Goal: Task Accomplishment & Management: Manage account settings

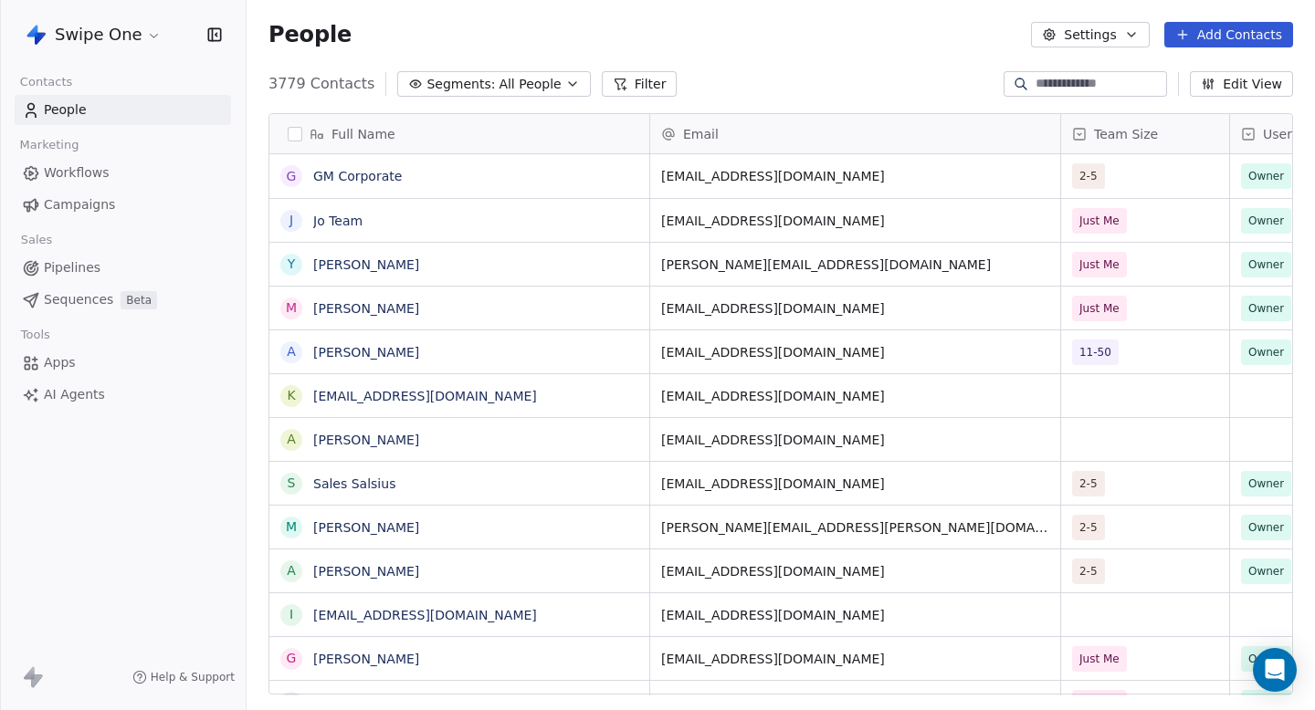
scroll to position [625, 1068]
click at [103, 194] on link "Campaigns" at bounding box center [123, 205] width 216 height 30
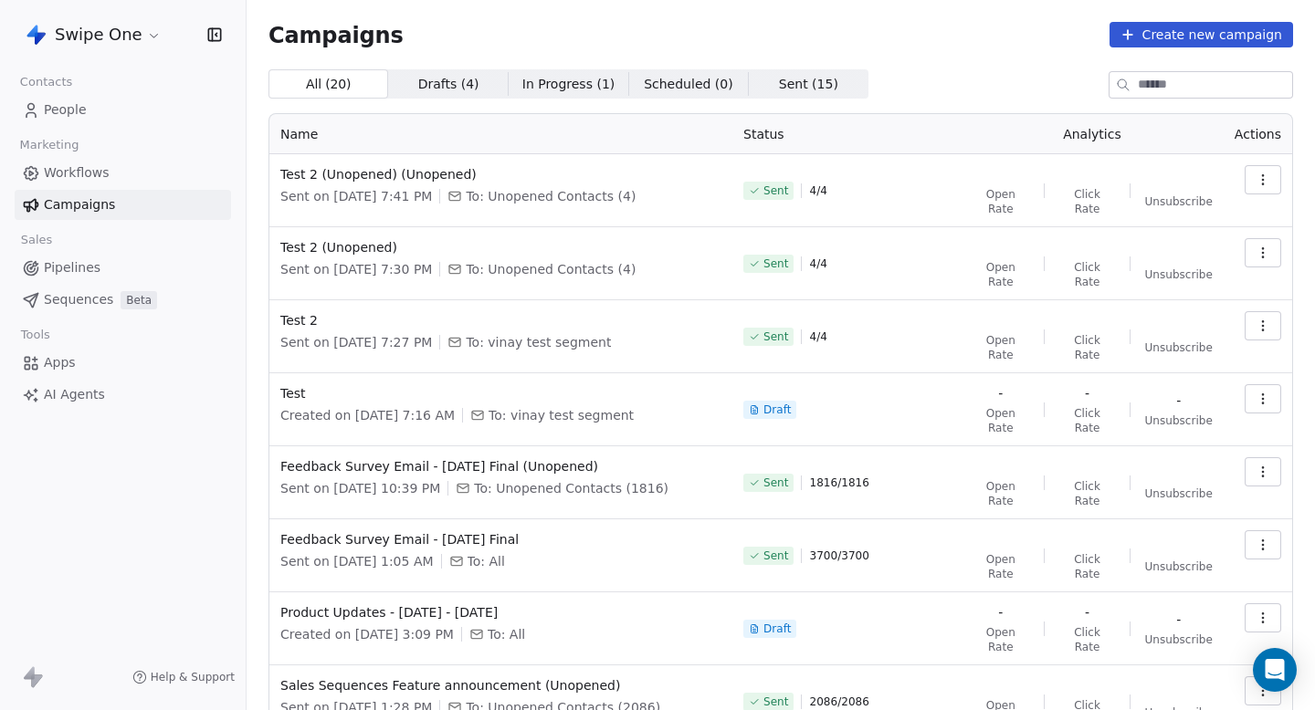
scroll to position [28, 0]
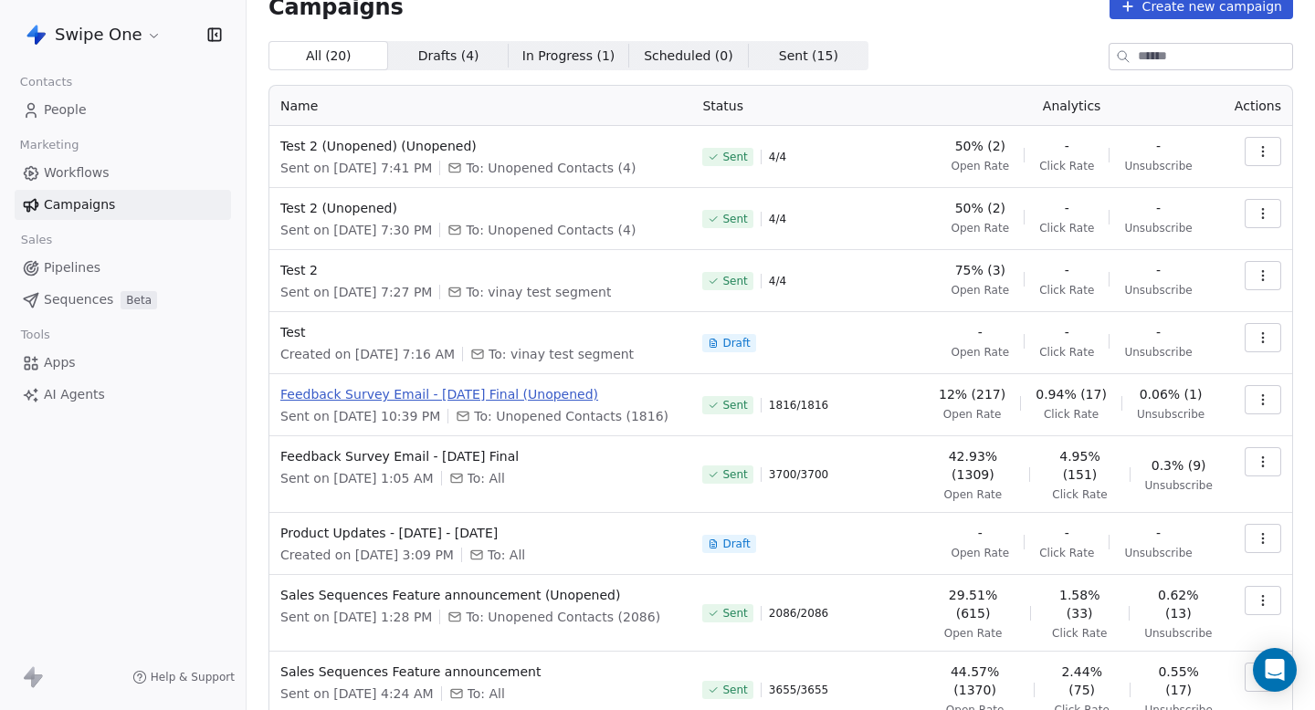
click at [481, 403] on span "Feedback Survey Email - [DATE] Final (Unopened)" at bounding box center [480, 394] width 400 height 18
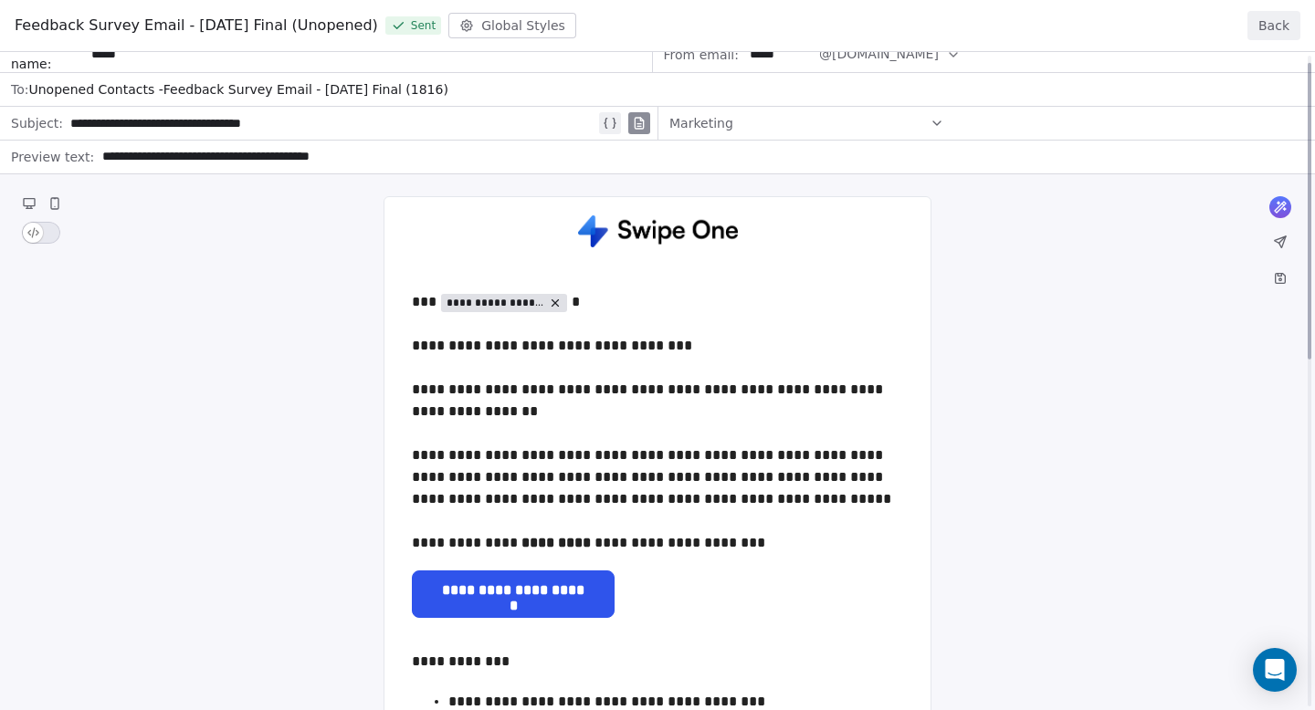
scroll to position [0, 0]
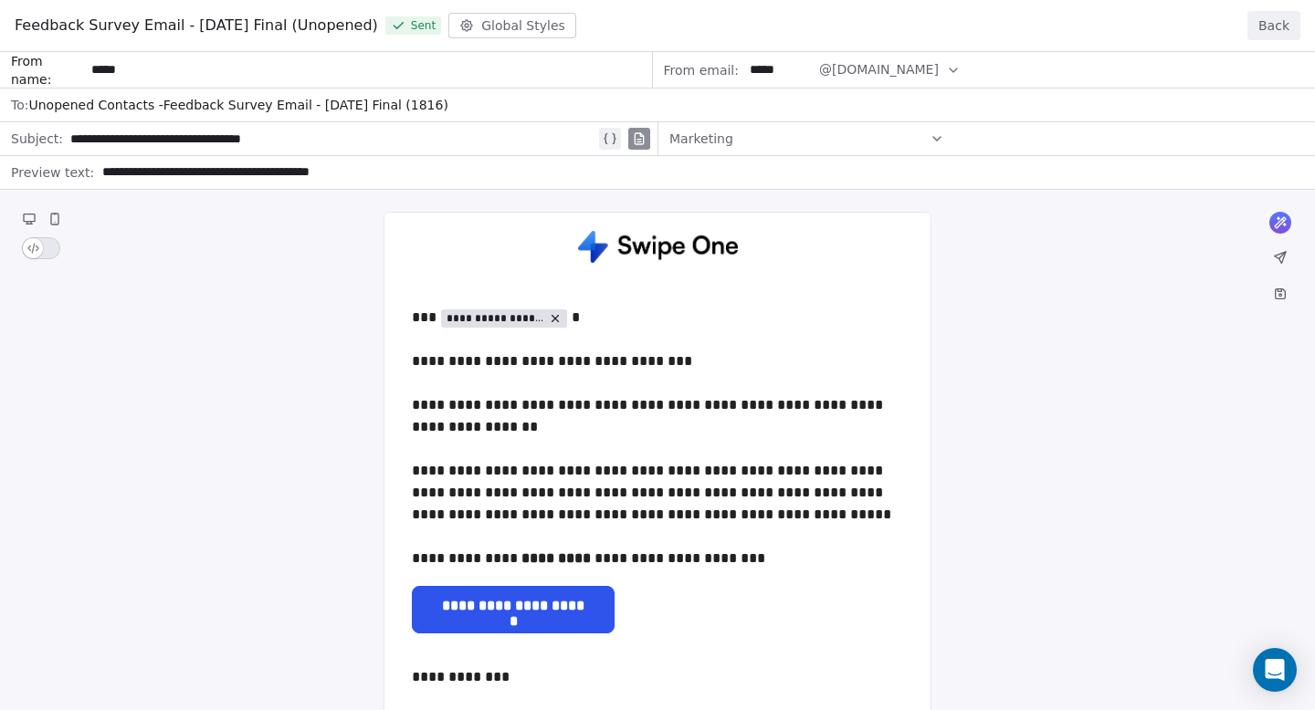
click at [1268, 26] on button "Back" at bounding box center [1273, 25] width 53 height 29
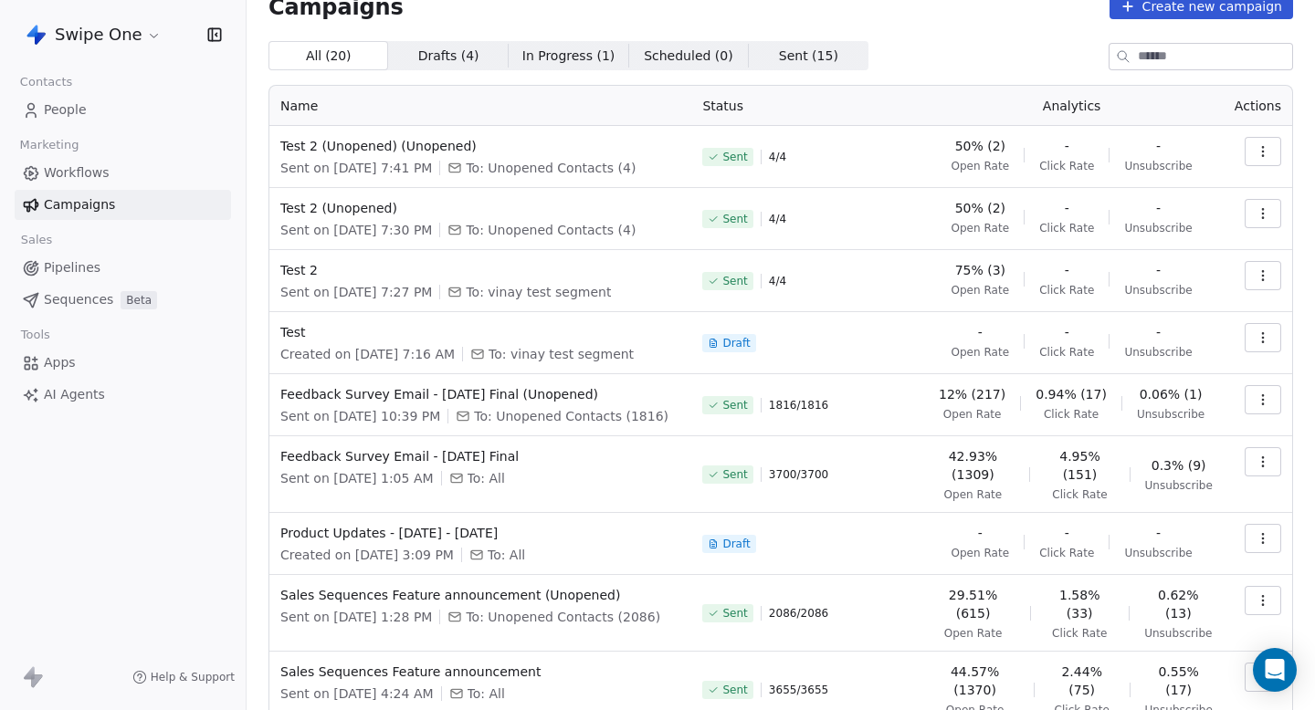
click at [1262, 398] on icon "button" at bounding box center [1263, 400] width 15 height 15
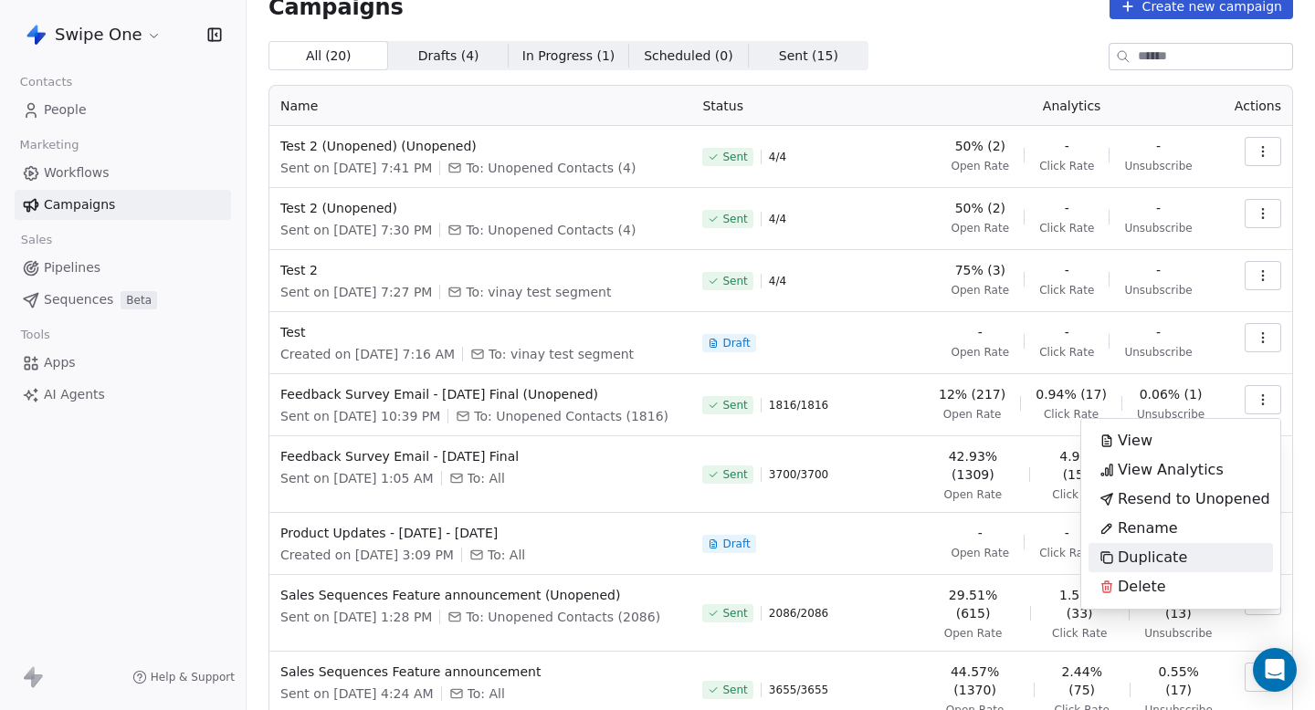
click at [233, 549] on html "Swipe One Contacts People Marketing Workflows Campaigns Sales Pipelines Sequenc…" at bounding box center [657, 355] width 1315 height 710
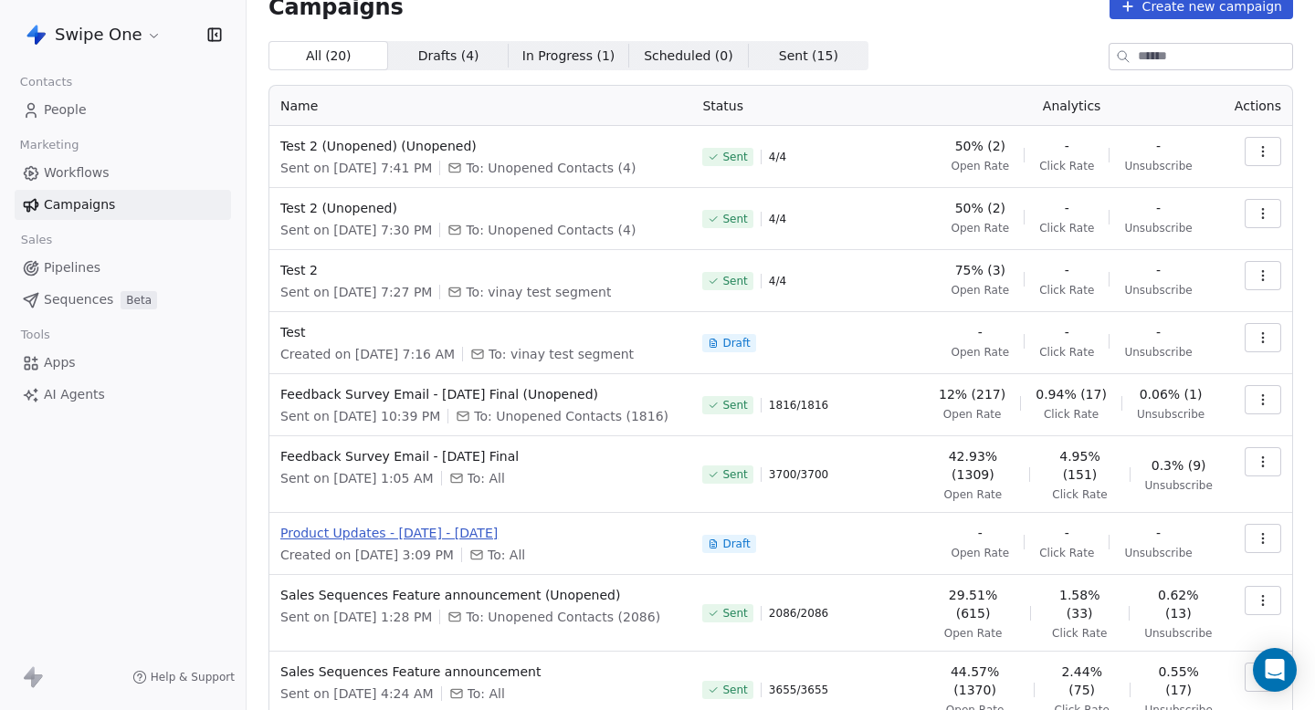
click at [372, 535] on span "Product Updates - [DATE] - [DATE]" at bounding box center [480, 533] width 400 height 18
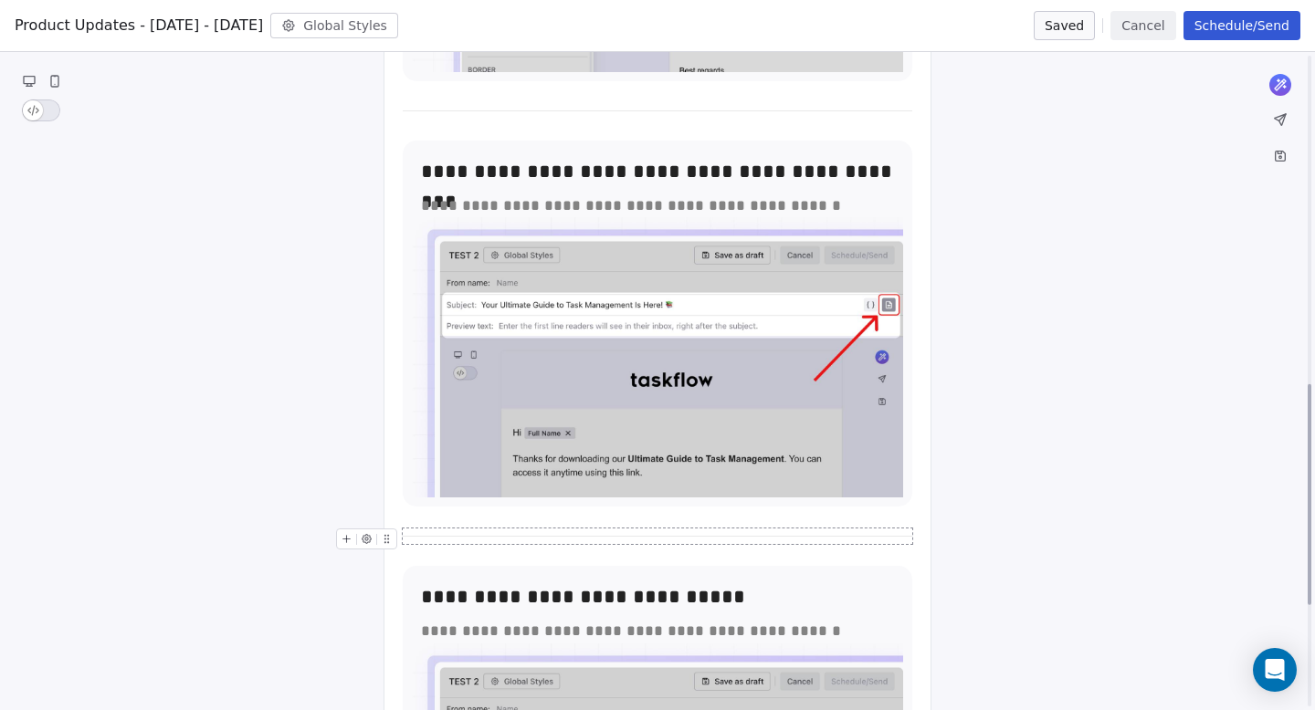
scroll to position [1281, 0]
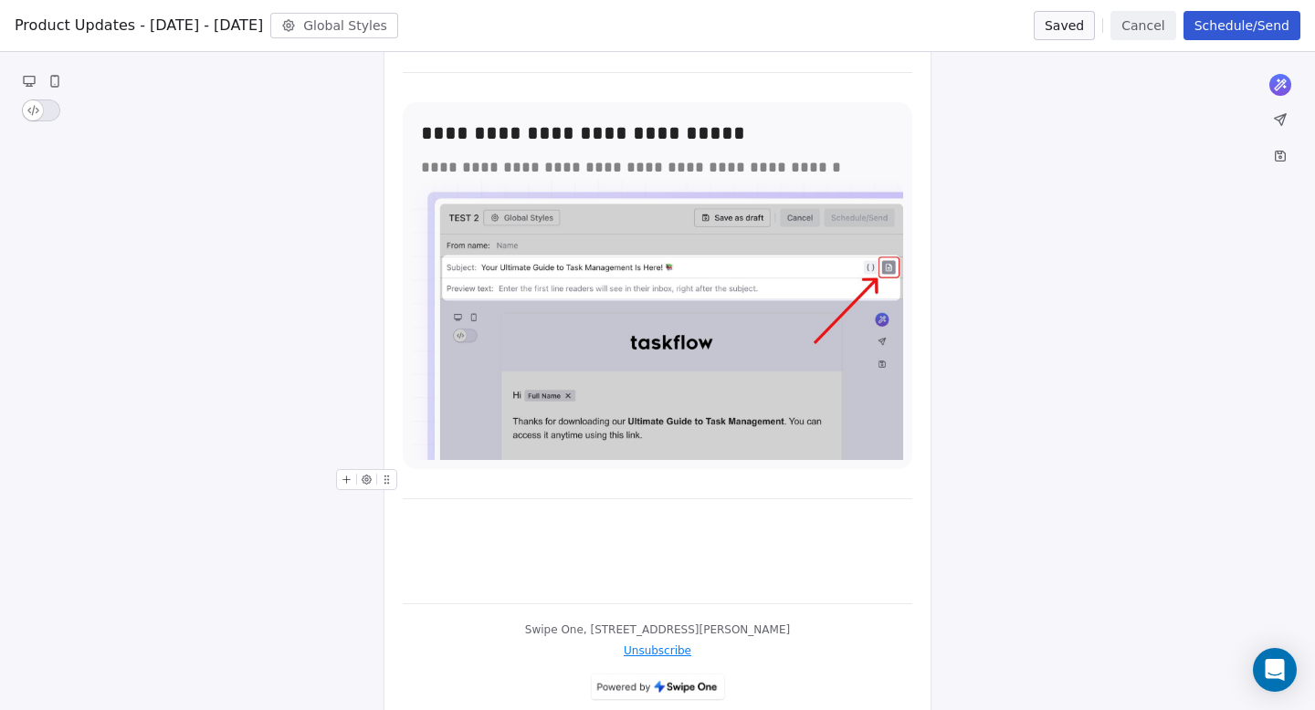
click at [1157, 18] on button "Cancel" at bounding box center [1142, 25] width 65 height 29
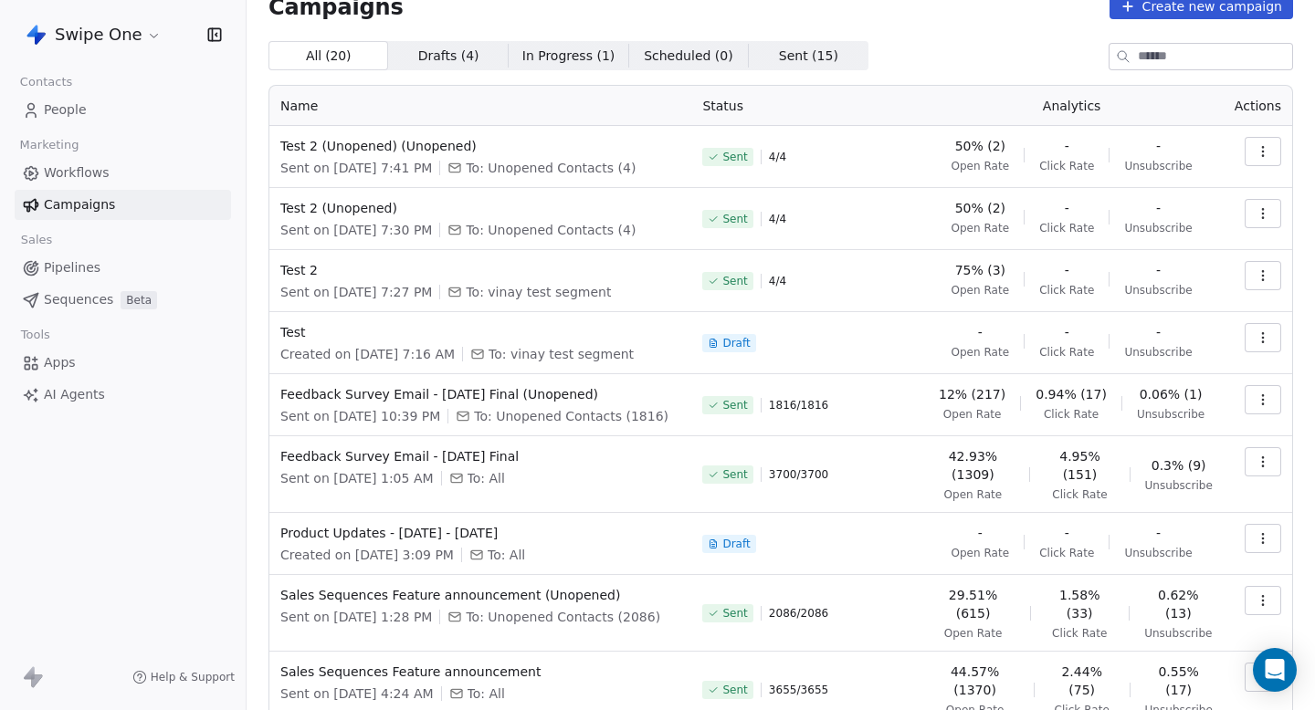
scroll to position [89, 0]
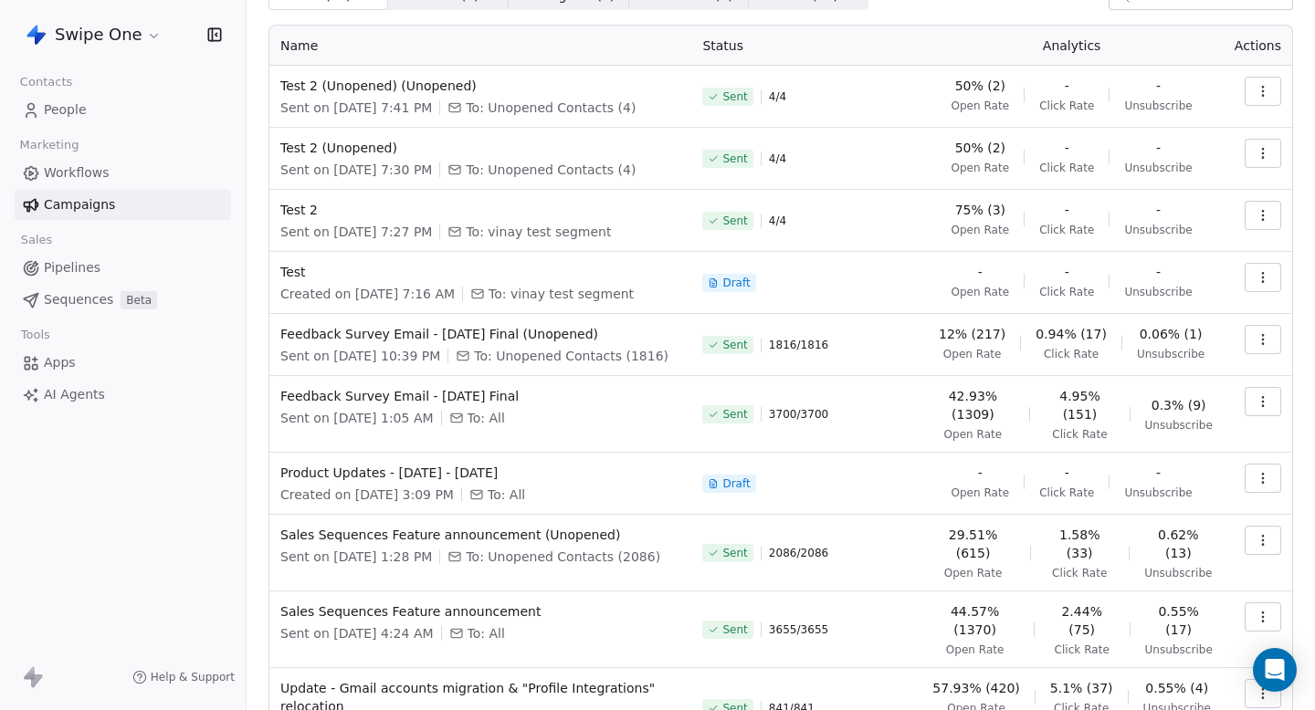
click at [1268, 480] on icon "button" at bounding box center [1263, 478] width 15 height 15
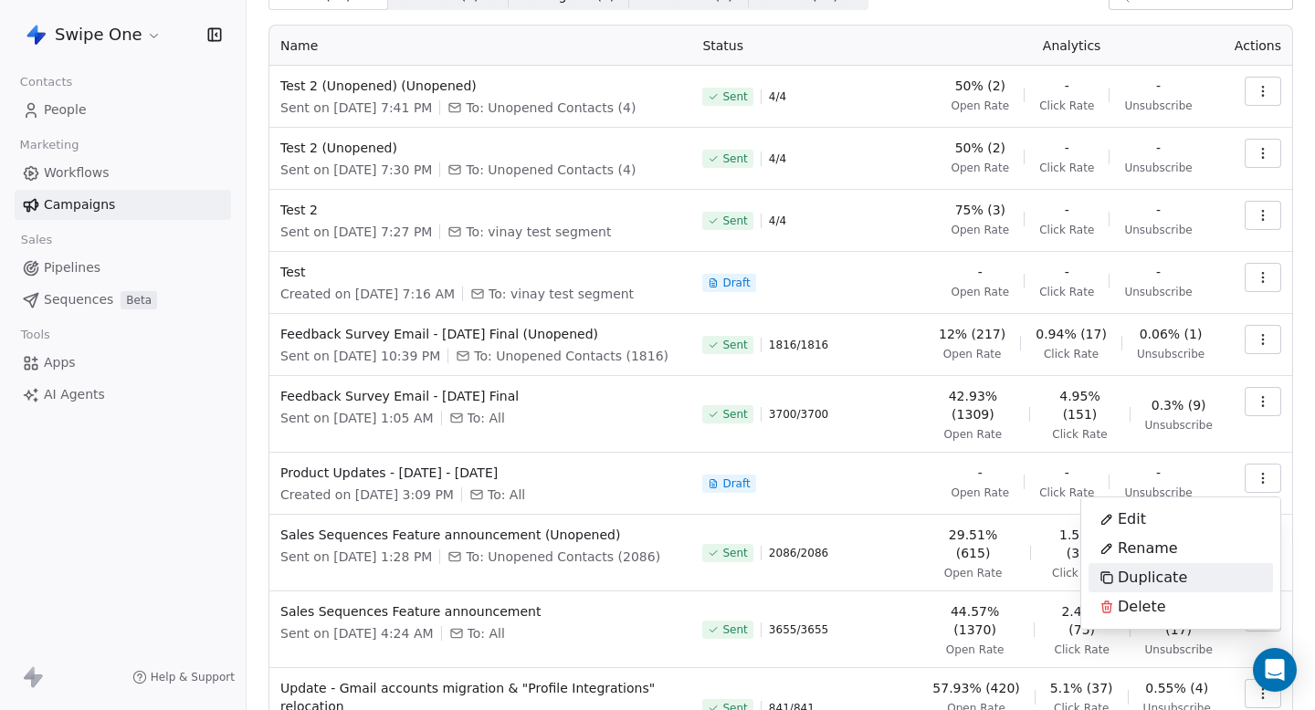
click at [1162, 583] on span "Duplicate" at bounding box center [1152, 578] width 69 height 22
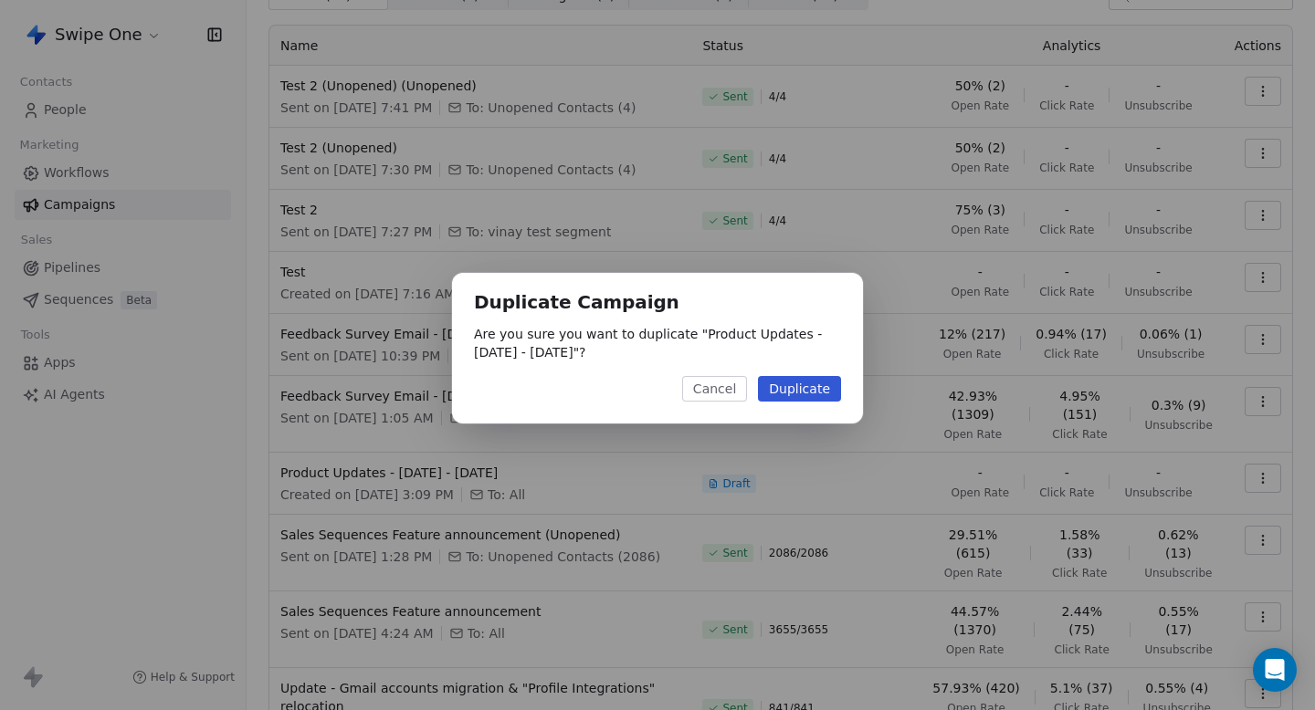
click at [800, 376] on button "Duplicate" at bounding box center [799, 389] width 83 height 26
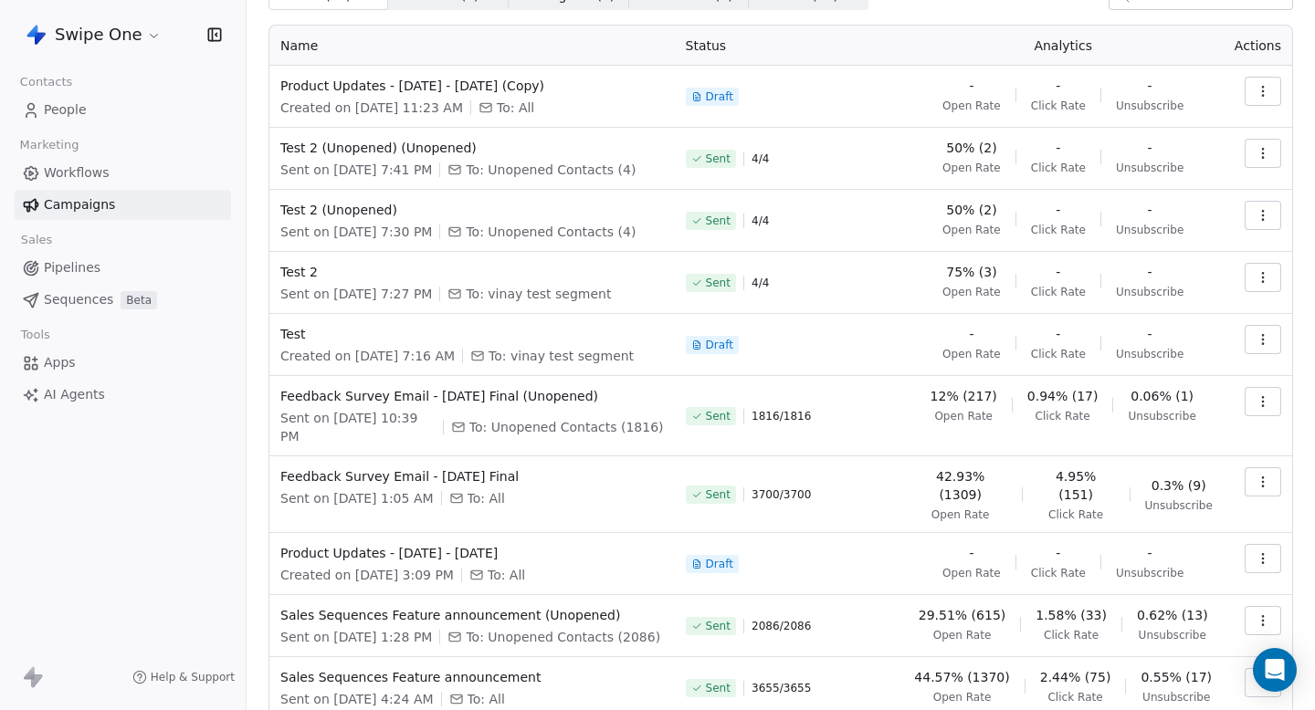
click at [1267, 89] on icon "button" at bounding box center [1263, 91] width 15 height 15
click at [1154, 166] on span "Rename" at bounding box center [1148, 162] width 60 height 22
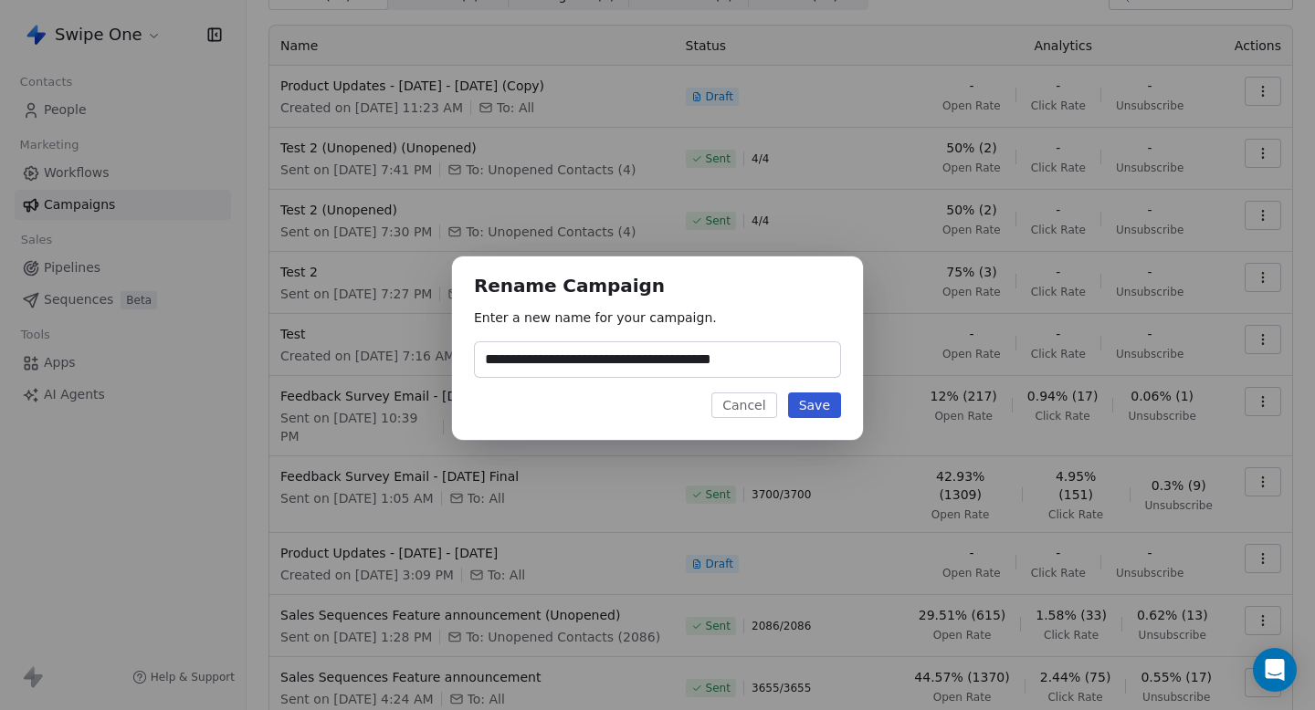
click at [800, 363] on input "**********" at bounding box center [657, 359] width 365 height 35
click at [480, 362] on input "**********" at bounding box center [657, 359] width 365 height 35
drag, startPoint x: 538, startPoint y: 355, endPoint x: 449, endPoint y: 355, distance: 88.6
click at [450, 355] on div "**********" at bounding box center [657, 355] width 1315 height 256
click at [755, 369] on input "**********" at bounding box center [657, 359] width 365 height 35
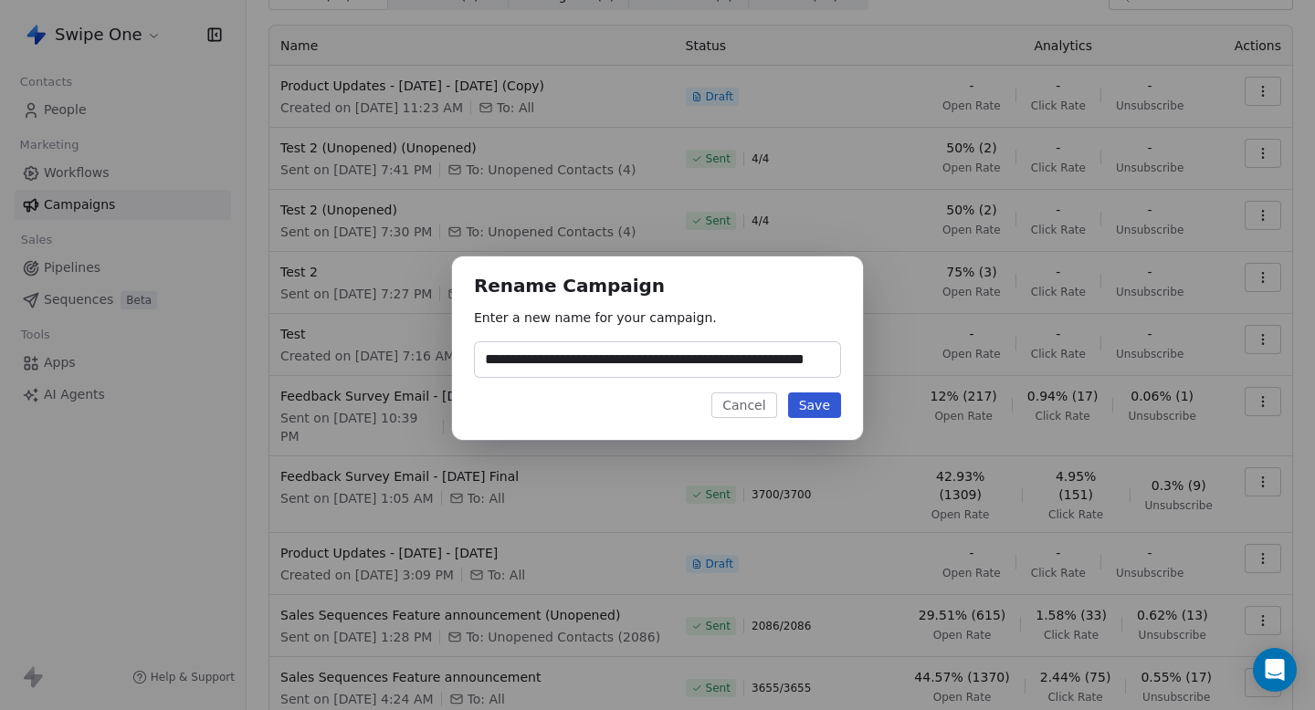
scroll to position [0, 44]
type input "**********"
click at [762, 400] on button "Cancel" at bounding box center [743, 406] width 65 height 26
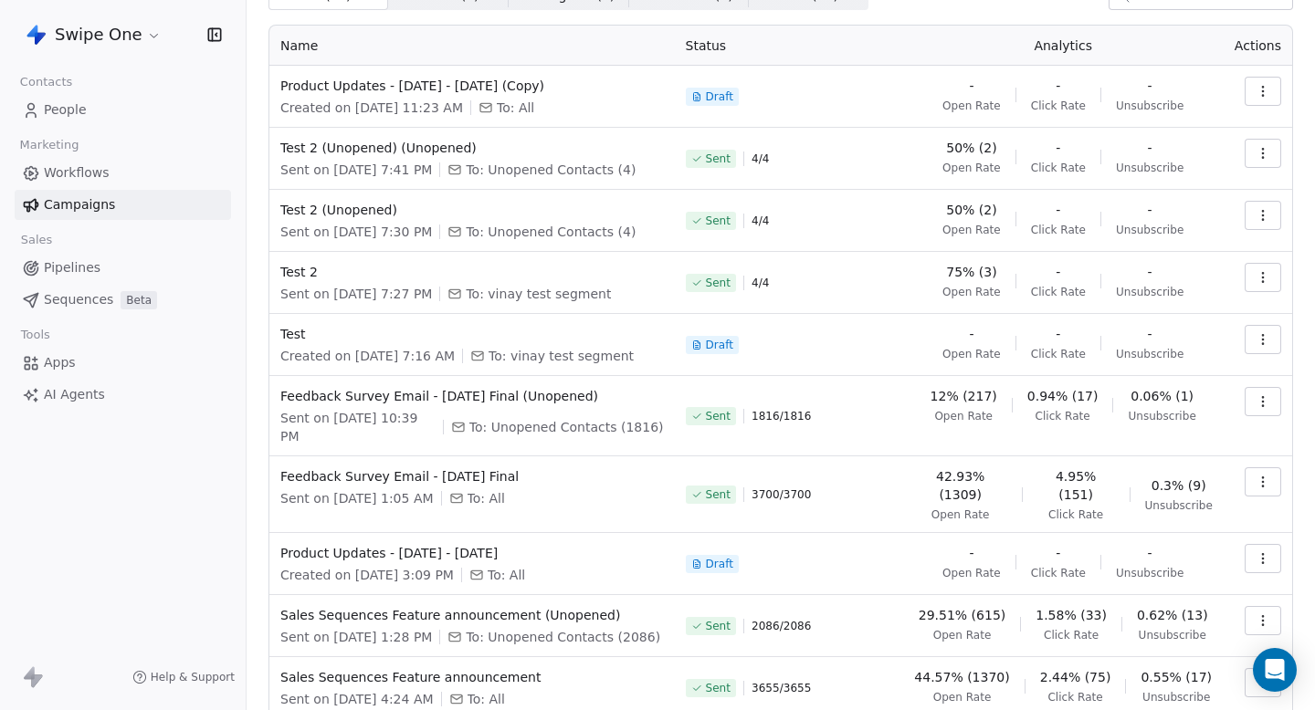
scroll to position [174, 0]
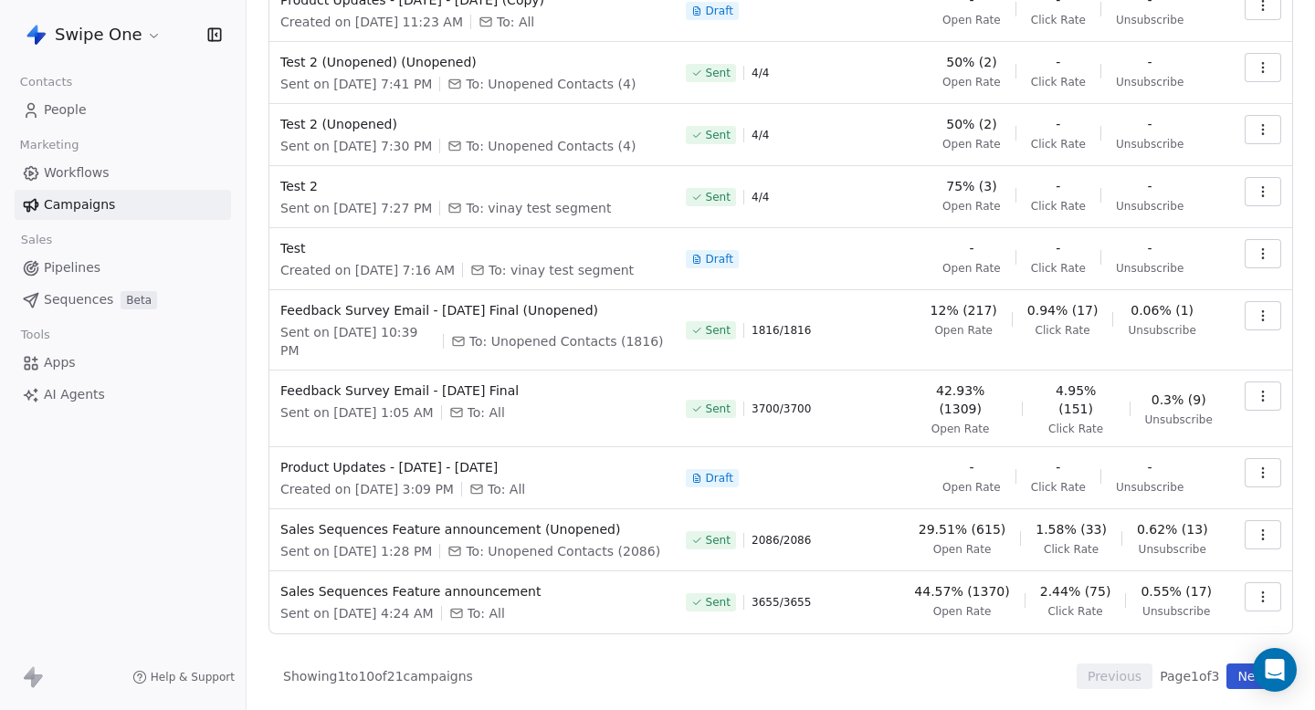
click at [1252, 599] on button "button" at bounding box center [1263, 597] width 37 height 29
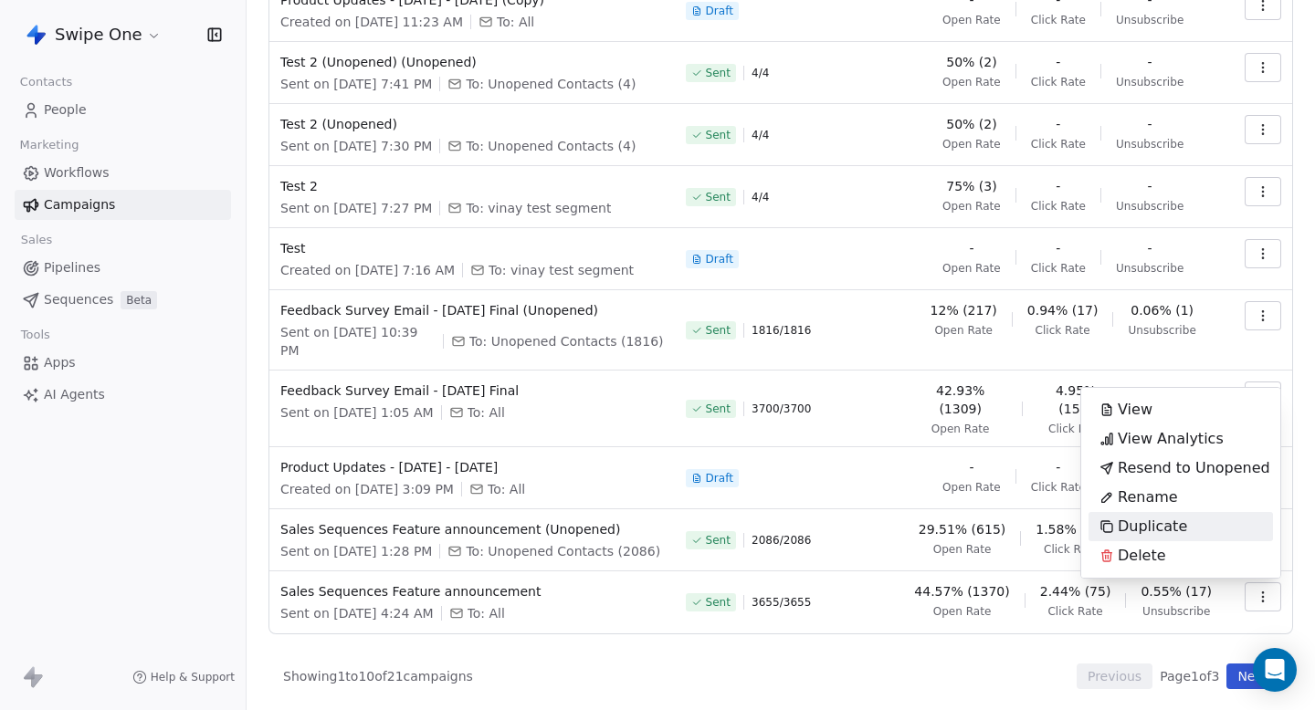
click at [1171, 519] on span "Duplicate" at bounding box center [1152, 527] width 69 height 22
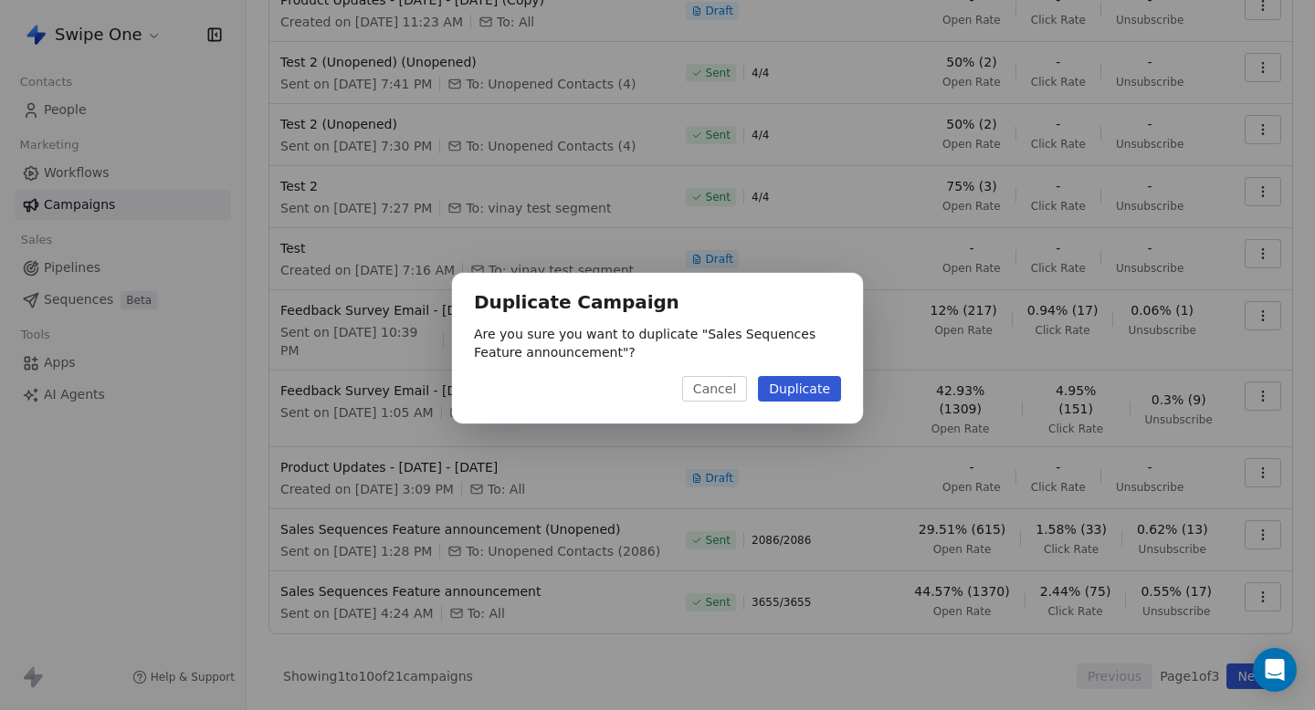
click at [799, 387] on button "Duplicate" at bounding box center [799, 389] width 83 height 26
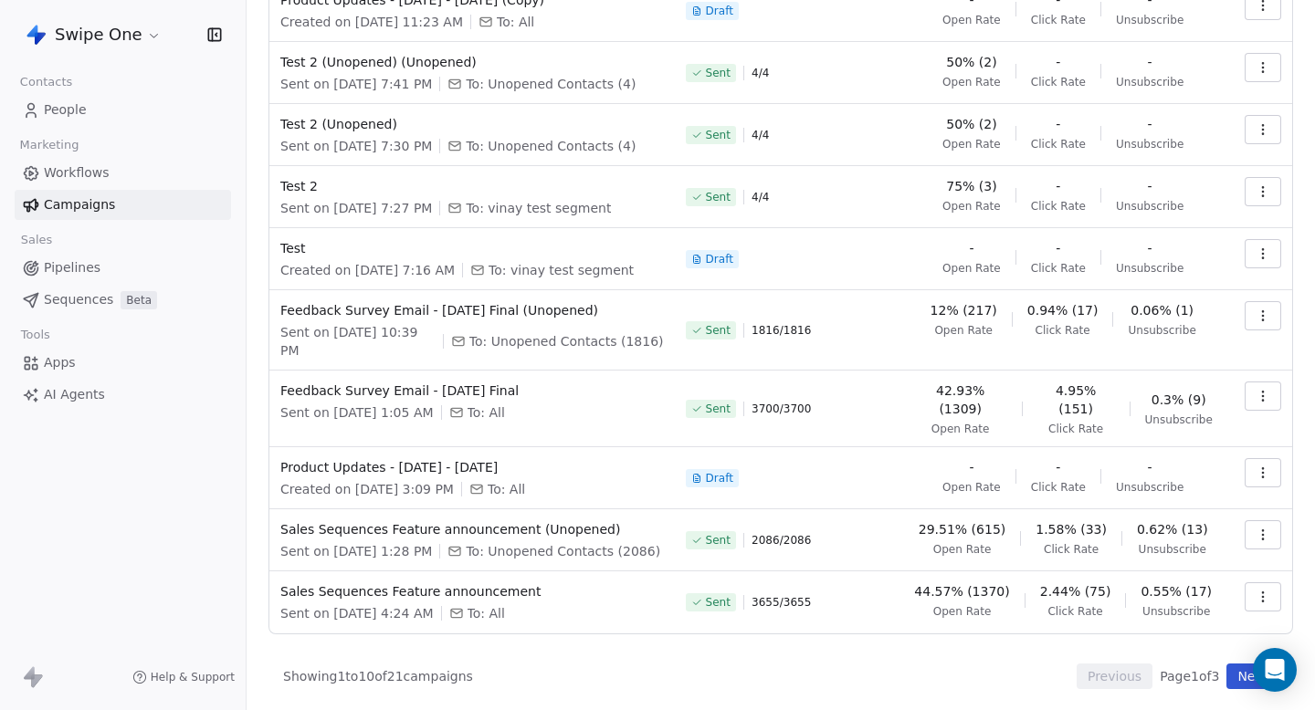
scroll to position [0, 0]
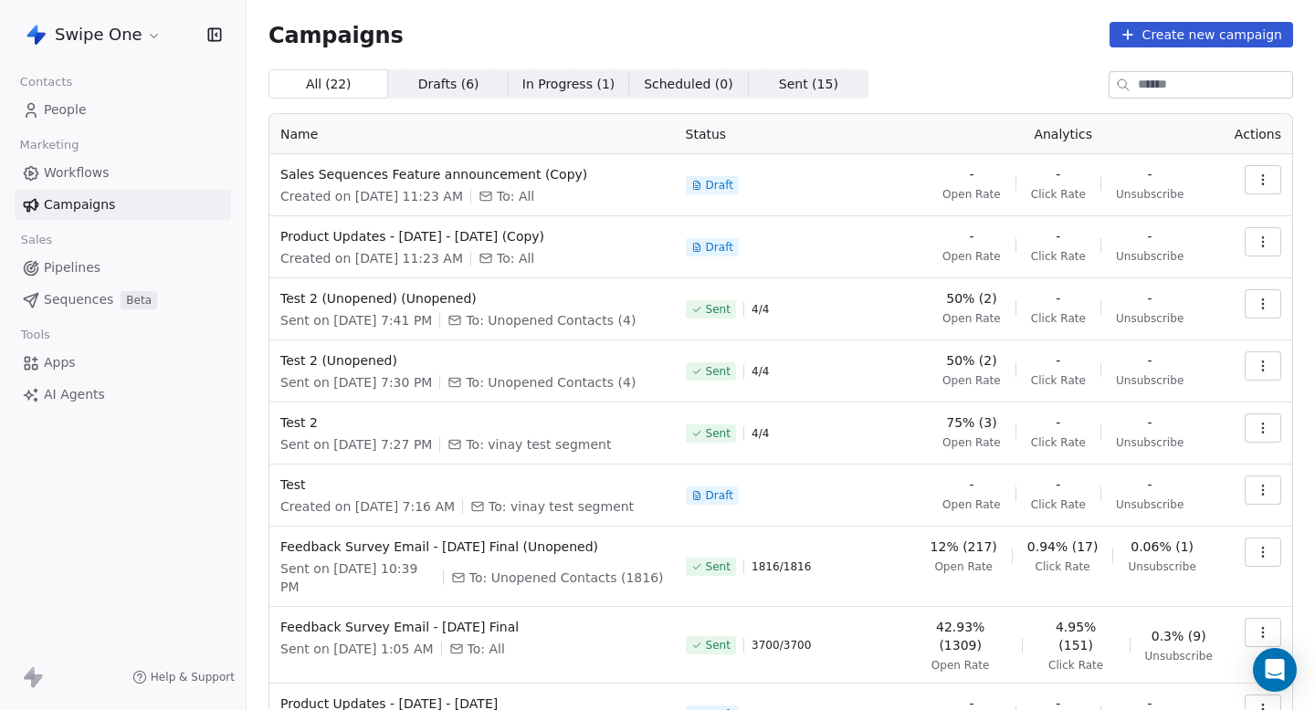
click at [1253, 236] on button "button" at bounding box center [1263, 241] width 37 height 29
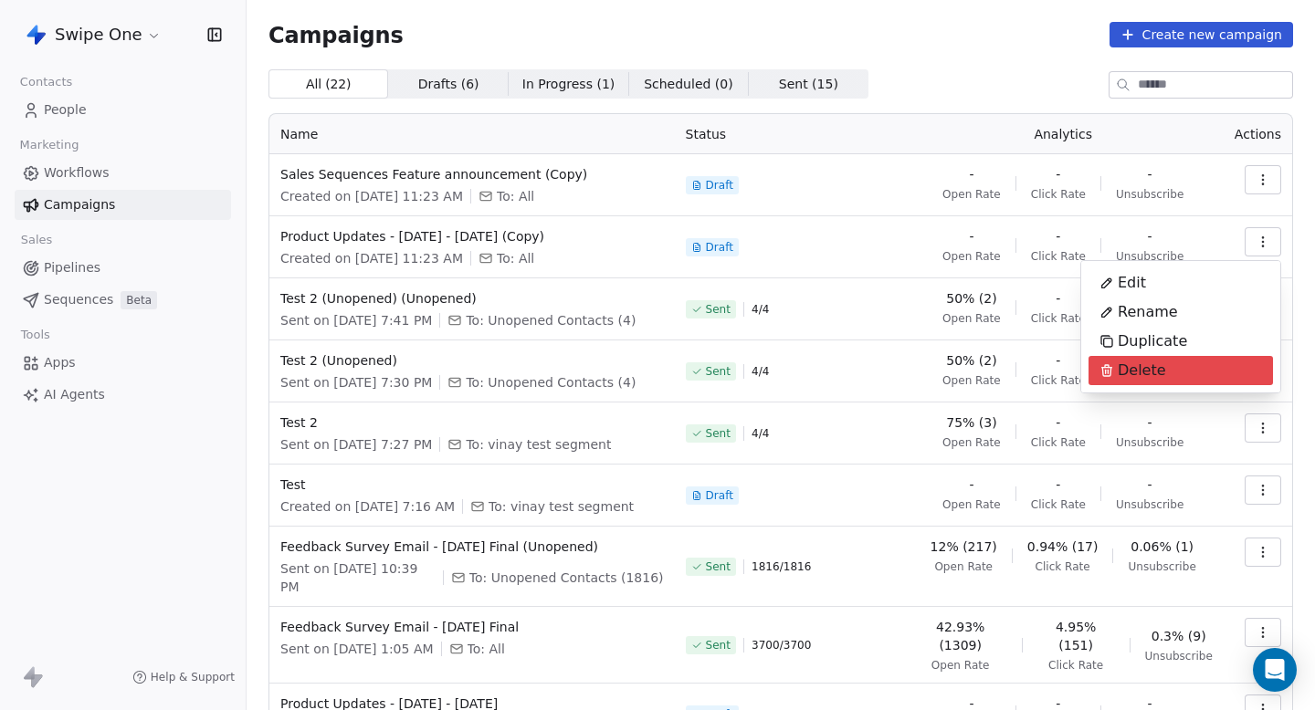
click at [1151, 370] on span "Delete" at bounding box center [1142, 371] width 48 height 22
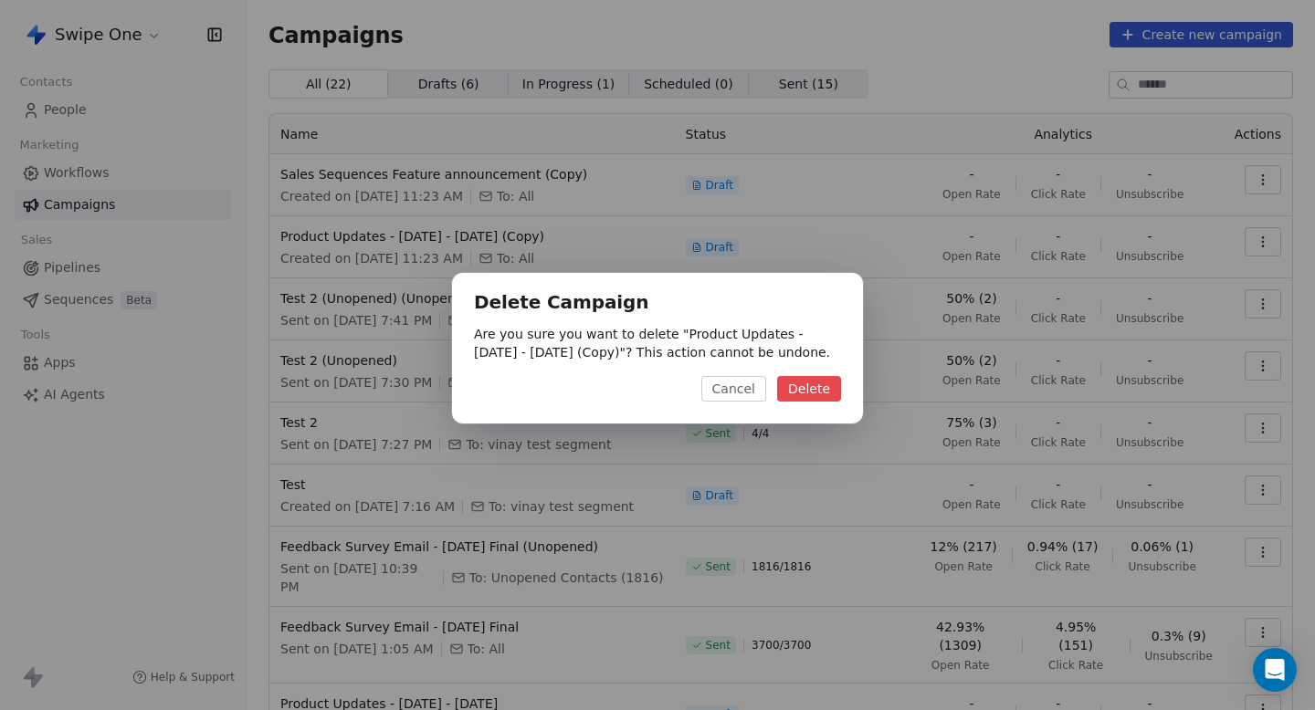
click at [824, 386] on button "Delete" at bounding box center [809, 389] width 64 height 26
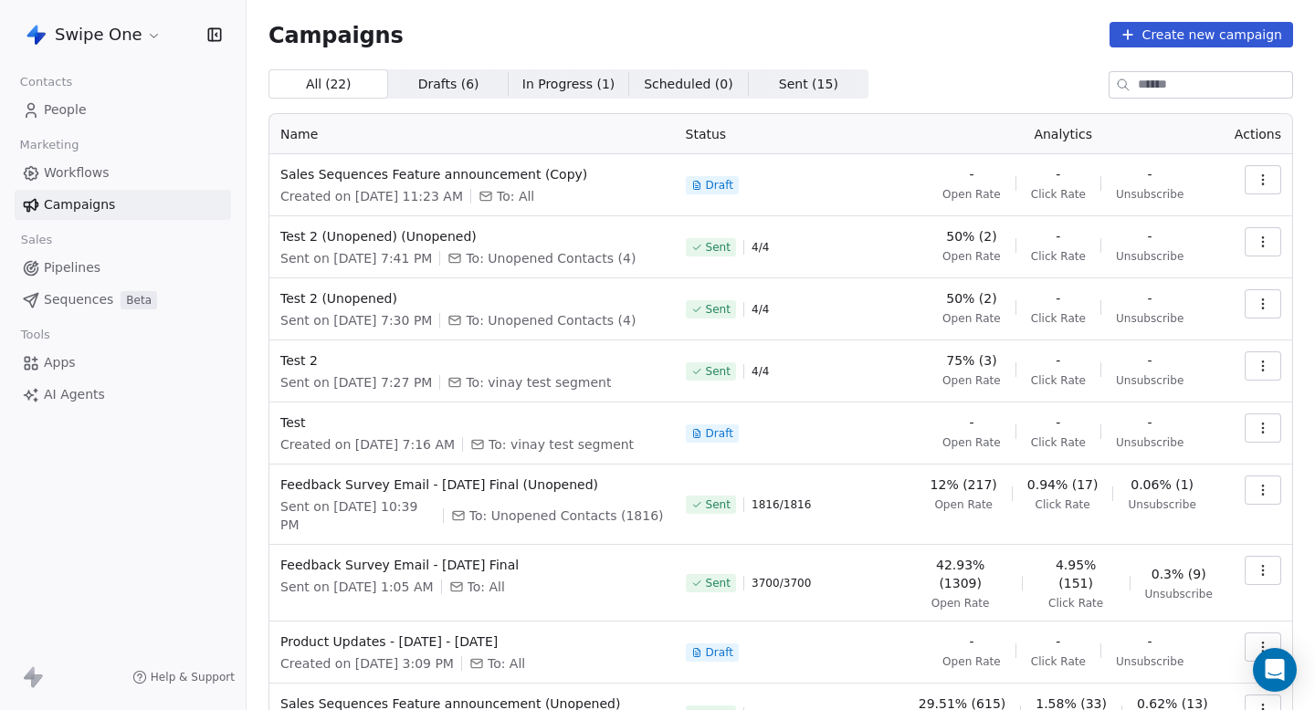
scroll to position [113, 0]
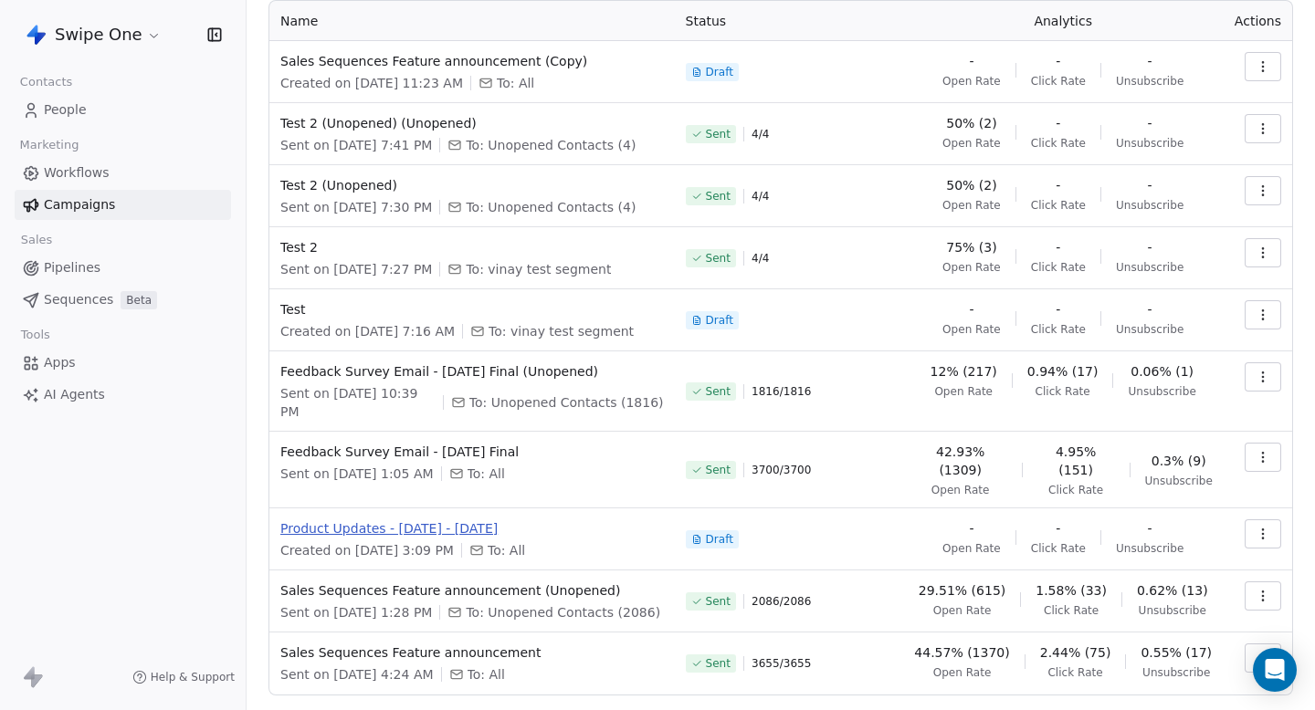
click at [452, 531] on span "Product Updates - [DATE] - [DATE]" at bounding box center [472, 529] width 384 height 18
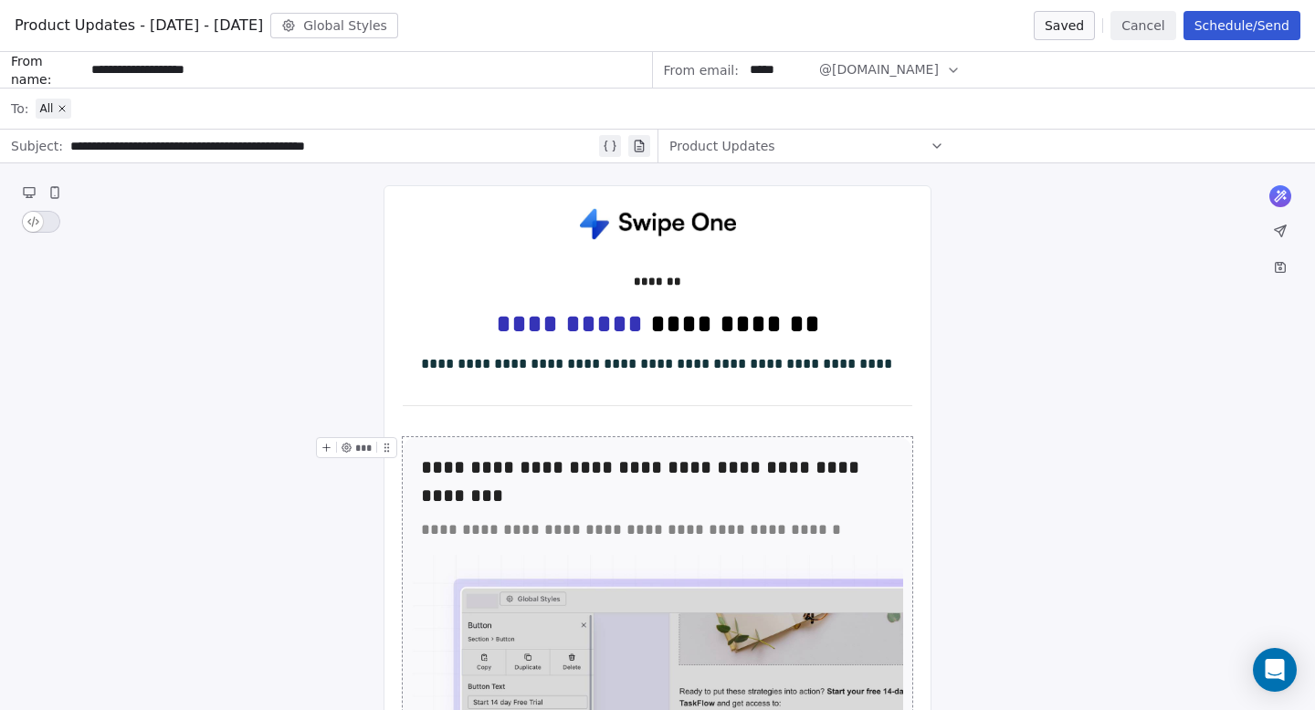
click at [1160, 14] on button "Cancel" at bounding box center [1142, 25] width 65 height 29
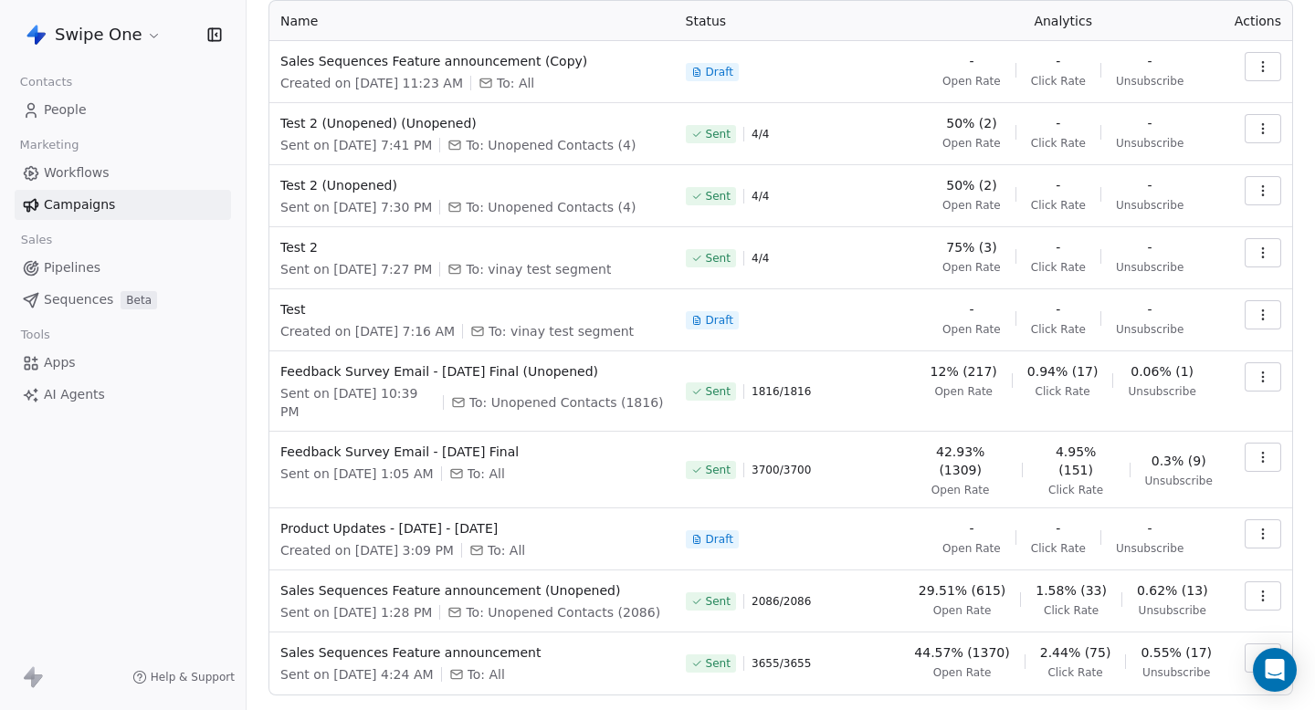
scroll to position [0, 0]
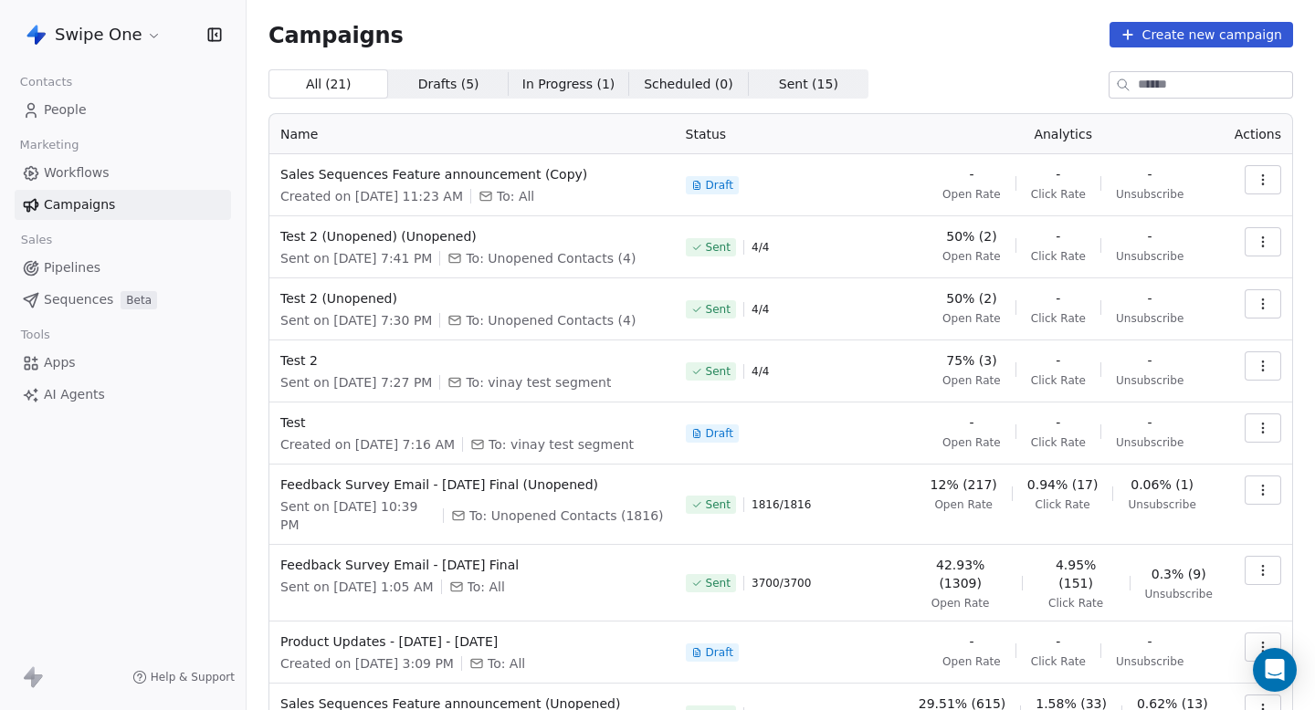
click at [1260, 177] on icon "button" at bounding box center [1263, 180] width 15 height 15
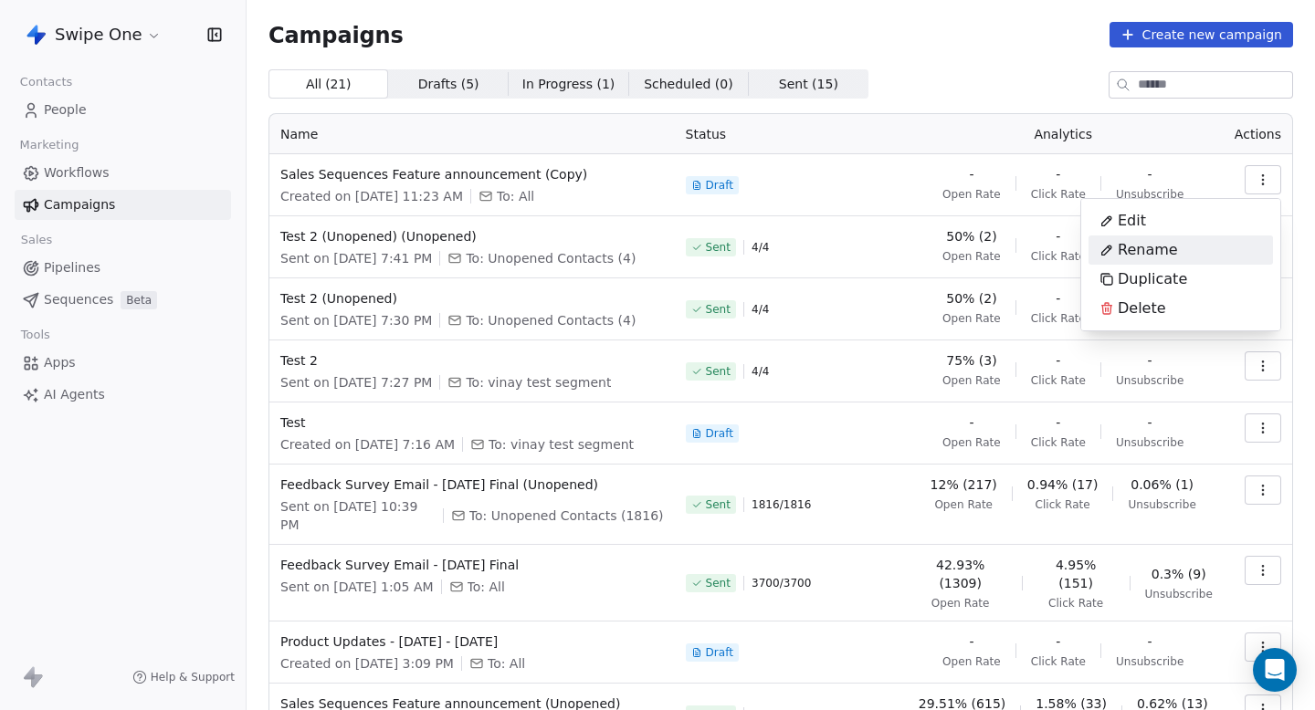
click at [1203, 254] on div "Rename" at bounding box center [1180, 250] width 184 height 29
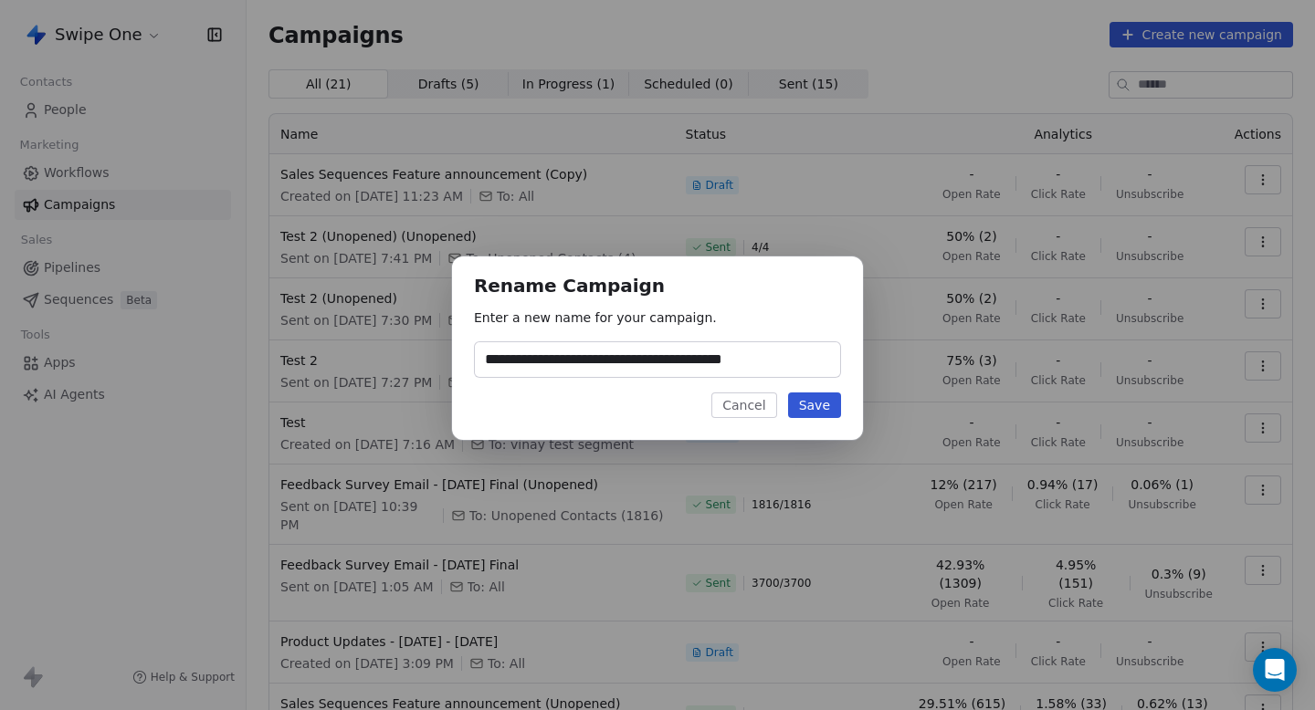
click at [811, 374] on input "**********" at bounding box center [657, 359] width 365 height 35
drag, startPoint x: 811, startPoint y: 374, endPoint x: 755, endPoint y: 366, distance: 56.3
click at [755, 366] on input "**********" at bounding box center [657, 359] width 365 height 35
click at [795, 361] on input "**********" at bounding box center [657, 359] width 365 height 35
type input "**********"
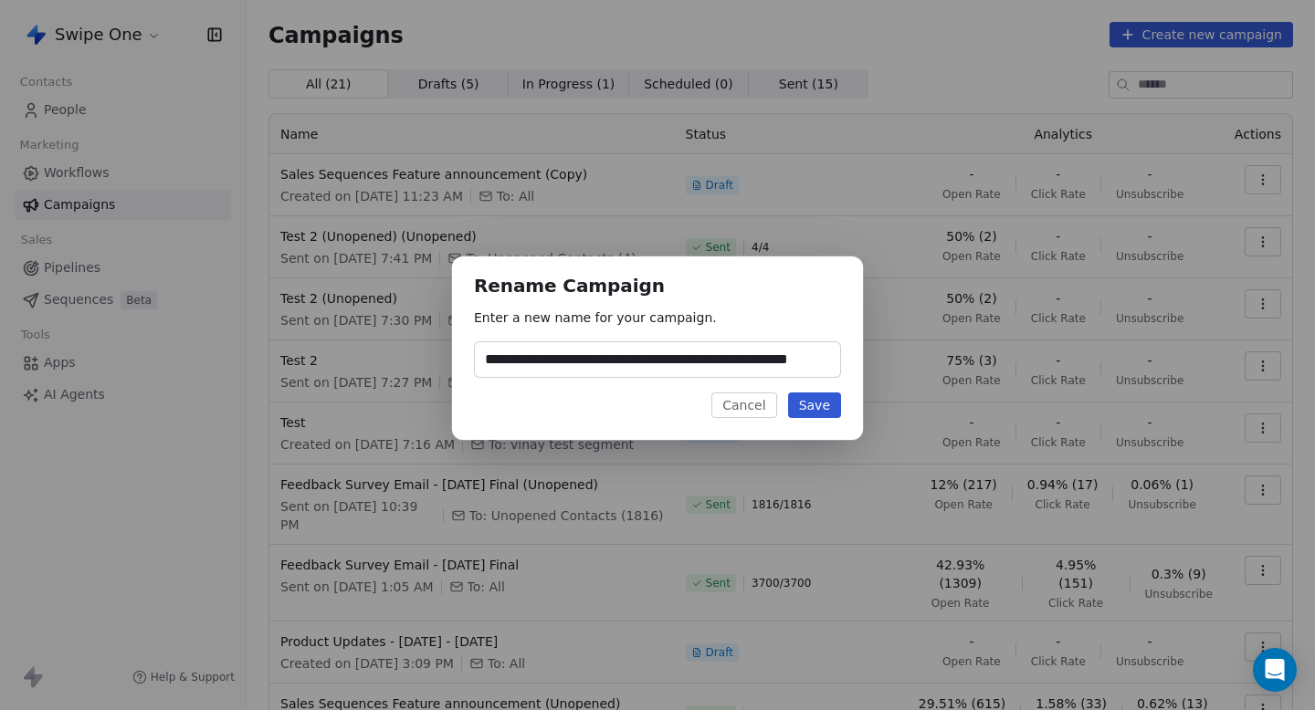
click at [824, 410] on button "Save" at bounding box center [814, 406] width 53 height 26
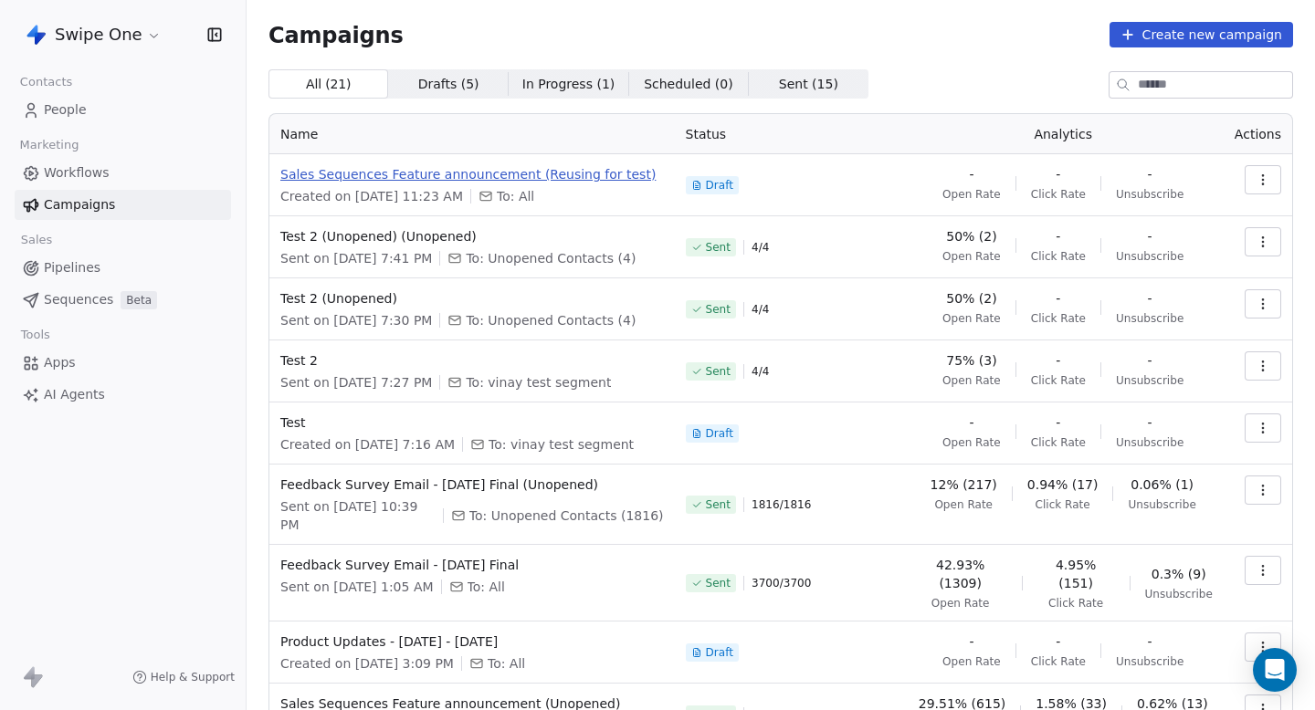
click at [538, 172] on span "Sales Sequences Feature announcement (Reusing for test)" at bounding box center [472, 174] width 384 height 18
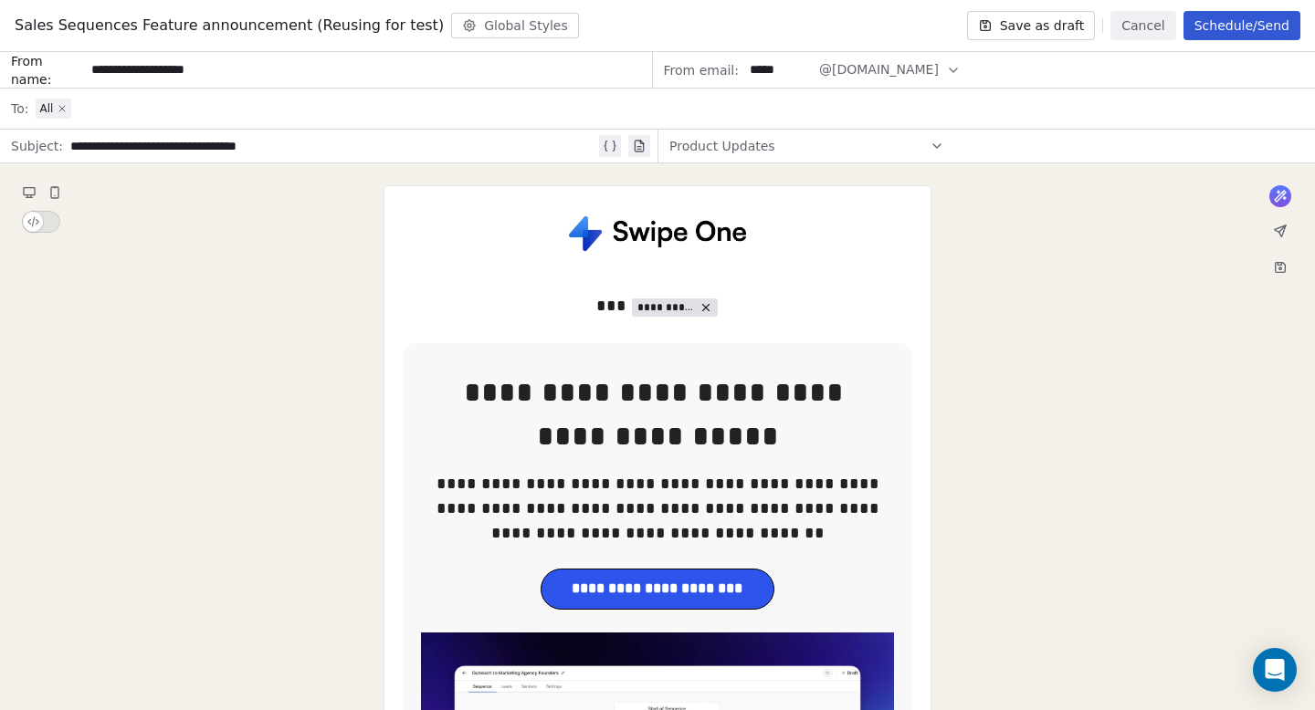
click at [64, 112] on icon at bounding box center [62, 108] width 11 height 11
click at [127, 106] on span "Select a segment" at bounding box center [91, 109] width 111 height 18
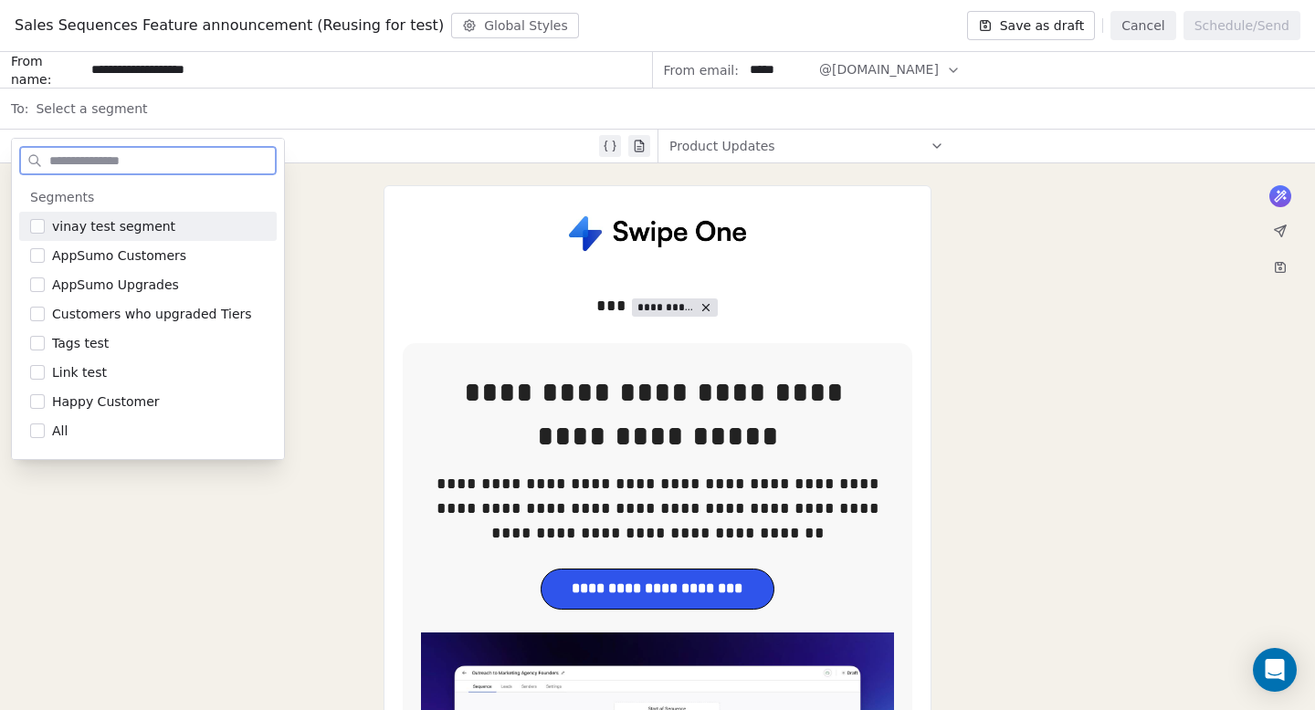
click at [113, 227] on span "vinay test segment" at bounding box center [113, 226] width 123 height 18
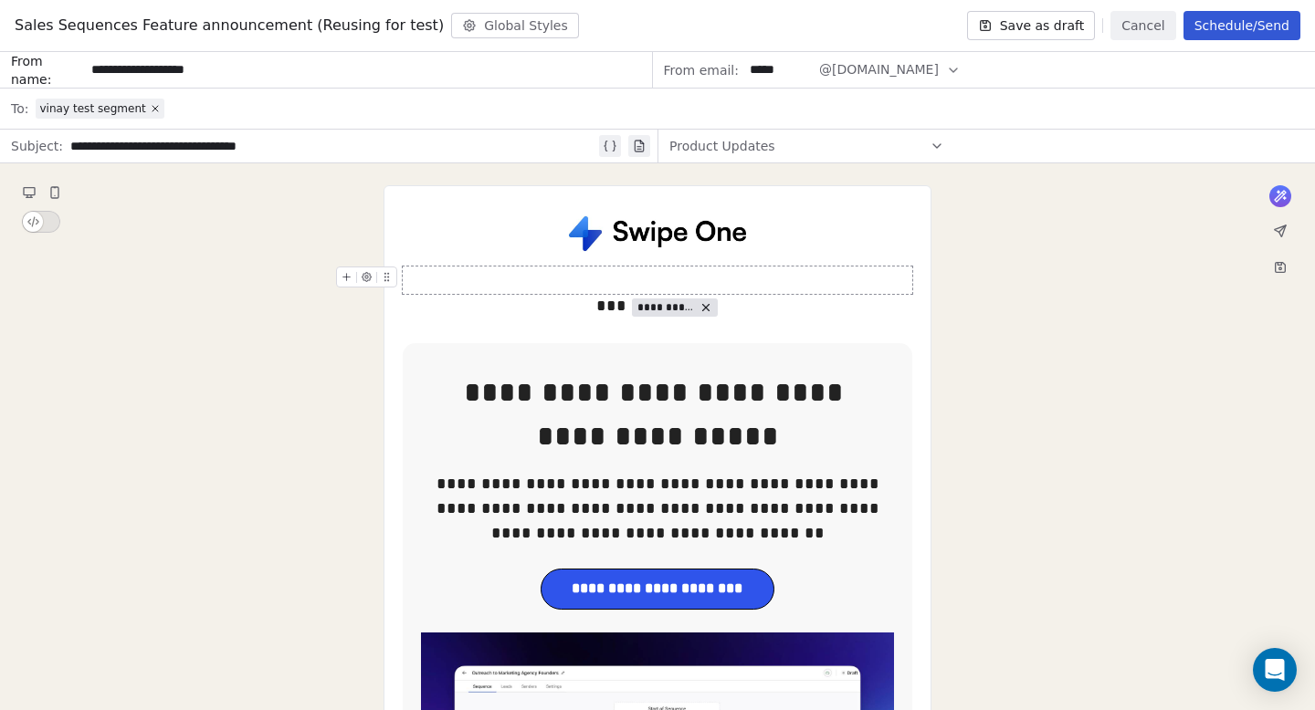
click at [1065, 29] on button "Save as draft" at bounding box center [1031, 25] width 129 height 29
click at [1164, 27] on button "Cancel" at bounding box center [1142, 25] width 65 height 29
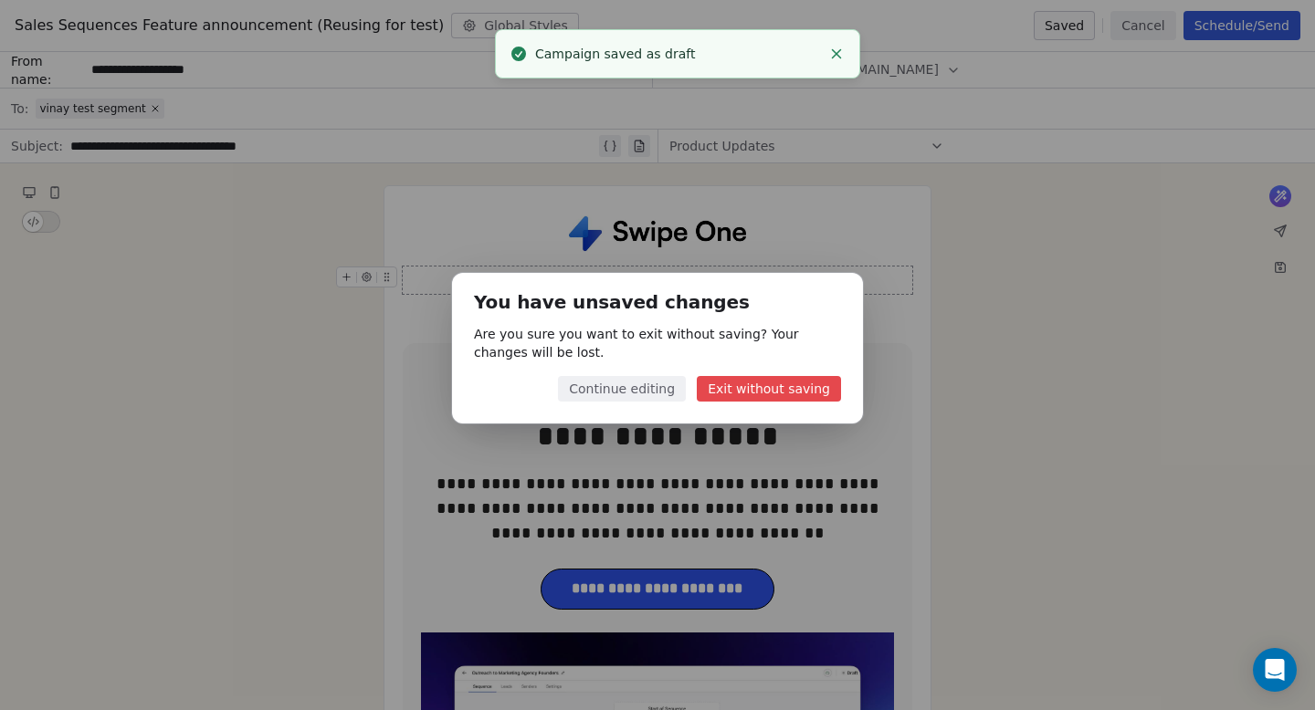
click at [655, 381] on button "Continue editing" at bounding box center [622, 389] width 128 height 26
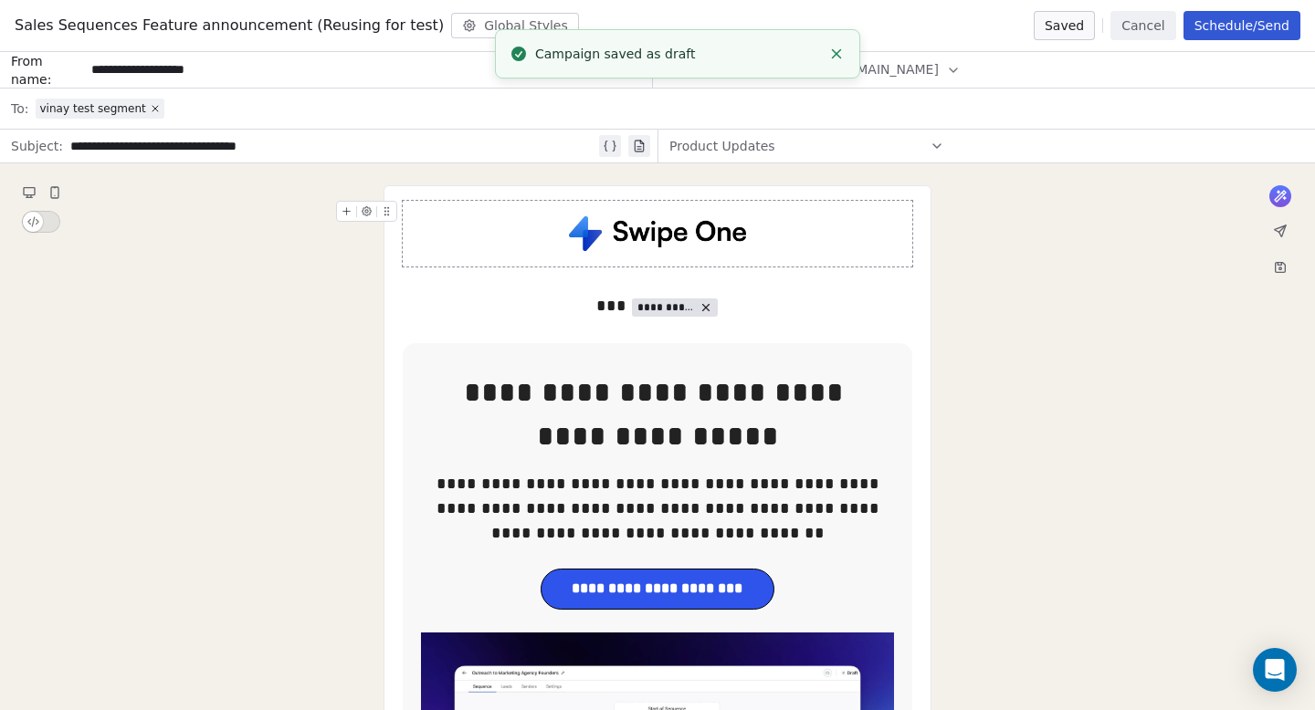
click at [1124, 34] on button "Cancel" at bounding box center [1142, 25] width 65 height 29
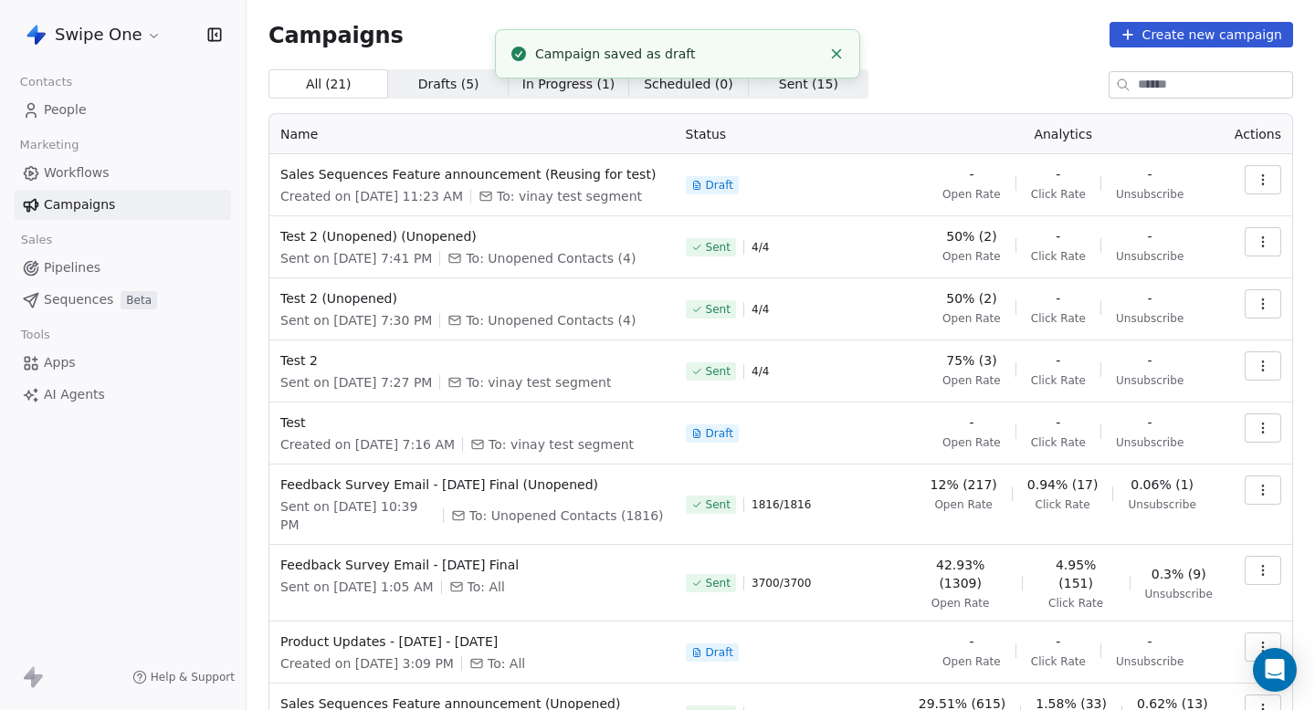
click at [52, 86] on span "Contacts" at bounding box center [46, 81] width 68 height 27
click at [45, 115] on span "People" at bounding box center [65, 109] width 43 height 19
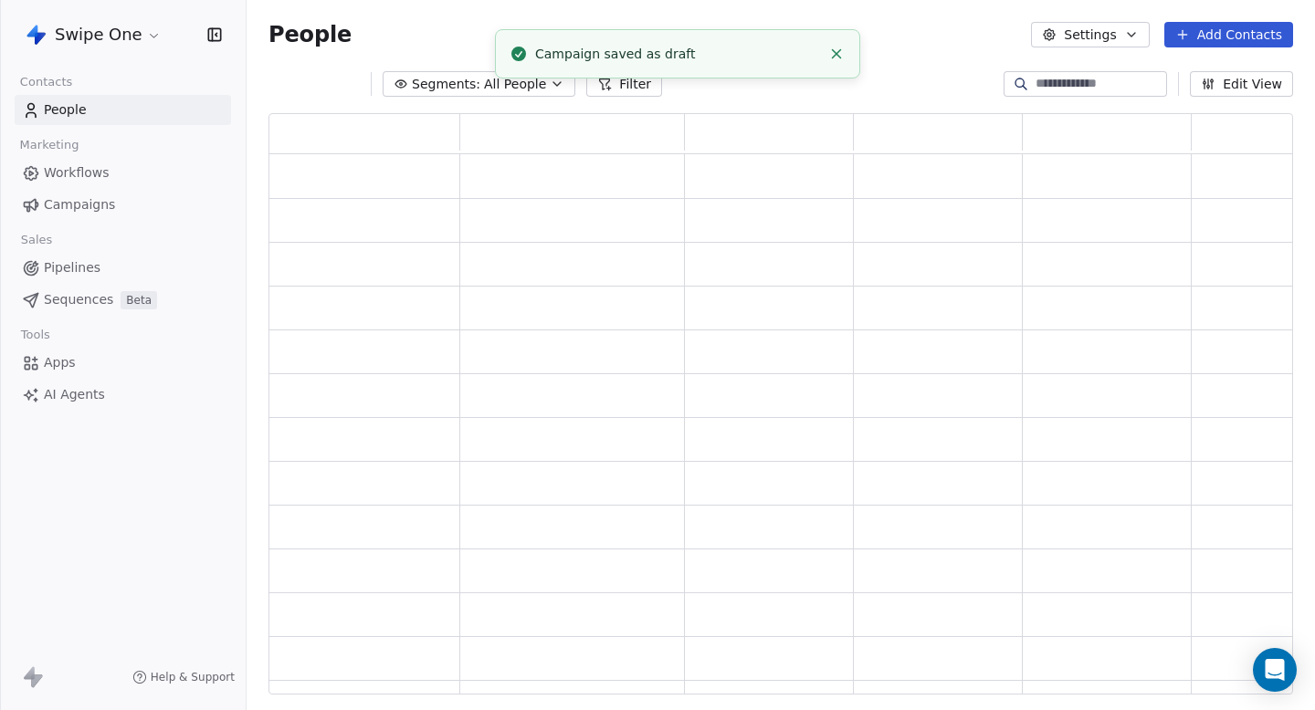
scroll to position [582, 1024]
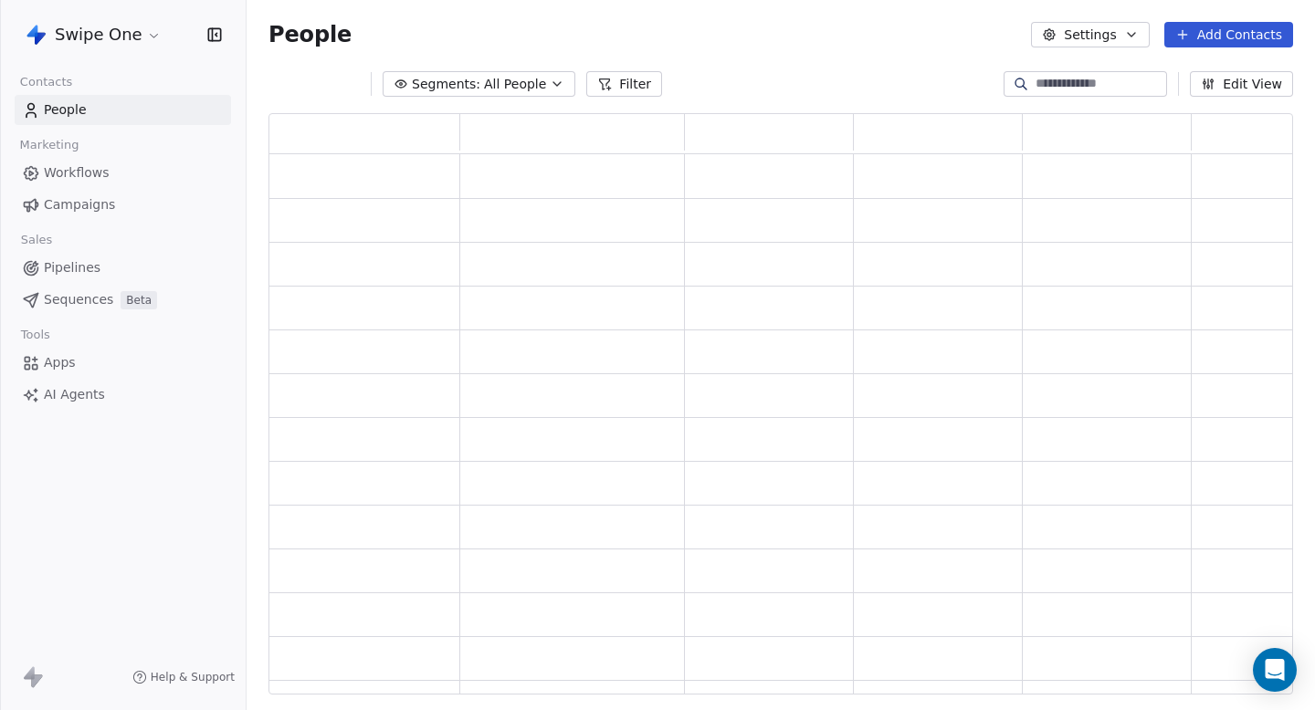
click at [441, 100] on div at bounding box center [781, 411] width 1068 height 625
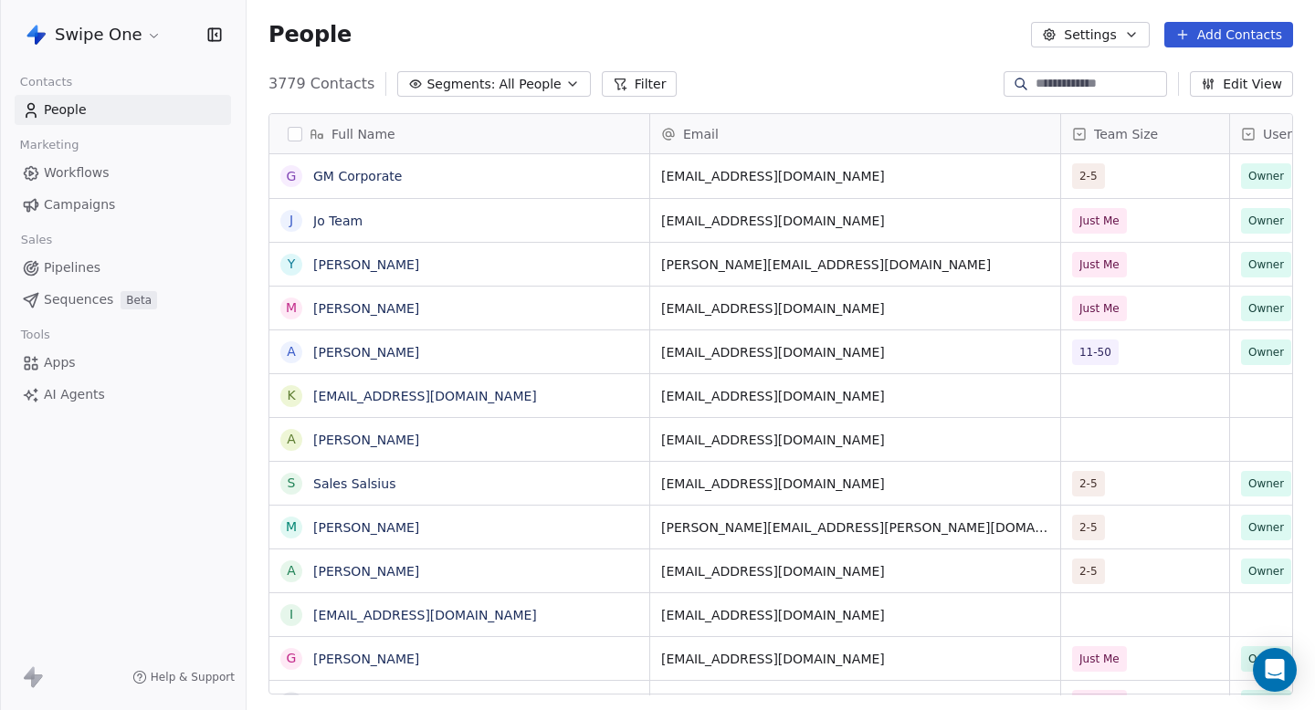
scroll to position [625, 1068]
click at [473, 85] on span "Segments:" at bounding box center [460, 84] width 68 height 19
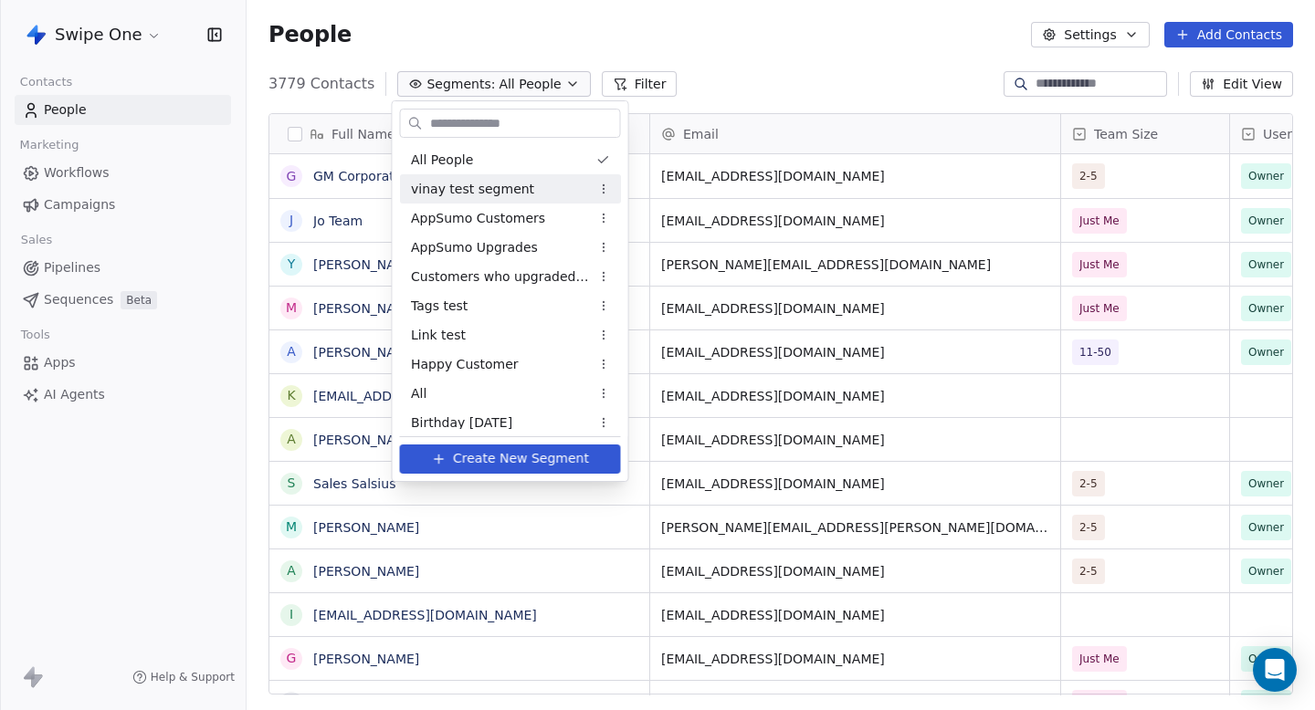
click at [435, 187] on span "vinay test segment" at bounding box center [472, 189] width 123 height 19
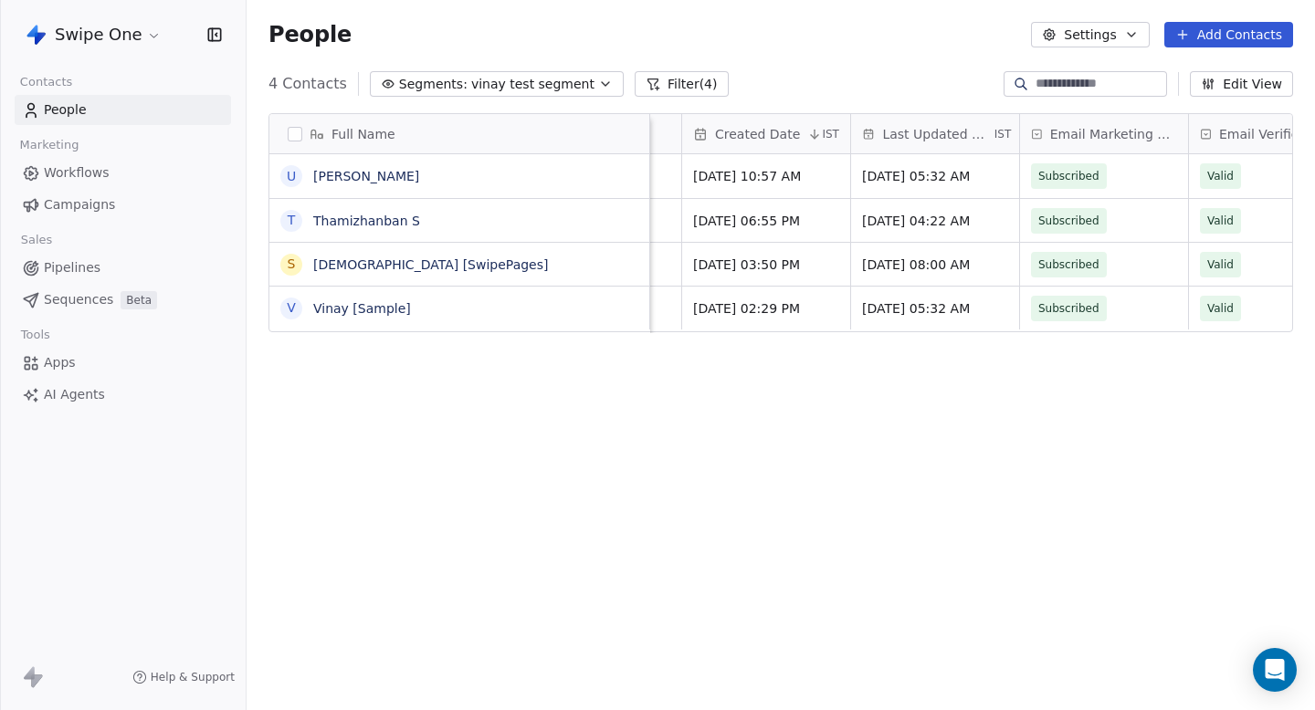
scroll to position [0, 919]
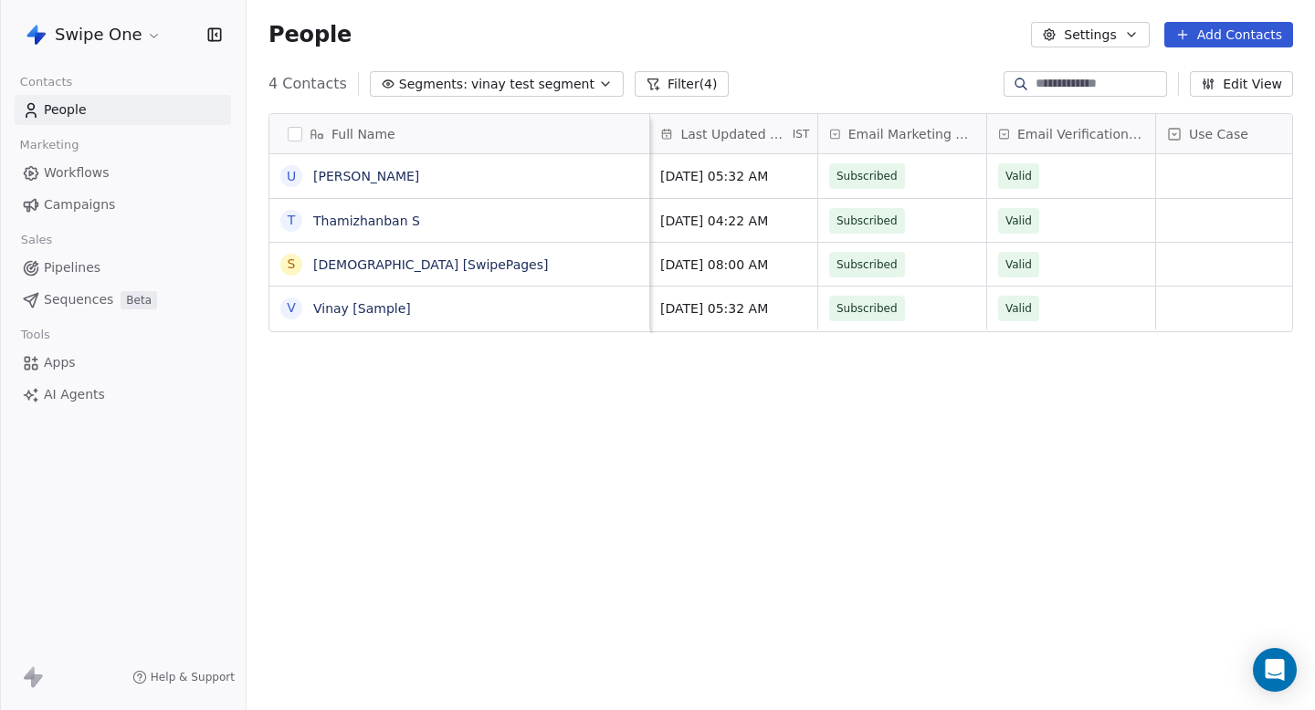
click at [572, 79] on span "vinay test segment" at bounding box center [532, 84] width 123 height 19
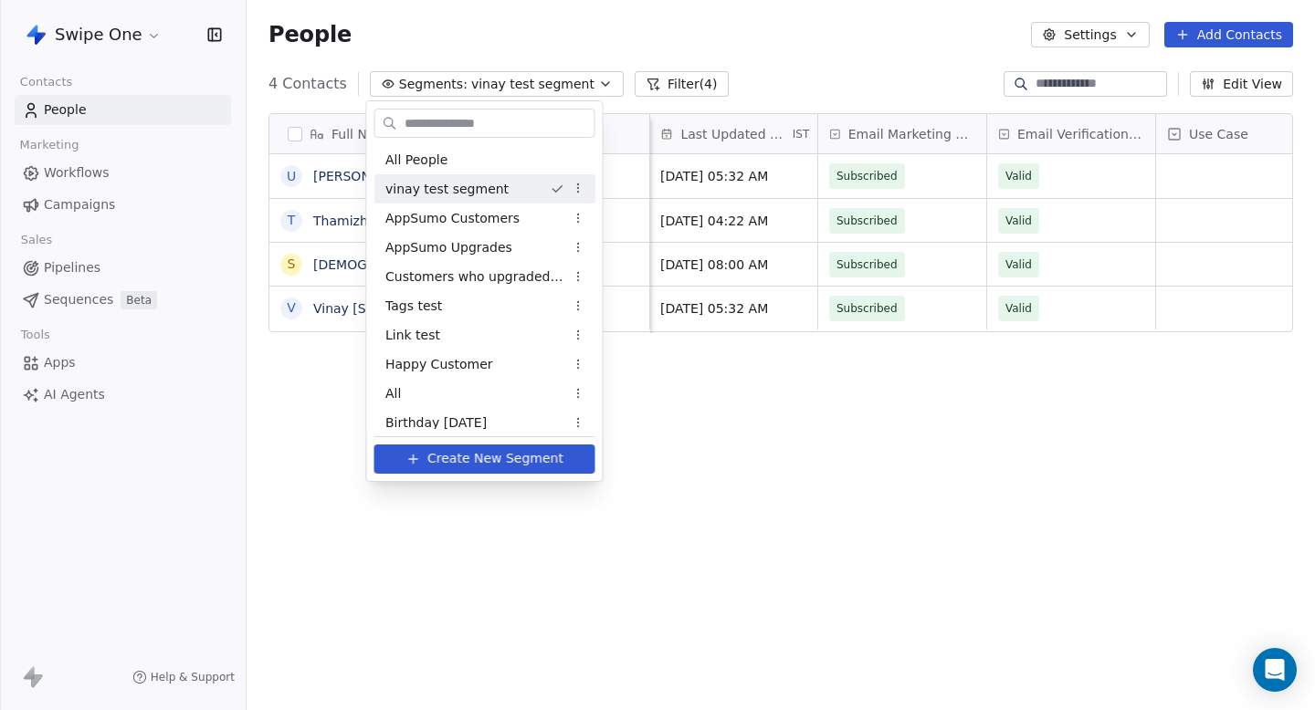
click at [673, 75] on html "Swipe One Contacts People Marketing Workflows Campaigns Sales Pipelines Sequenc…" at bounding box center [657, 355] width 1315 height 710
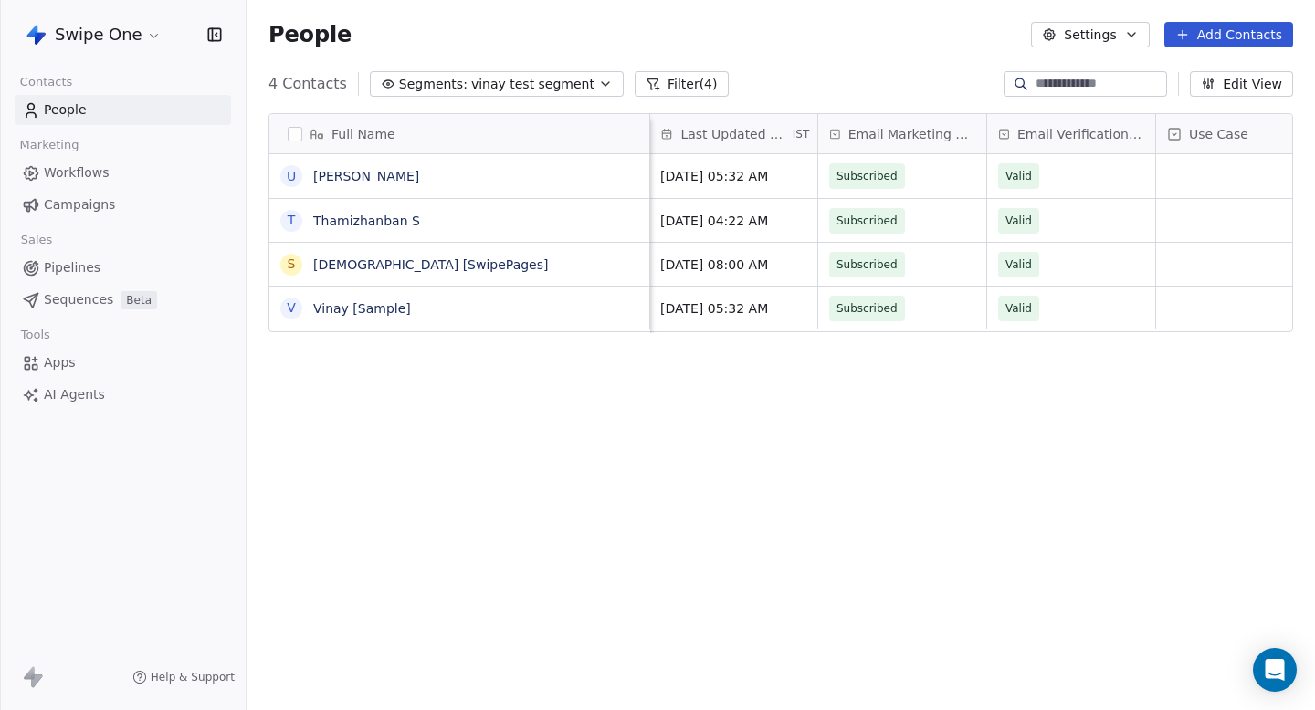
click at [673, 75] on button "Filter (4)" at bounding box center [682, 84] width 94 height 26
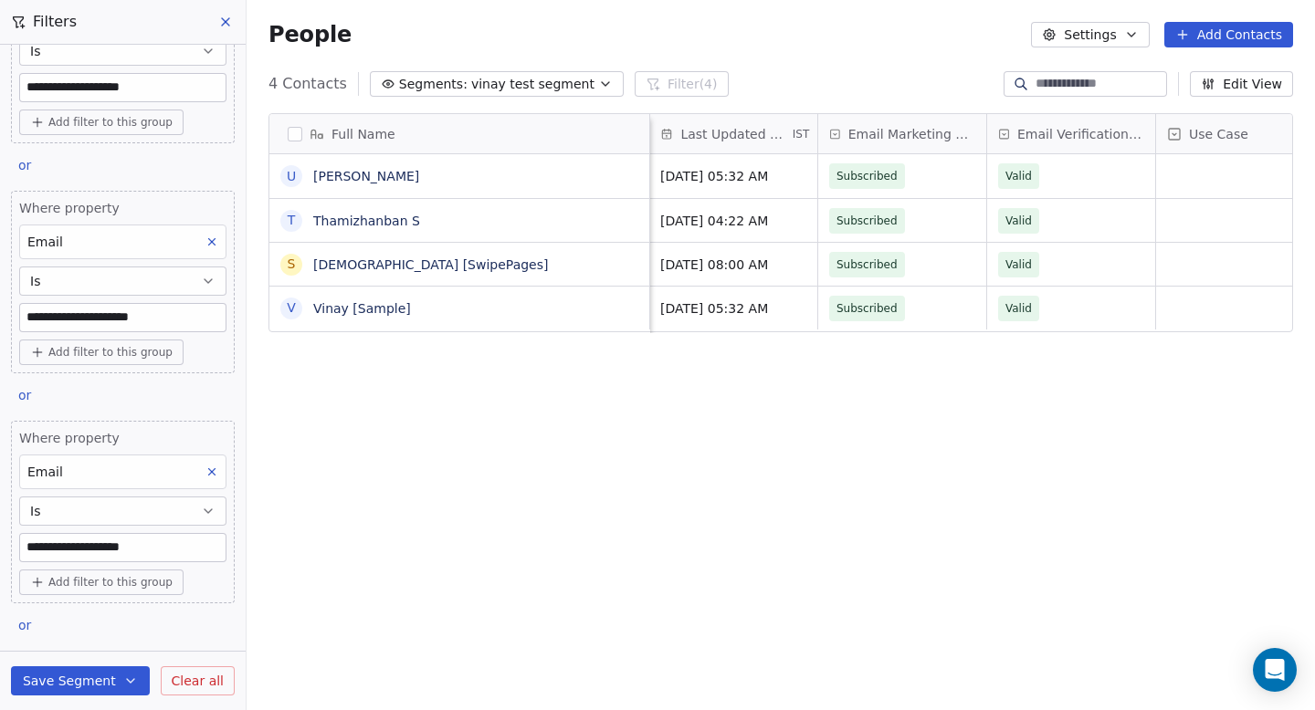
scroll to position [67, 0]
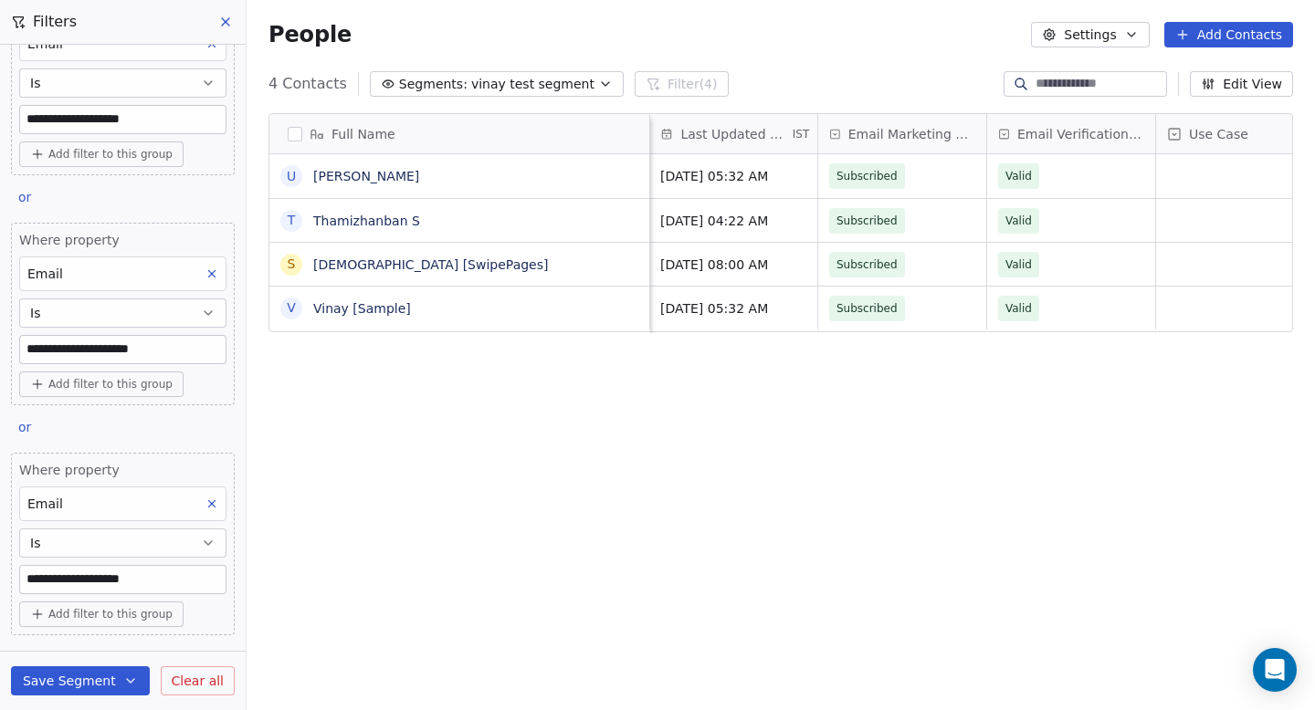
click at [210, 272] on icon at bounding box center [212, 274] width 6 height 6
type input "**********"
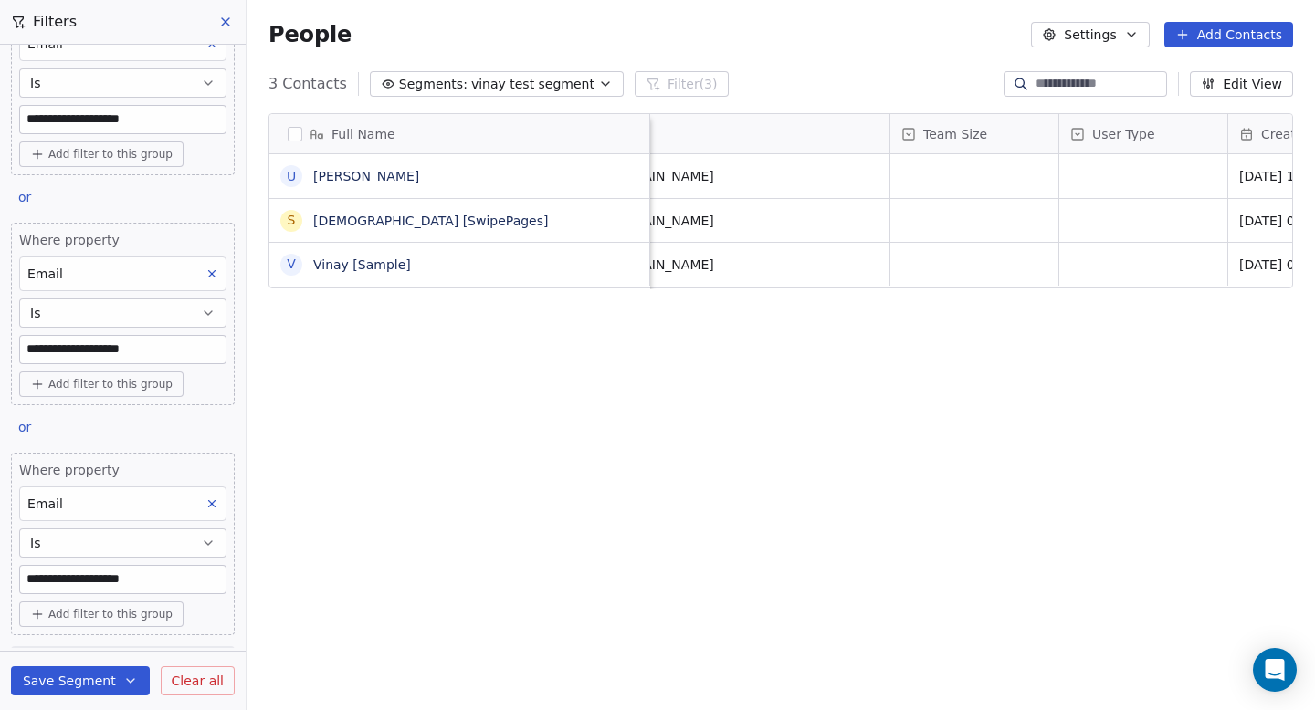
scroll to position [0, 121]
click at [213, 276] on icon at bounding box center [212, 274] width 6 height 6
type input "**********"
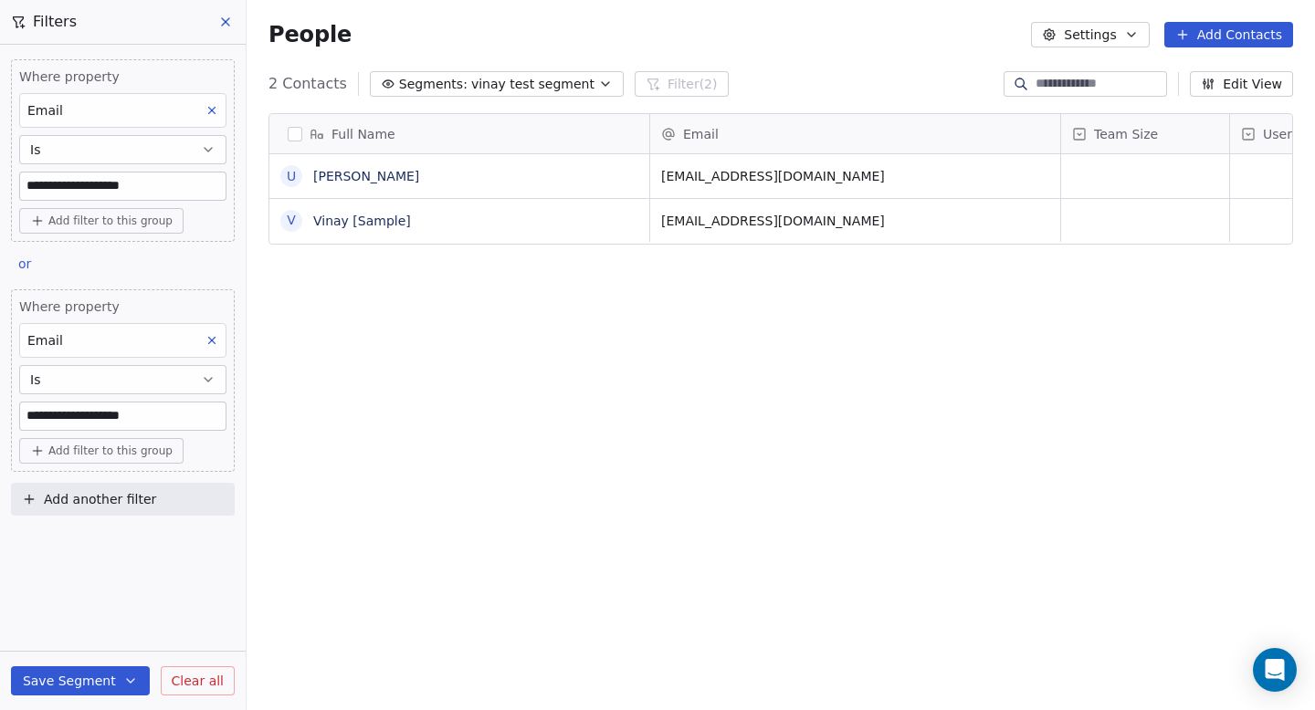
scroll to position [625, 1068]
click at [169, 413] on input "**********" at bounding box center [122, 416] width 205 height 27
type input "**********"
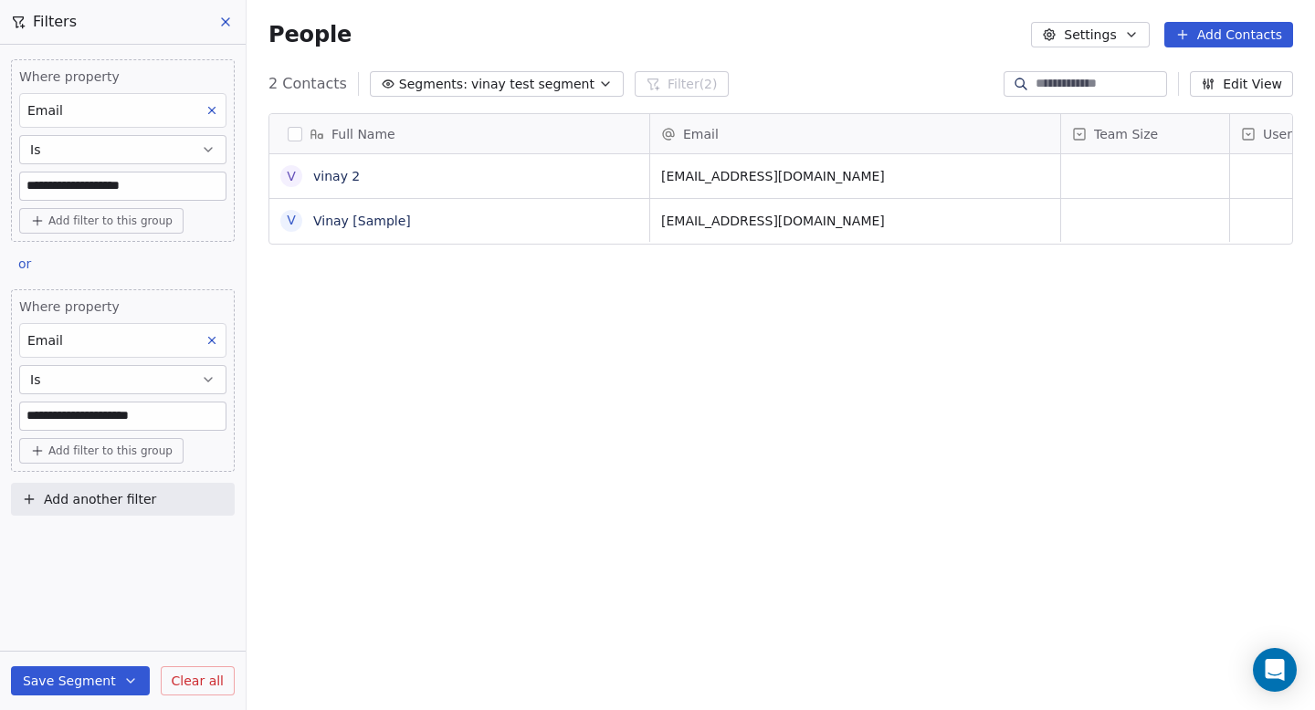
click at [60, 675] on button "Save Segment" at bounding box center [80, 681] width 139 height 29
click at [108, 604] on span "Create new segment" at bounding box center [118, 598] width 133 height 18
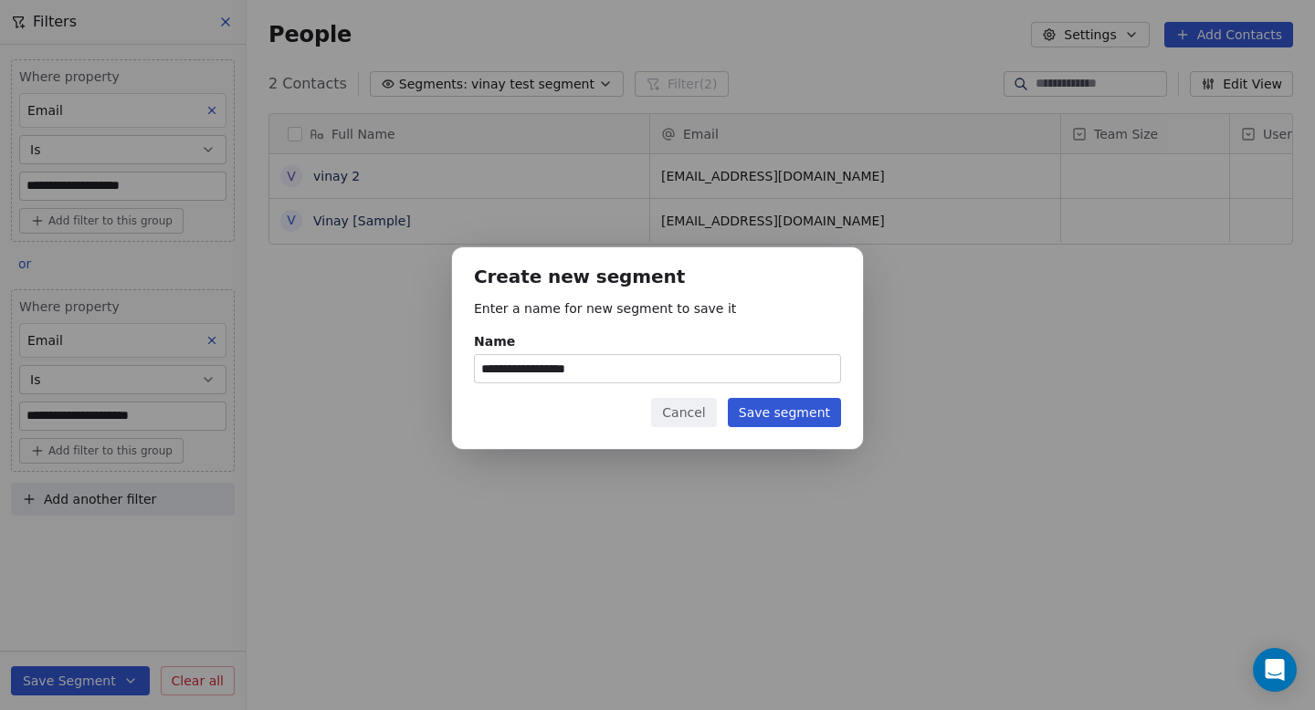
click at [612, 375] on input "**********" at bounding box center [657, 368] width 365 height 27
type input "**********"
click at [776, 403] on button "Save segment" at bounding box center [784, 412] width 113 height 29
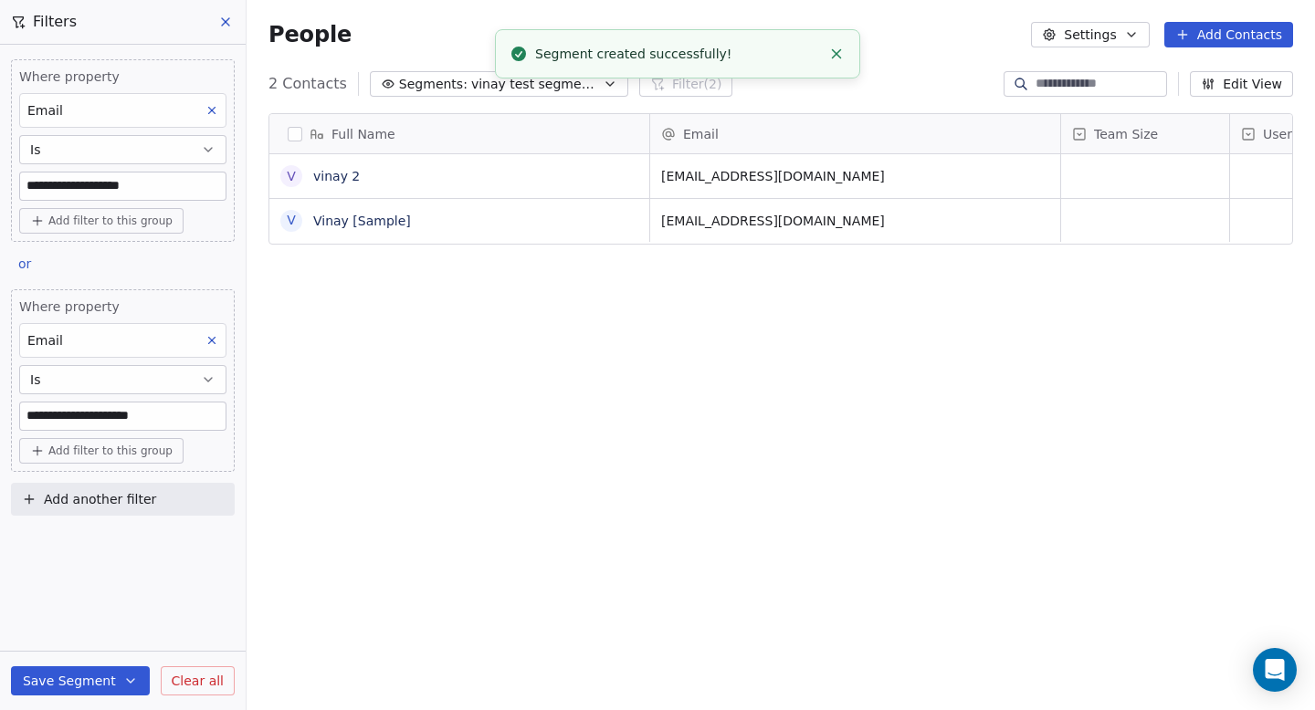
click at [200, 684] on span "Clear all" at bounding box center [198, 681] width 52 height 19
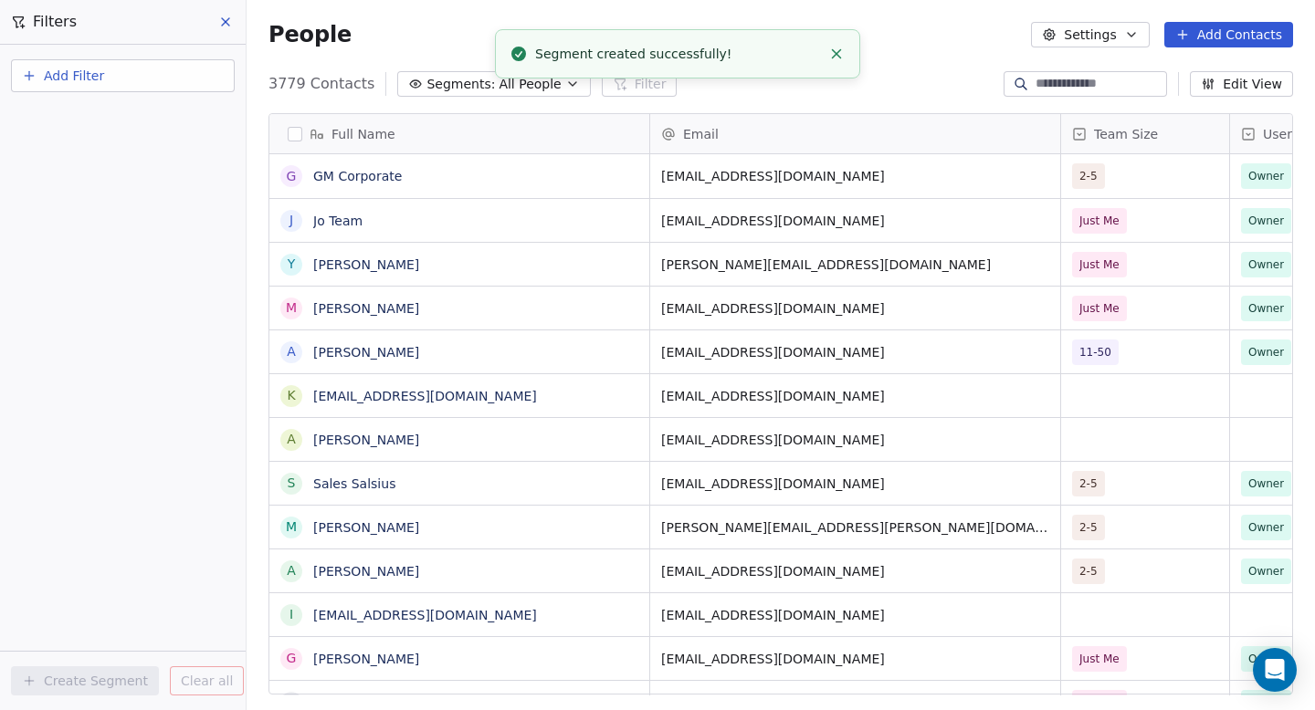
click at [468, 89] on span "Segments:" at bounding box center [460, 84] width 68 height 19
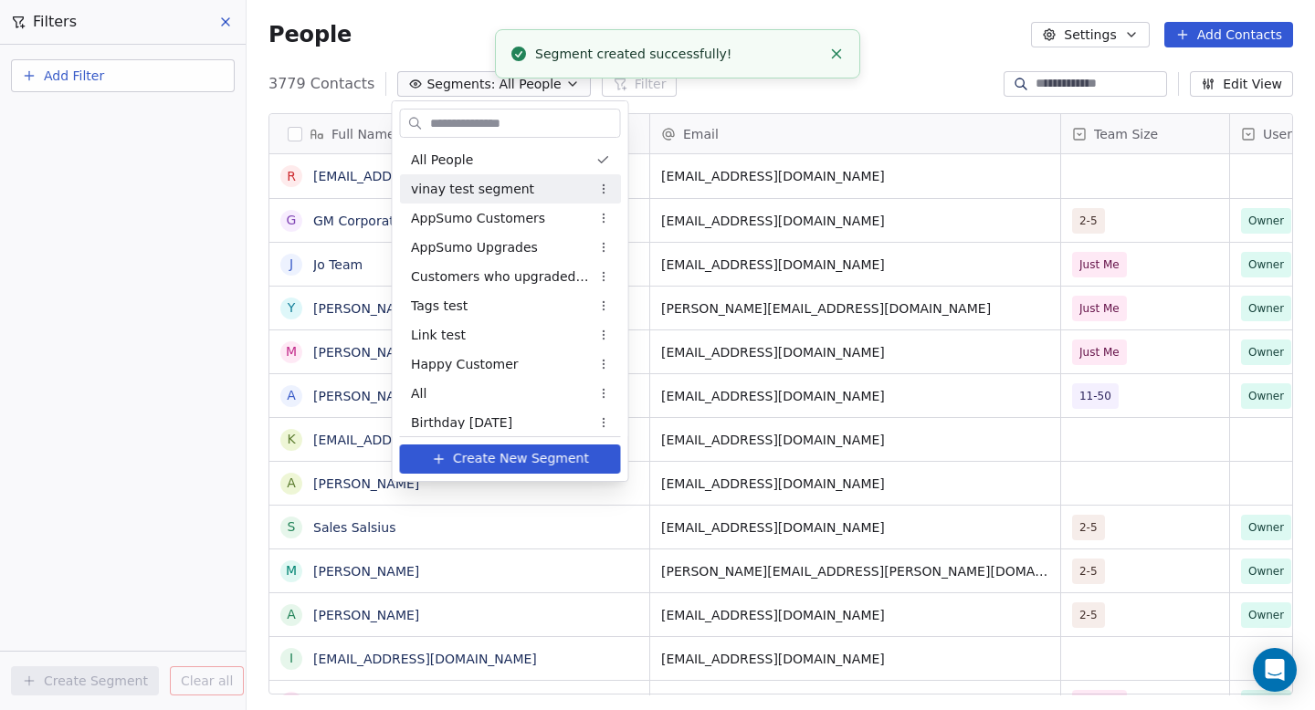
click at [462, 186] on span "vinay test segment" at bounding box center [472, 189] width 123 height 19
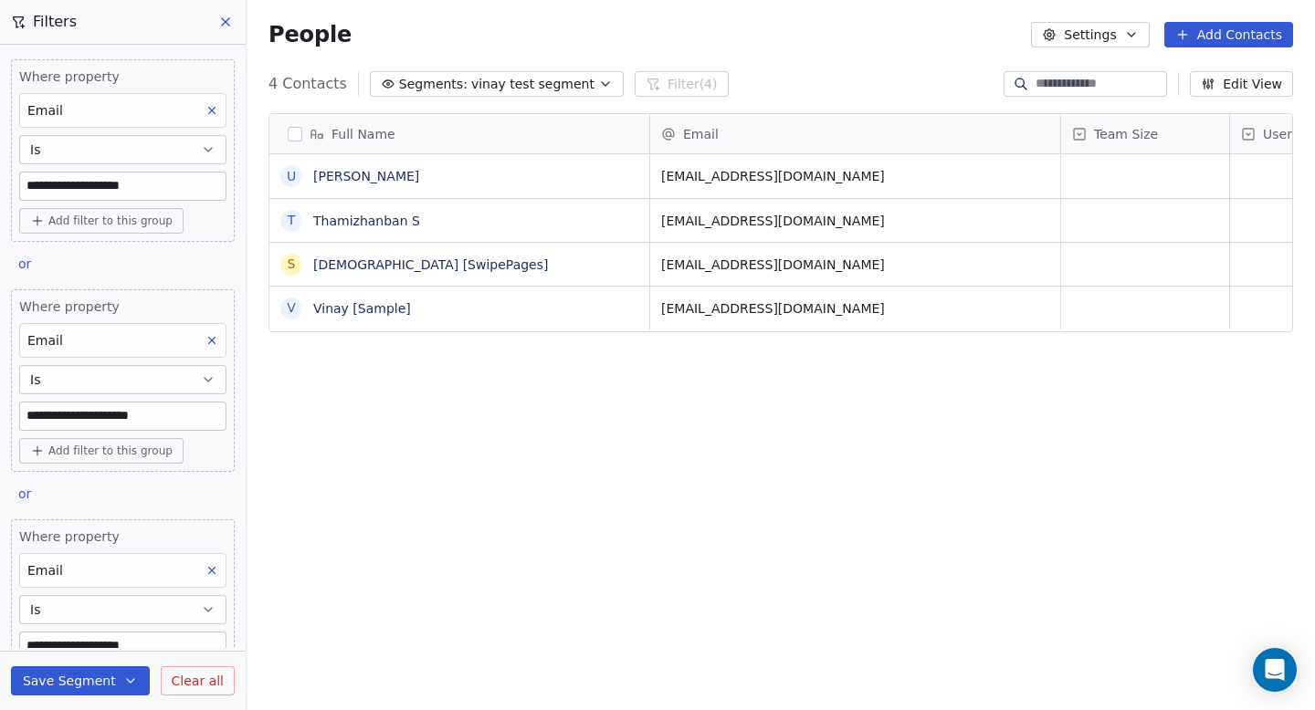
scroll to position [334, 0]
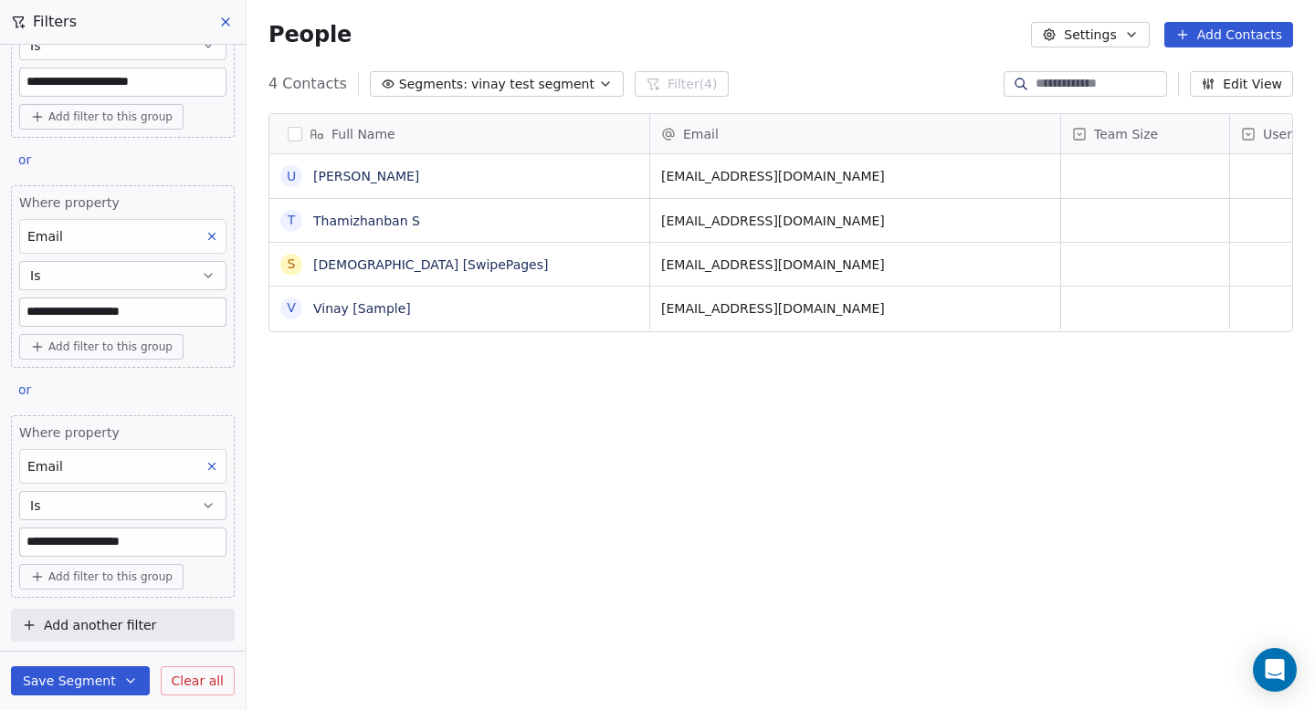
click at [533, 68] on div "People Settings Add Contacts" at bounding box center [781, 34] width 1068 height 69
click at [512, 89] on span "vinay test segment" at bounding box center [532, 84] width 123 height 19
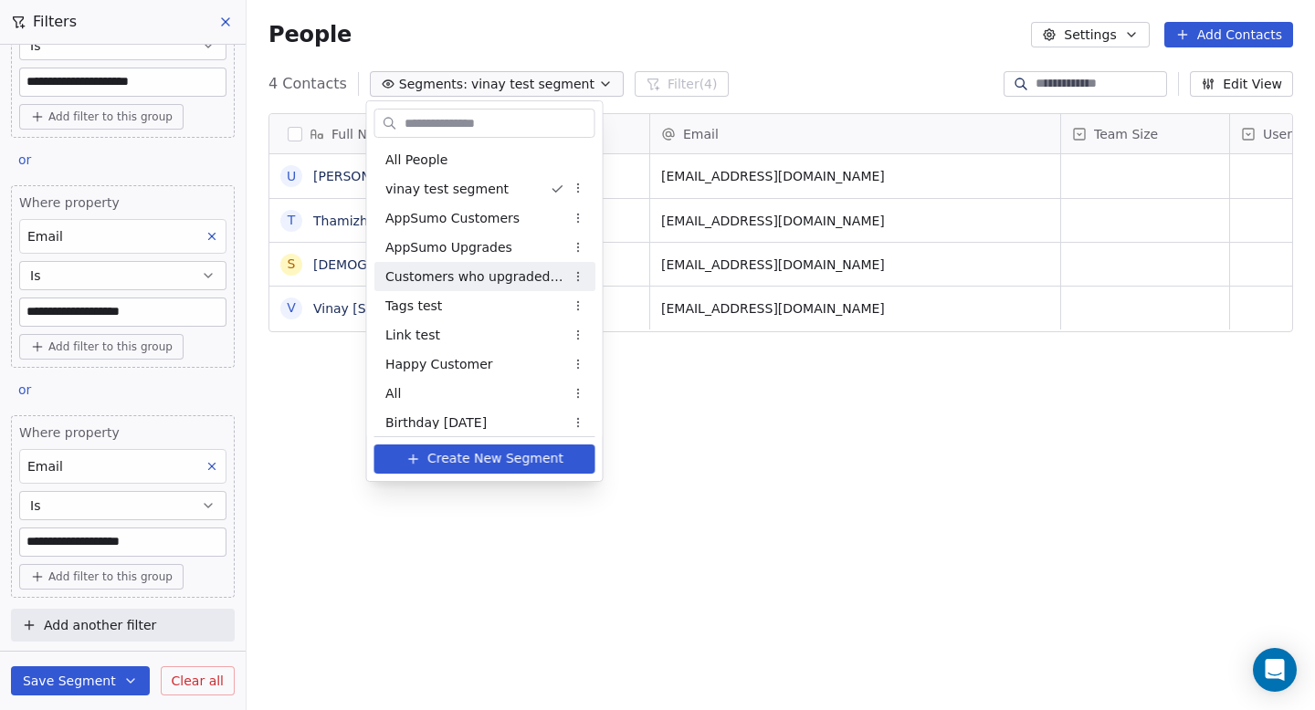
scroll to position [271, 0]
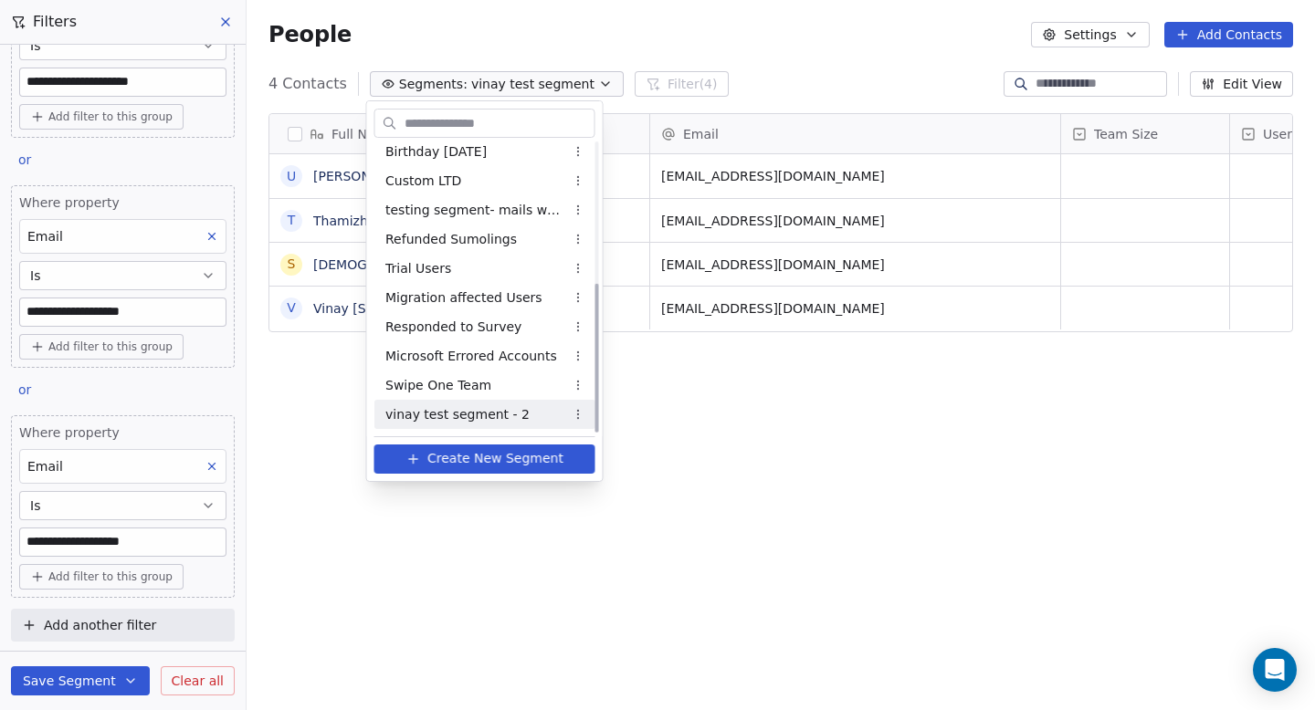
click at [477, 419] on span "vinay test segment - 2" at bounding box center [457, 414] width 144 height 19
type input "**********"
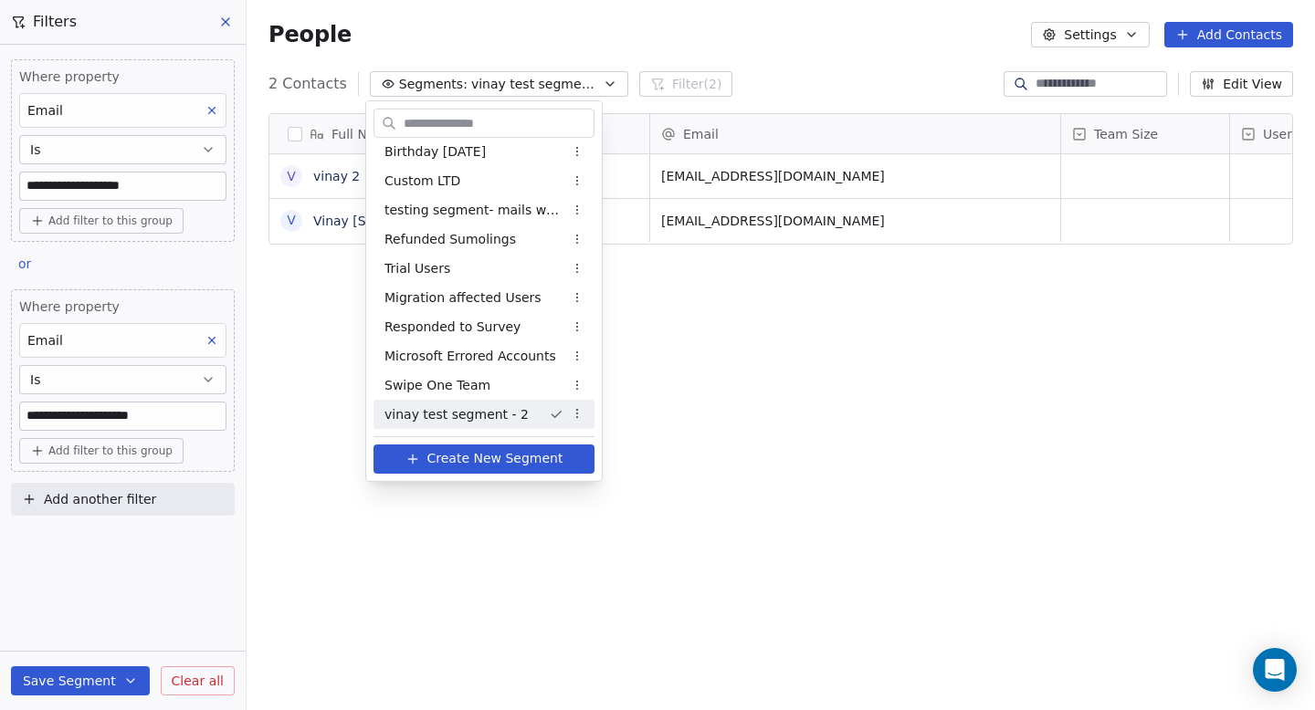
scroll to position [0, 0]
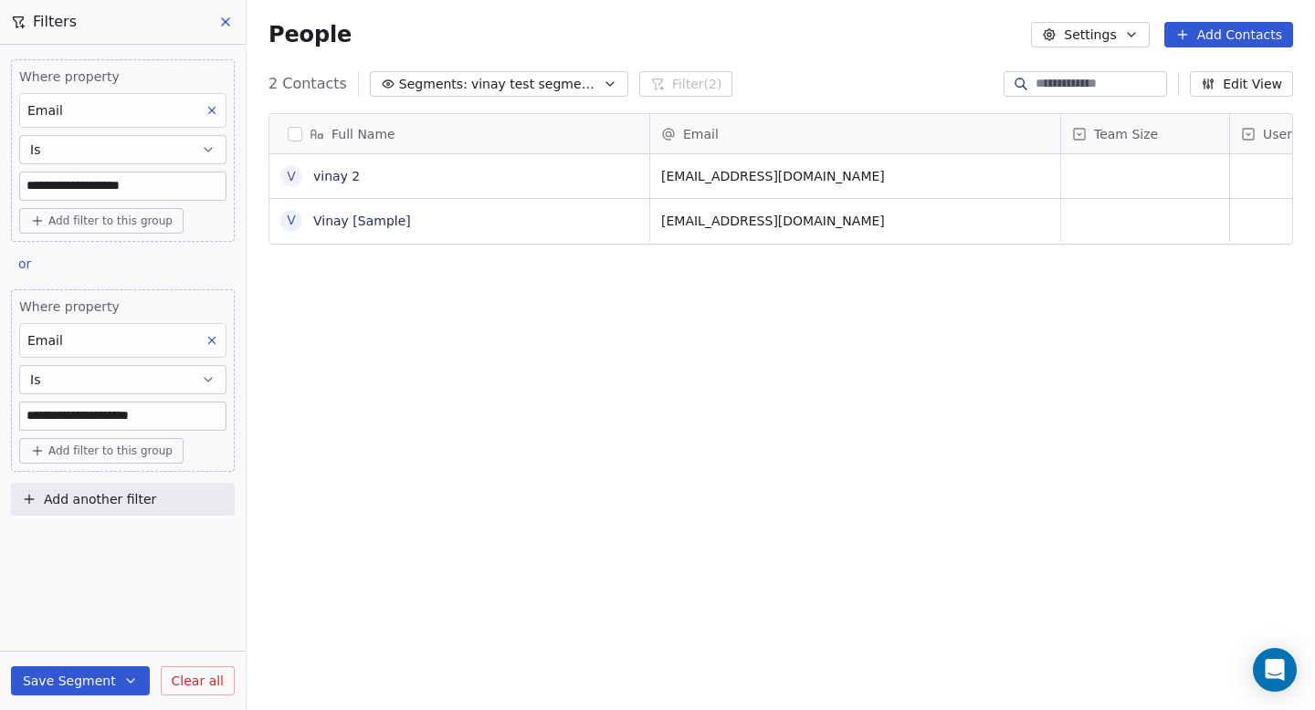
click at [226, 30] on button at bounding box center [226, 22] width 27 height 26
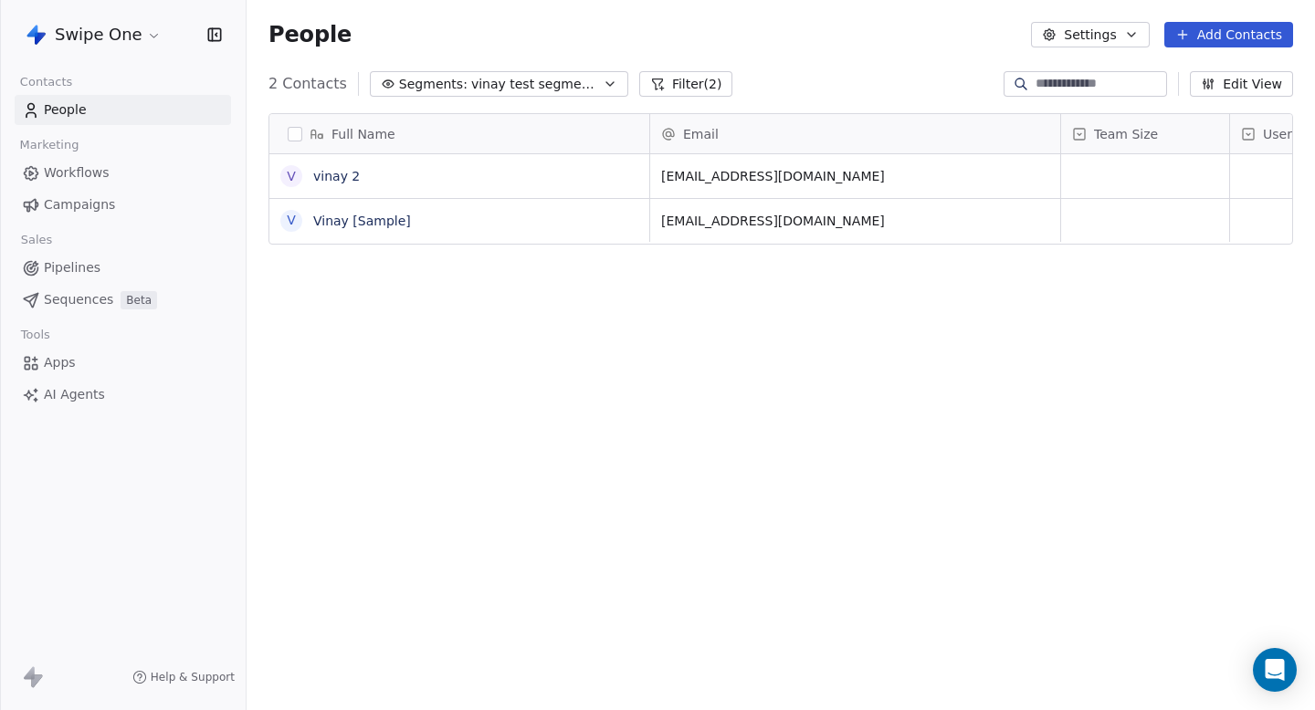
click at [107, 199] on span "Campaigns" at bounding box center [79, 204] width 71 height 19
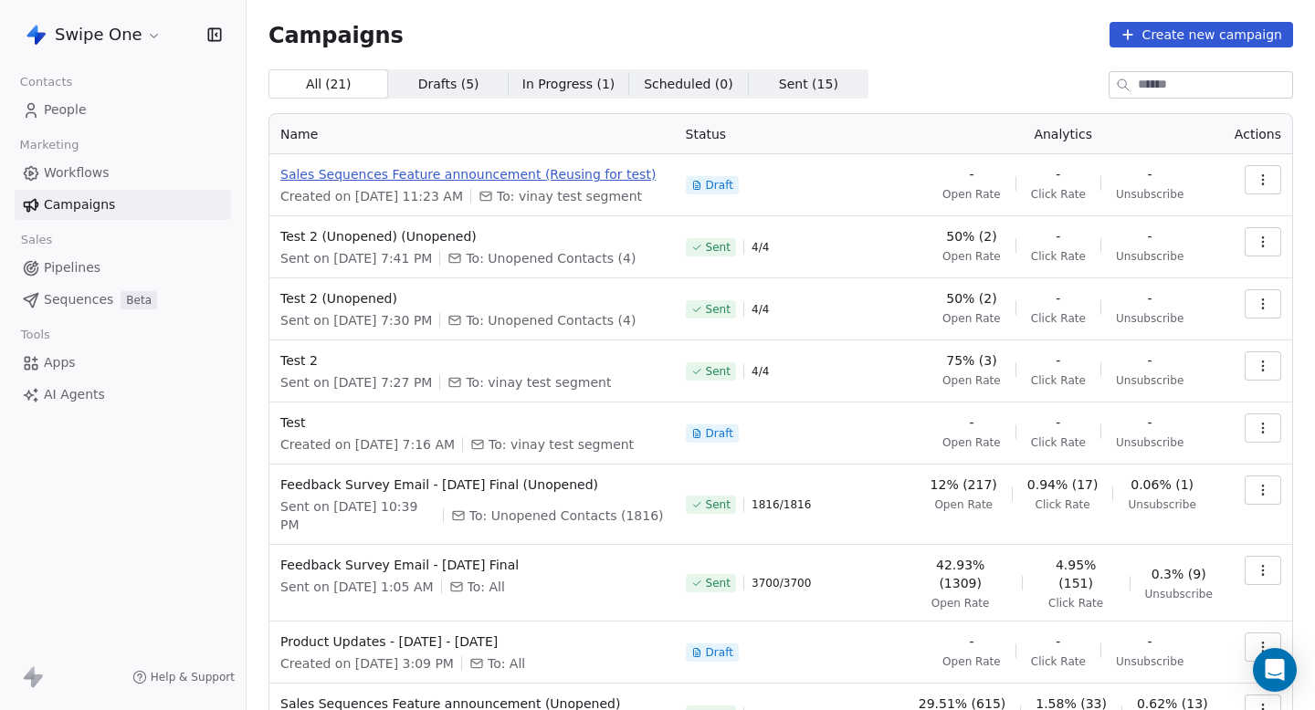
click at [585, 173] on span "Sales Sequences Feature announcement (Reusing for test)" at bounding box center [472, 174] width 384 height 18
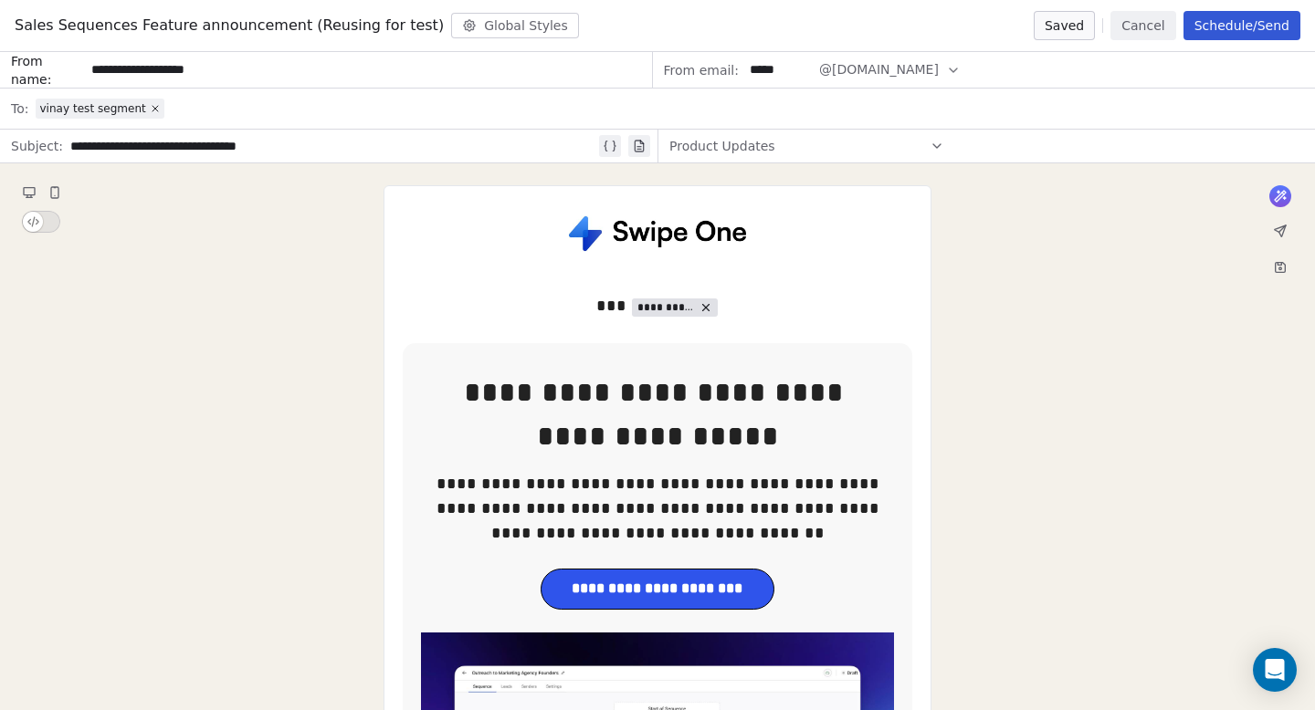
click at [145, 116] on span "vinay test segment" at bounding box center [100, 109] width 128 height 20
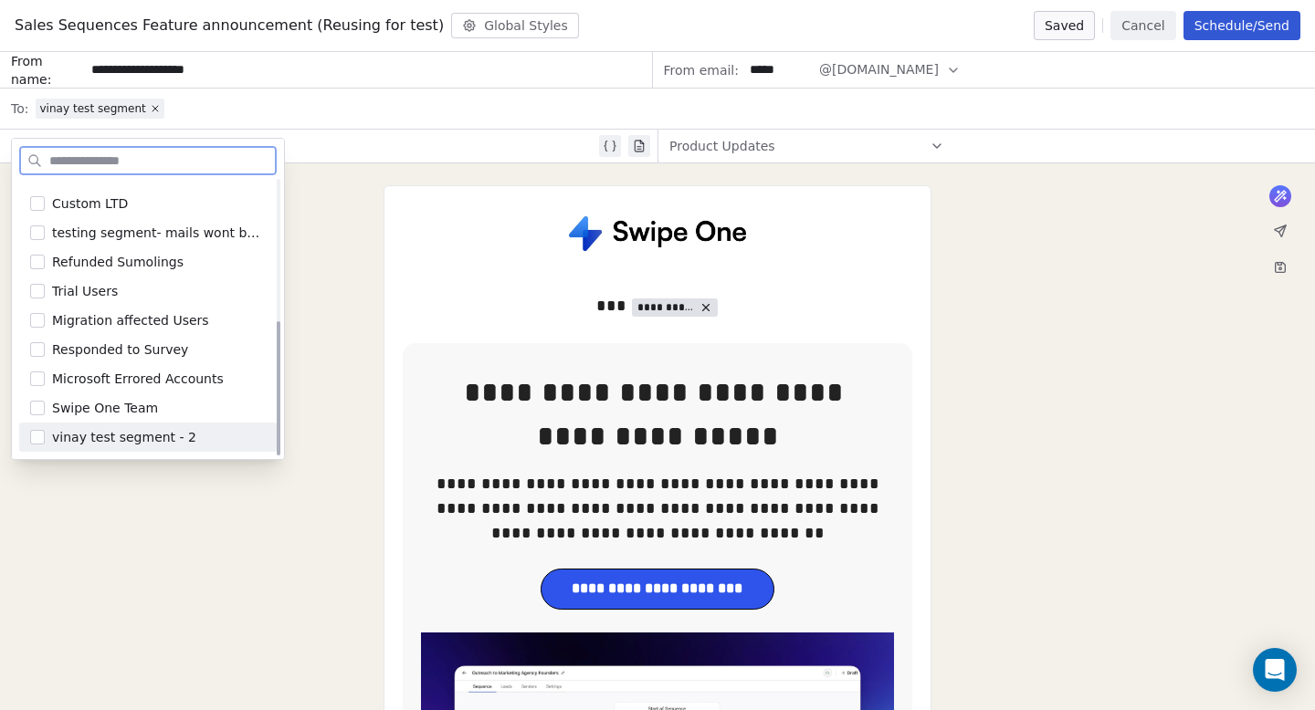
click at [46, 440] on div "vinay test segment - 2" at bounding box center [147, 437] width 257 height 29
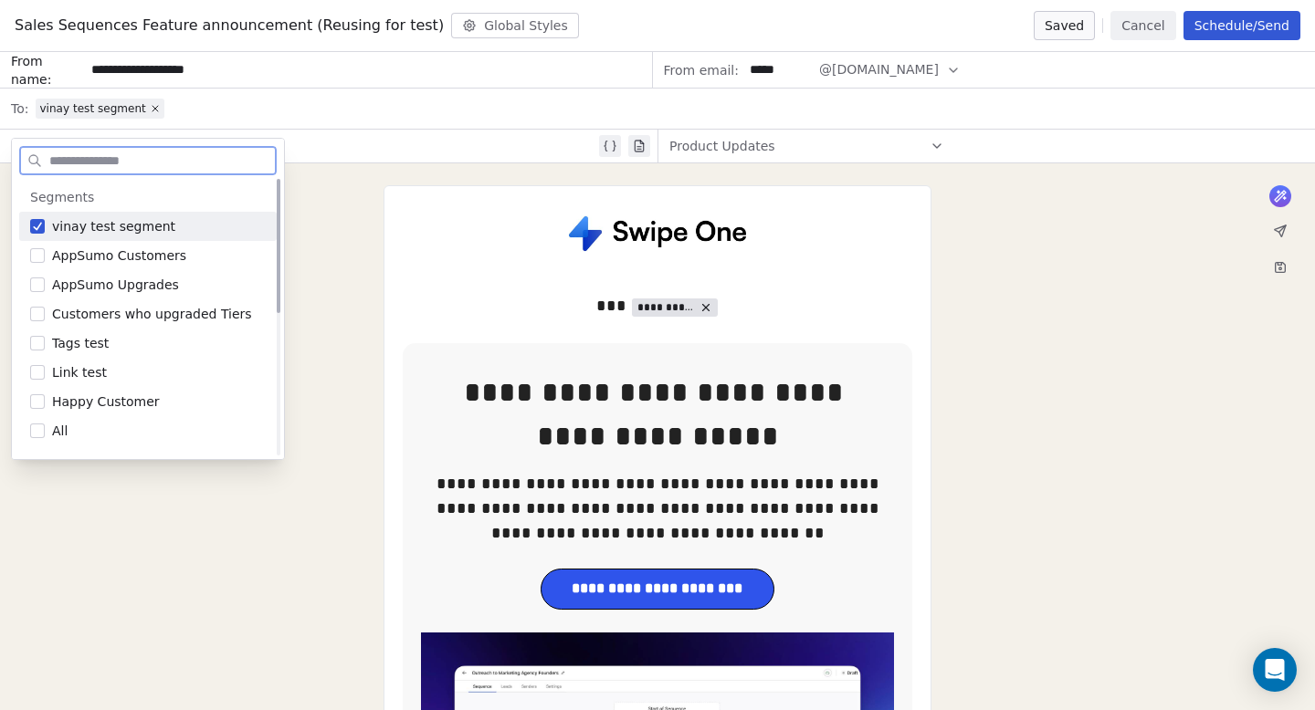
click at [36, 220] on button "Suggestions" at bounding box center [37, 226] width 15 height 15
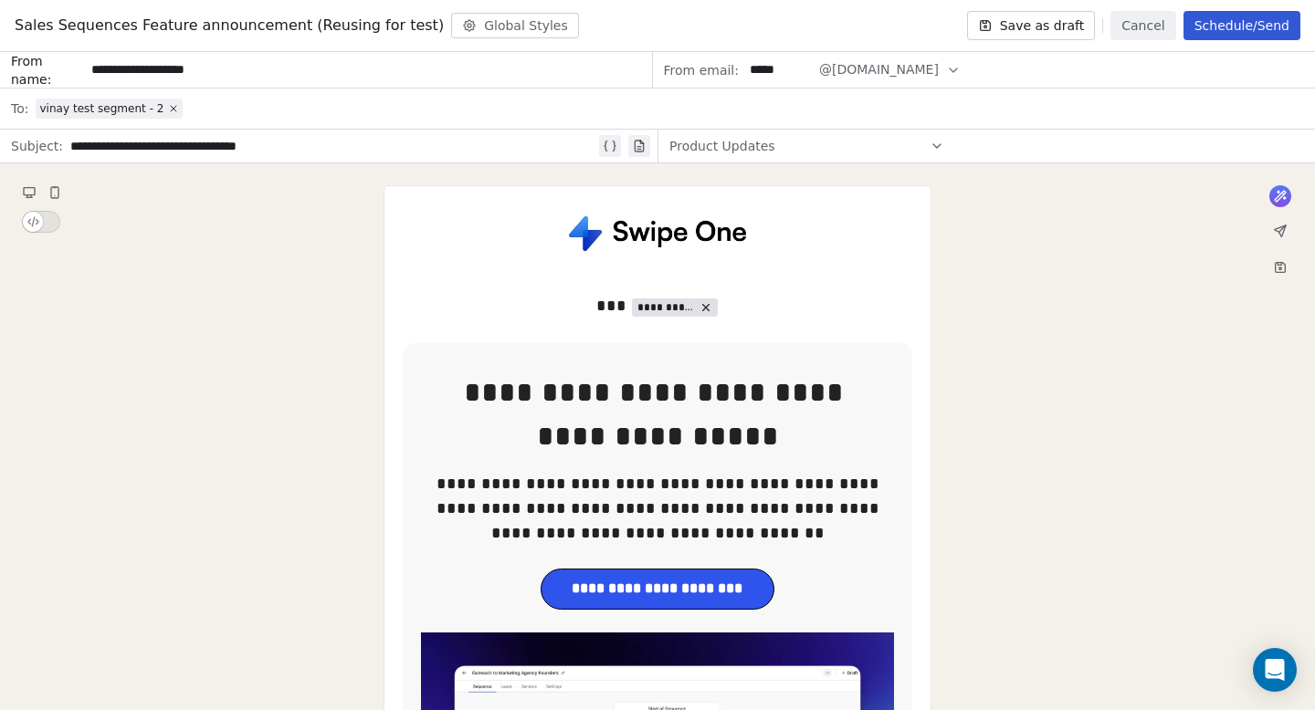
click at [1040, 30] on button "Save as draft" at bounding box center [1031, 25] width 129 height 29
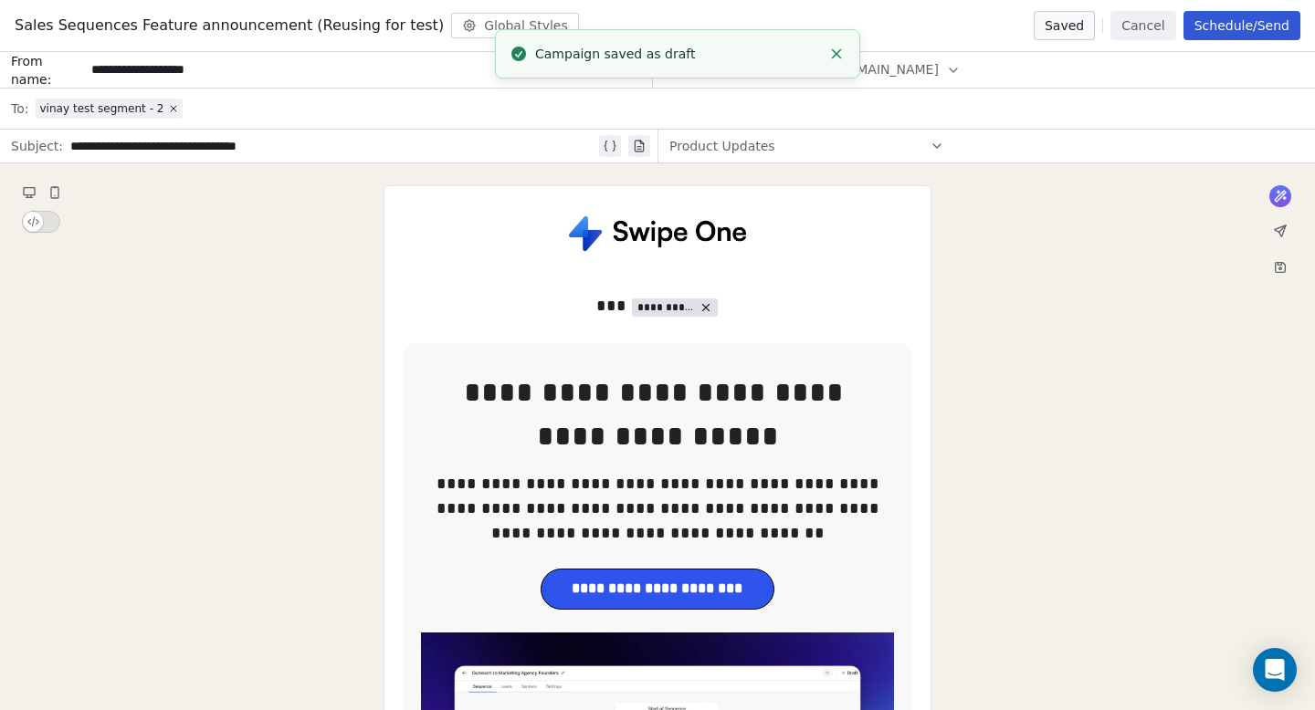
click at [1261, 24] on button "Schedule/Send" at bounding box center [1241, 25] width 117 height 29
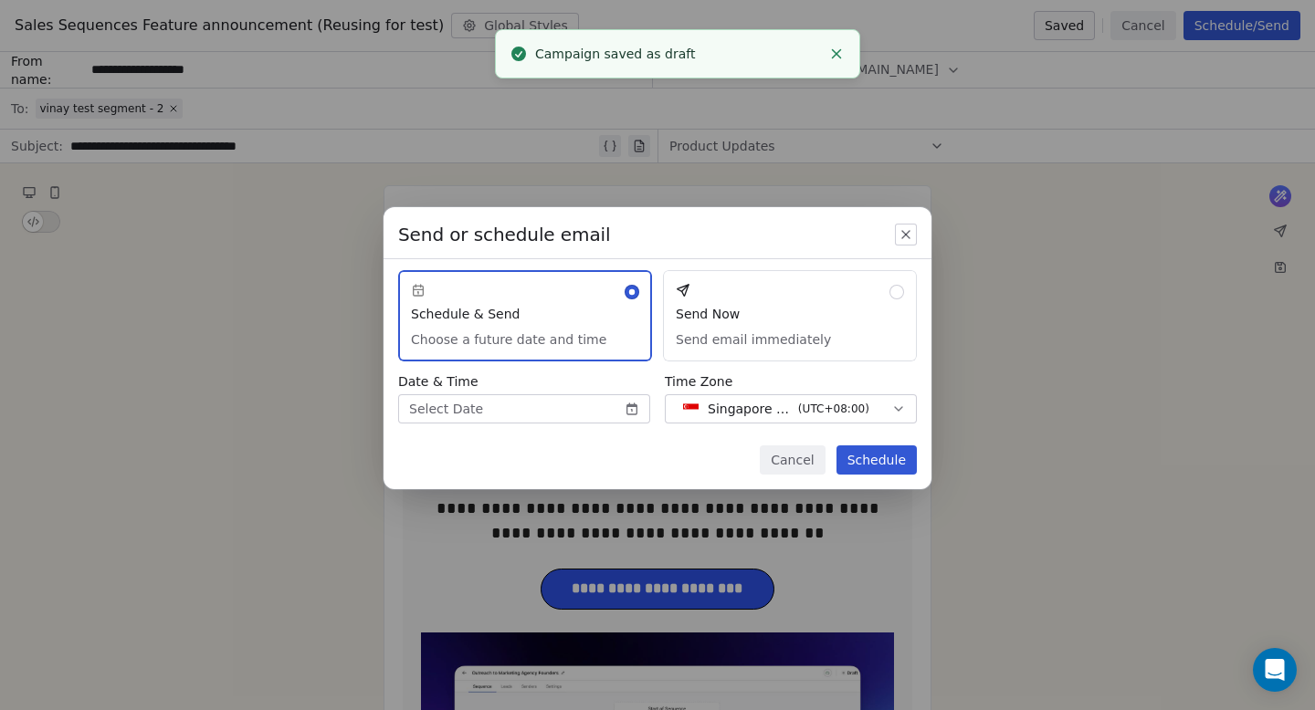
click at [763, 308] on button "Send Now Send email immediately" at bounding box center [790, 315] width 254 height 91
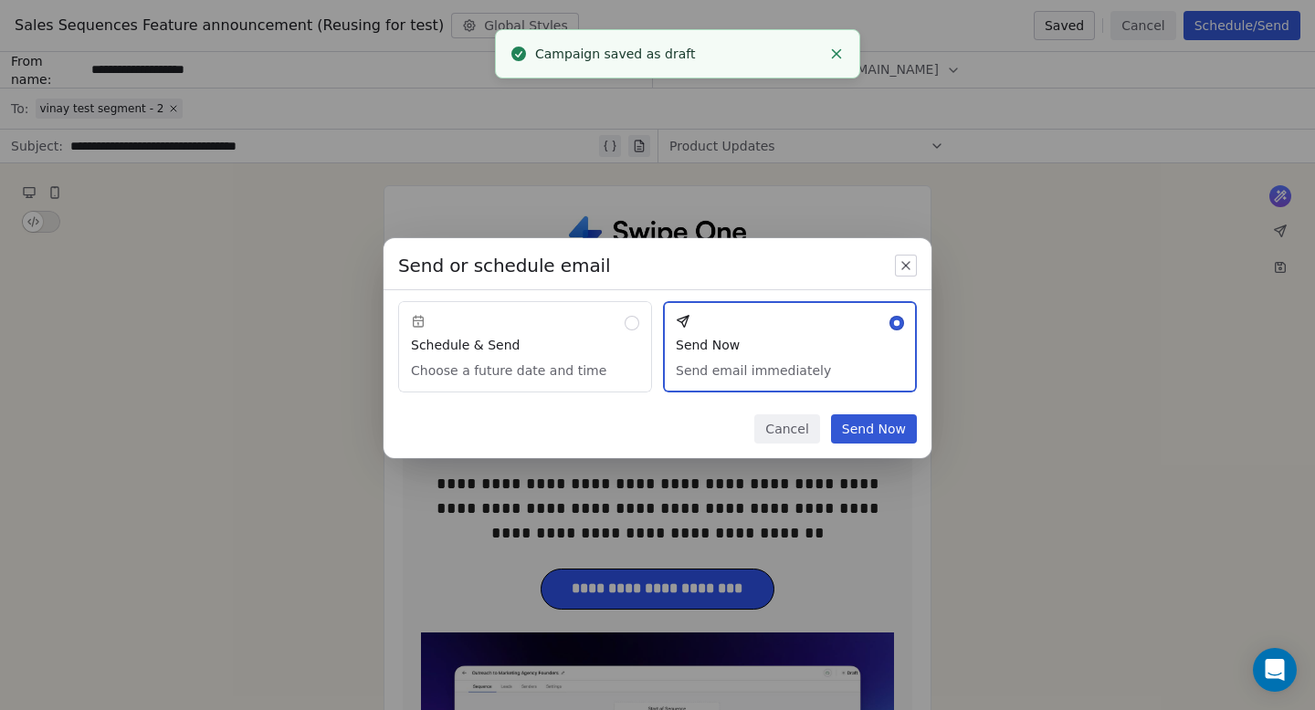
click at [874, 440] on button "Send Now" at bounding box center [874, 429] width 86 height 29
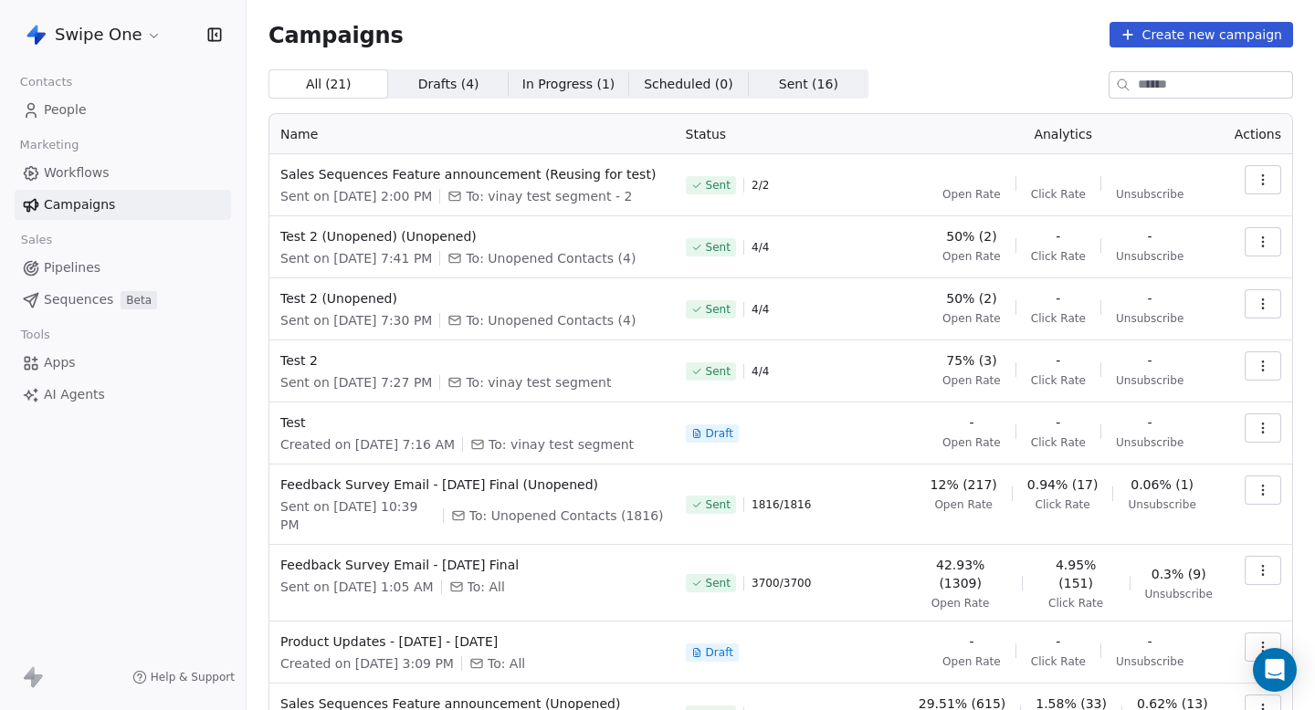
drag, startPoint x: 780, startPoint y: 195, endPoint x: 815, endPoint y: 195, distance: 35.6
click at [812, 195] on div "Sent 2 / 2" at bounding box center [789, 185] width 206 height 40
click at [815, 195] on div "Sent 2 / 2" at bounding box center [789, 185] width 206 height 40
click at [1274, 183] on button "button" at bounding box center [1263, 179] width 37 height 29
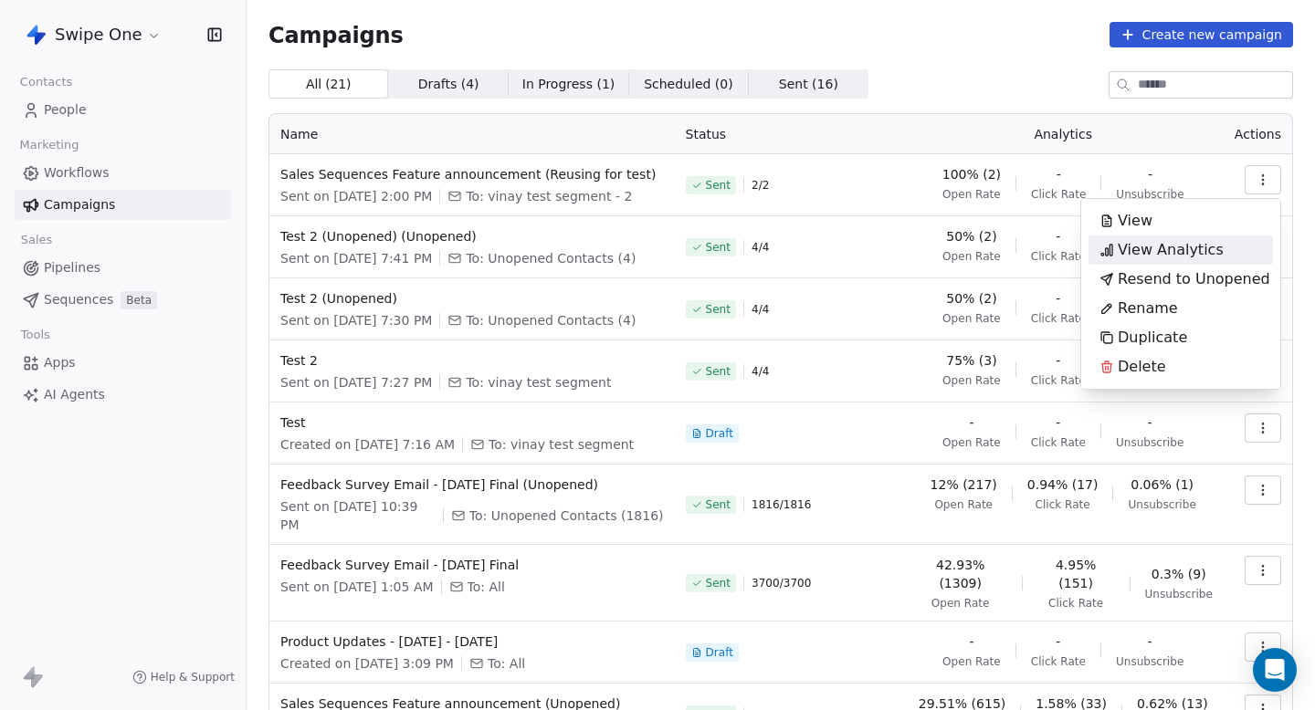
click at [1162, 260] on span "View Analytics" at bounding box center [1171, 250] width 106 height 22
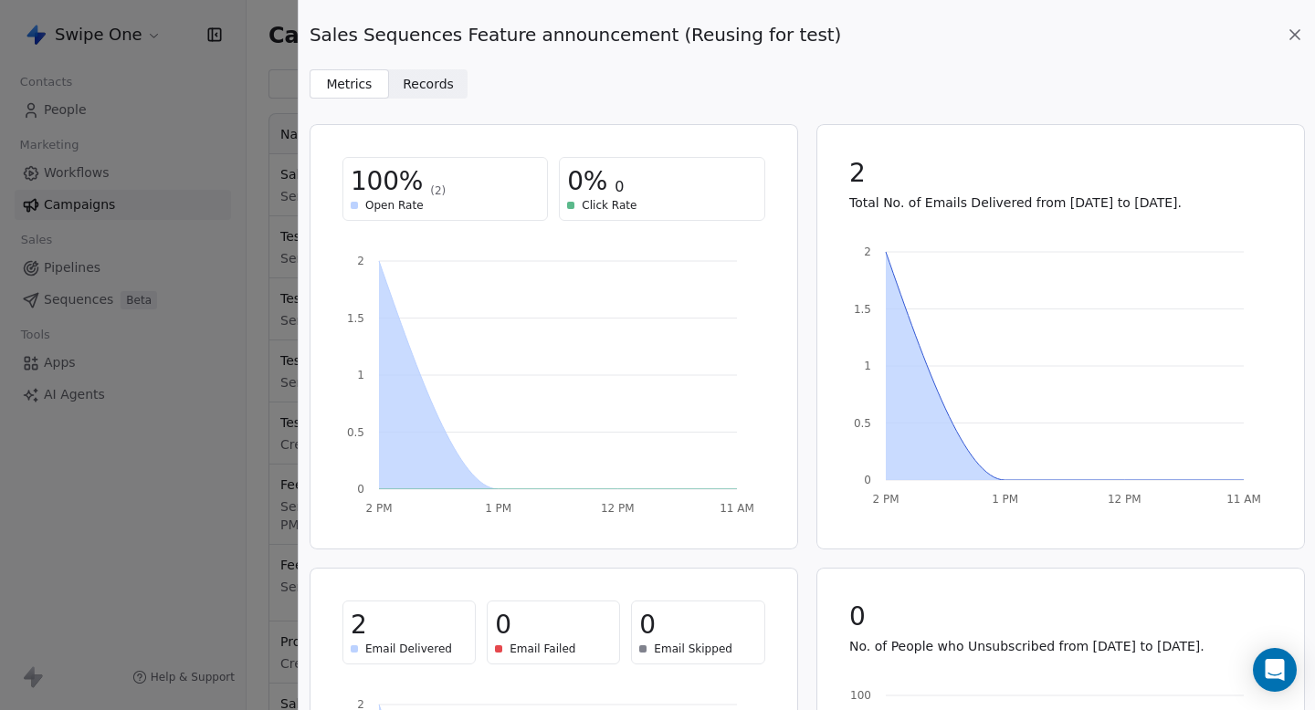
click at [447, 79] on span "Records" at bounding box center [428, 84] width 51 height 19
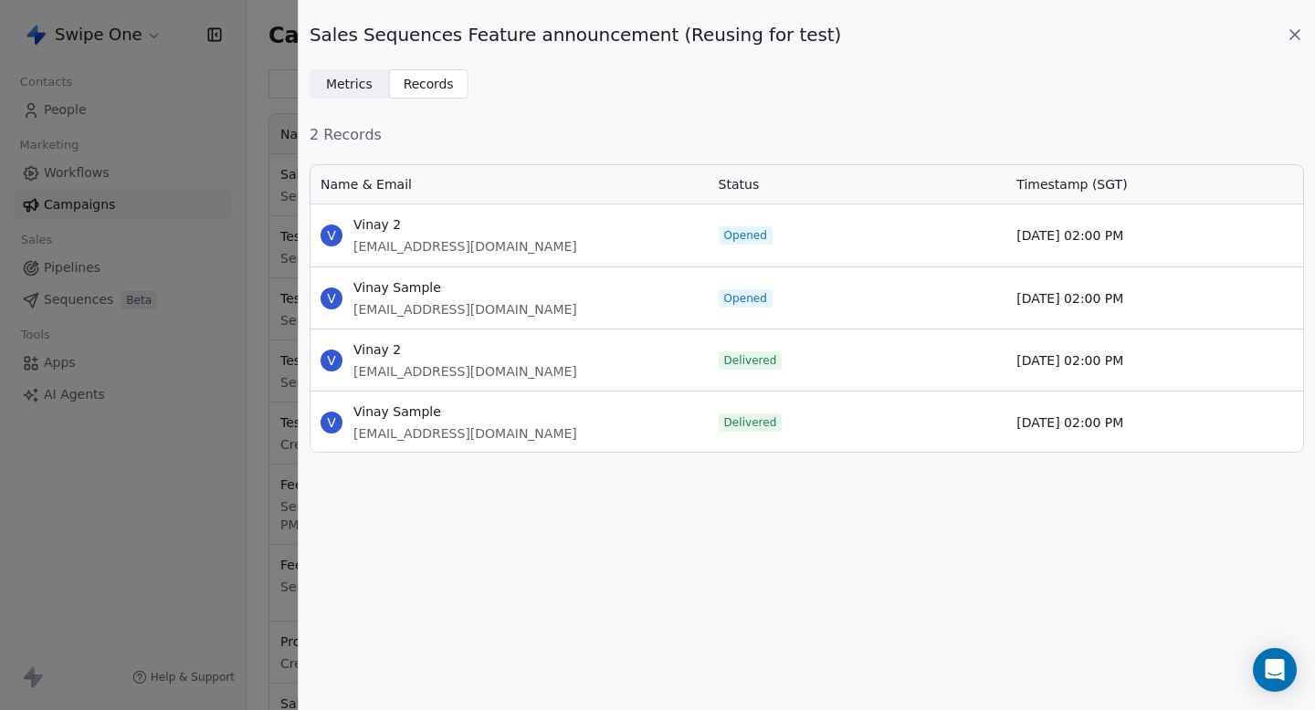
scroll to position [289, 994]
click at [1295, 28] on icon at bounding box center [1295, 35] width 18 height 18
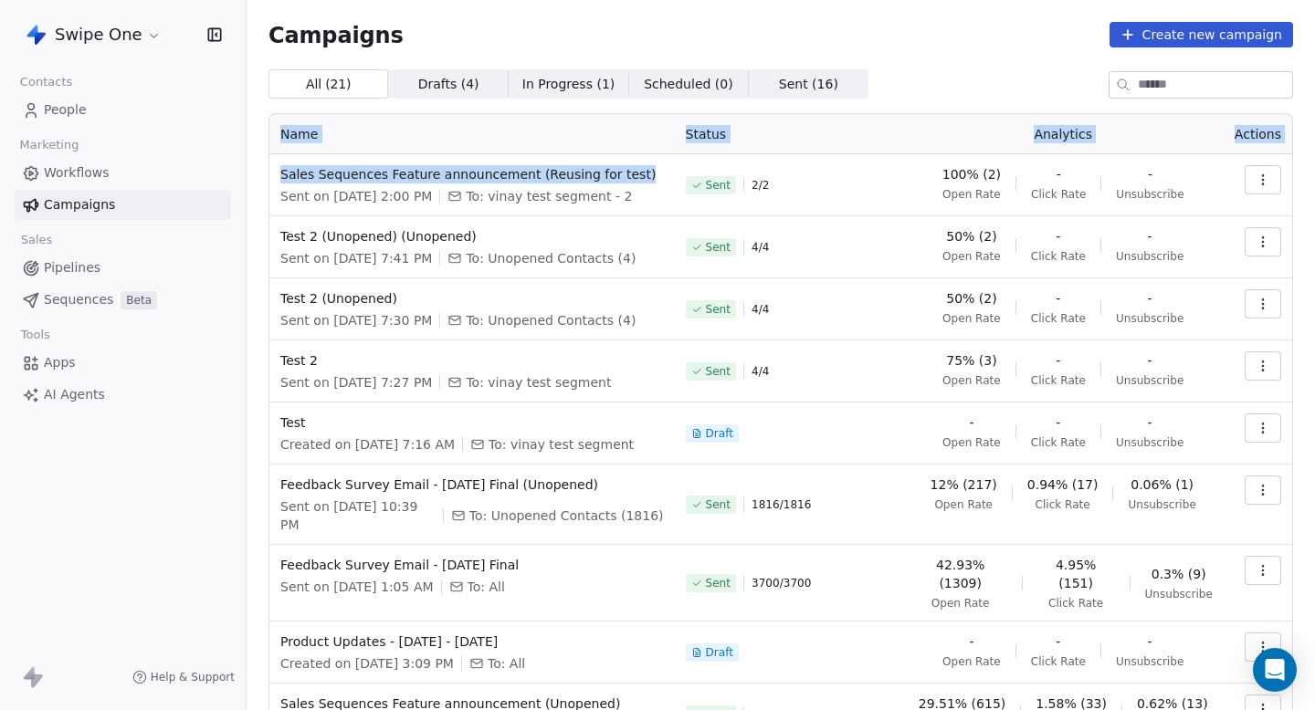
drag, startPoint x: 266, startPoint y: 174, endPoint x: 684, endPoint y: 174, distance: 418.2
click at [684, 174] on div "Campaigns Create new campaign All ( 21 ) All ( 21 ) Drafts ( 4 ) Drafts ( 4 ) I…" at bounding box center [781, 443] width 1068 height 886
click at [770, 123] on th "Status" at bounding box center [789, 134] width 228 height 40
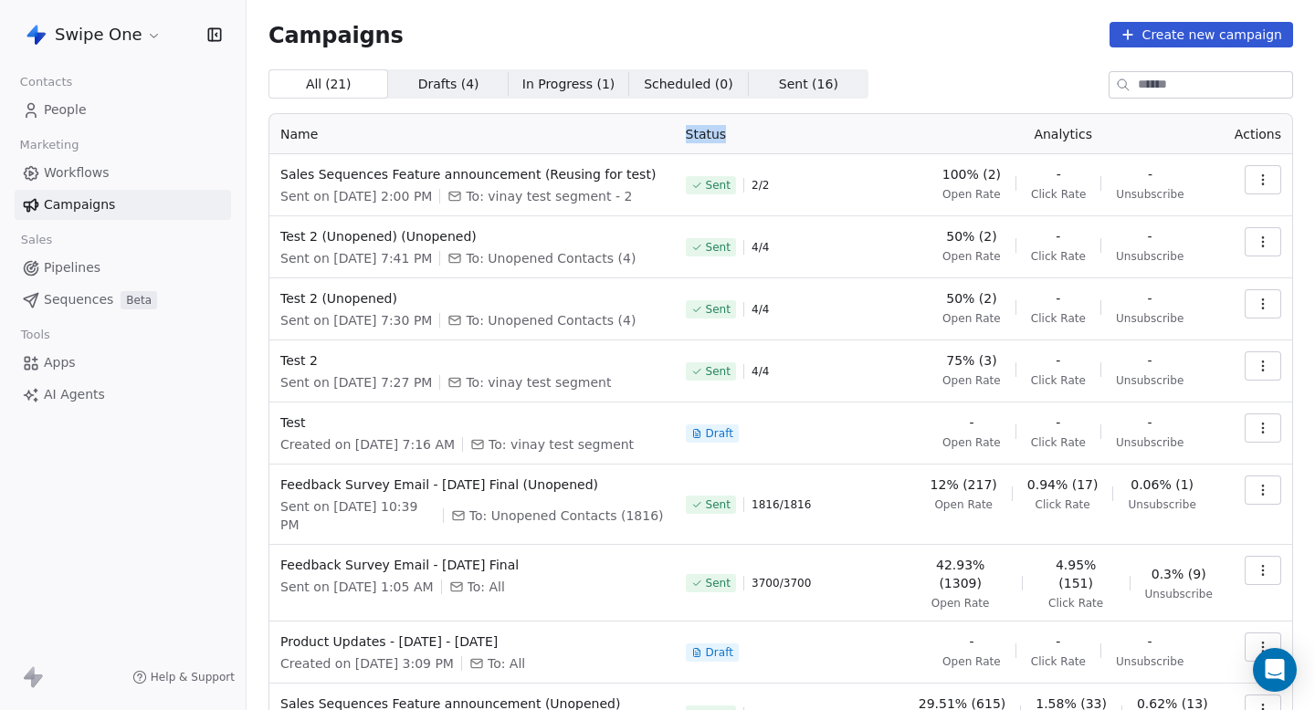
drag, startPoint x: 770, startPoint y: 123, endPoint x: 636, endPoint y: 123, distance: 133.3
click at [637, 123] on tr "Name Status Analytics Actions" at bounding box center [780, 134] width 1023 height 40
click at [636, 123] on th "Name" at bounding box center [471, 134] width 405 height 40
click at [1249, 173] on button "button" at bounding box center [1263, 179] width 37 height 29
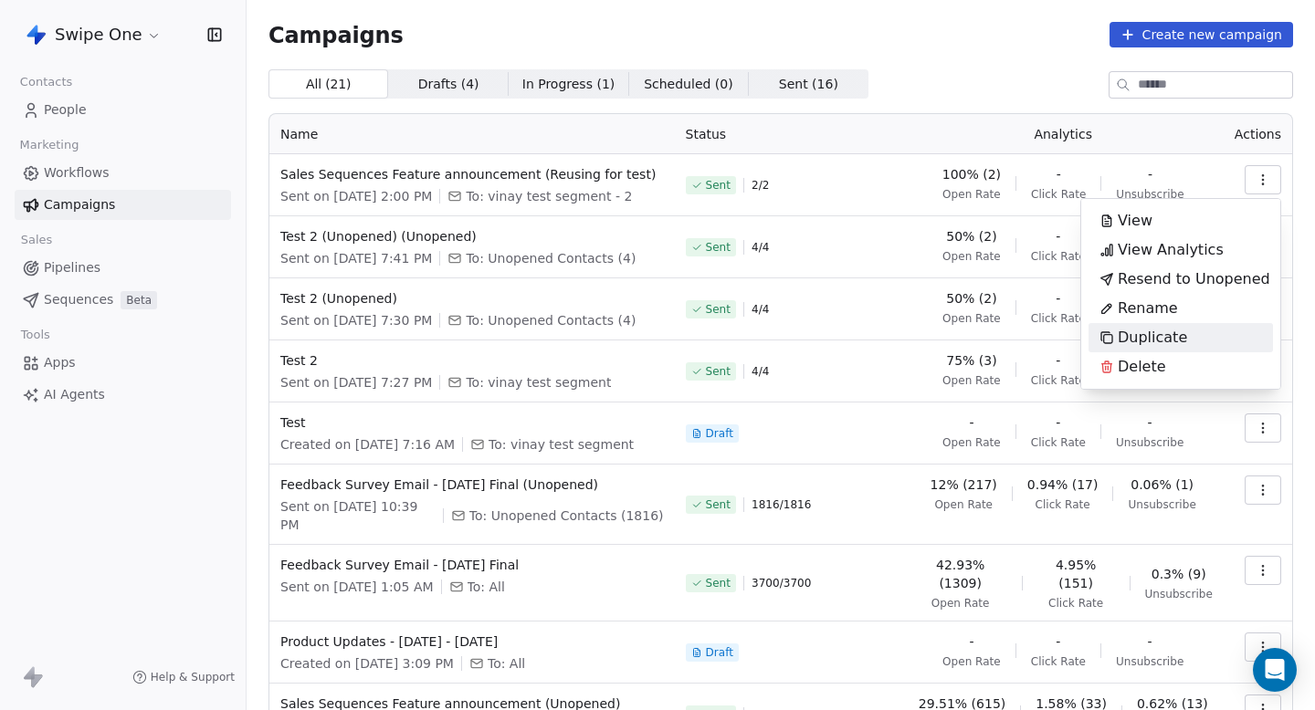
click at [1170, 336] on span "Duplicate" at bounding box center [1152, 338] width 69 height 22
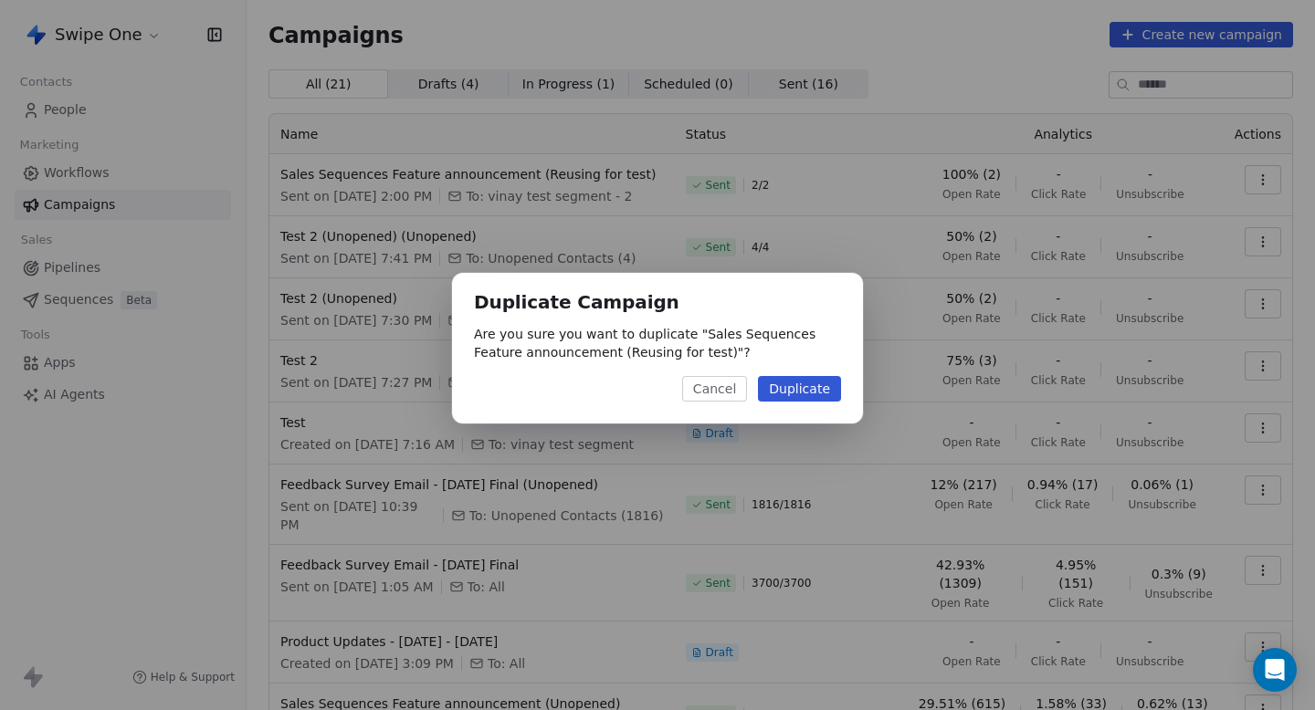
click at [829, 393] on button "Duplicate" at bounding box center [799, 389] width 83 height 26
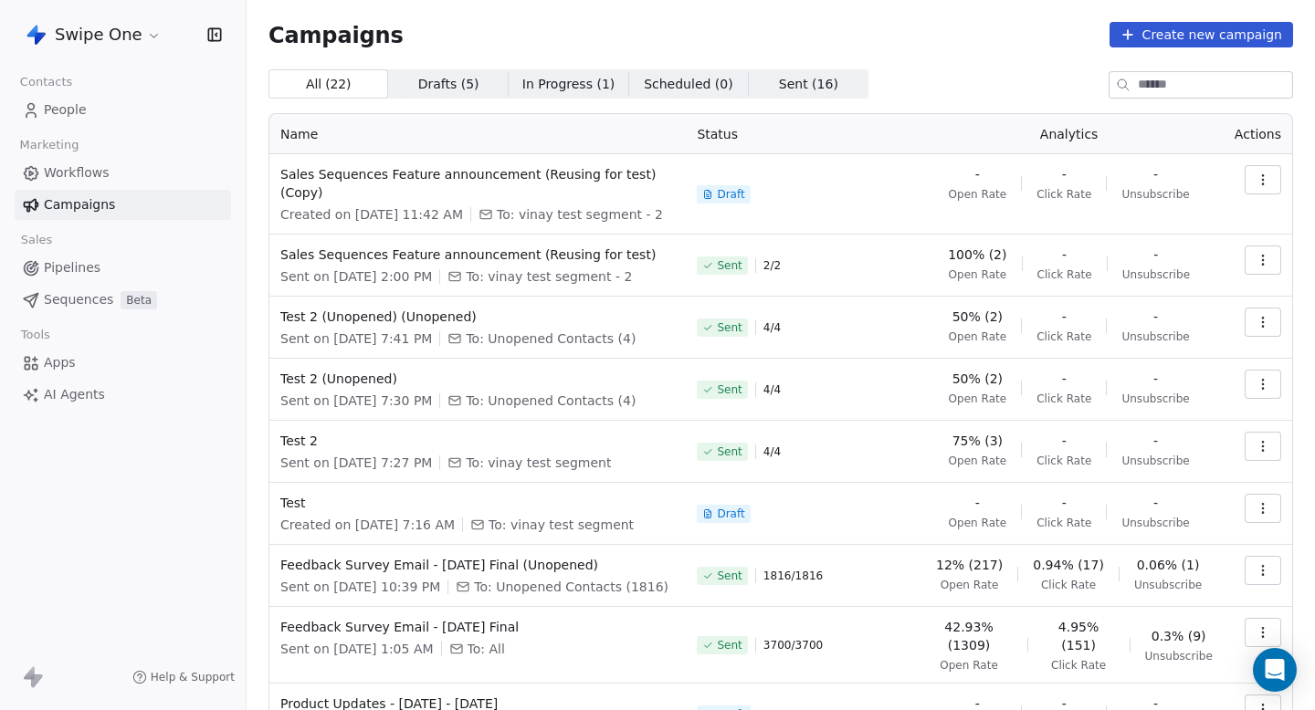
click at [1277, 164] on td at bounding box center [1258, 194] width 68 height 80
click at [1270, 184] on button "button" at bounding box center [1263, 179] width 37 height 29
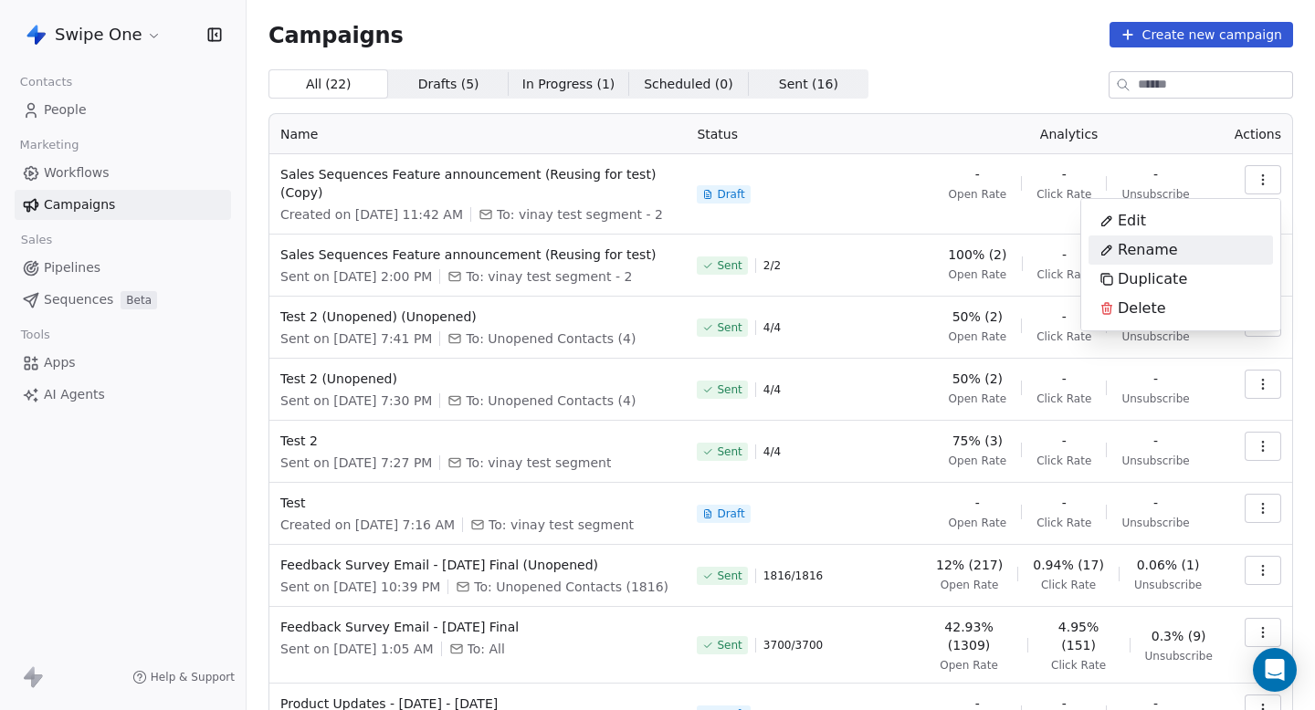
click at [1209, 247] on div "Rename" at bounding box center [1180, 250] width 184 height 29
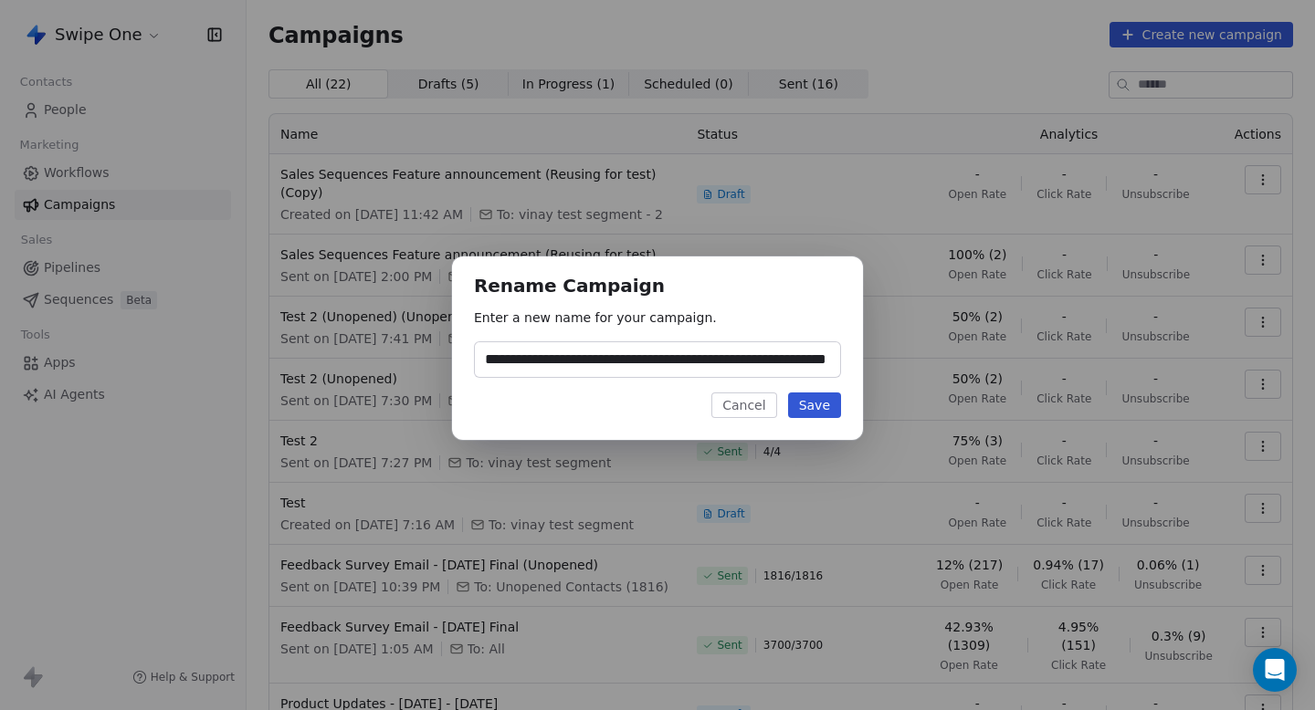
click at [727, 356] on input "**********" at bounding box center [657, 359] width 365 height 35
type input "**********"
click at [823, 406] on button "Save" at bounding box center [814, 406] width 53 height 26
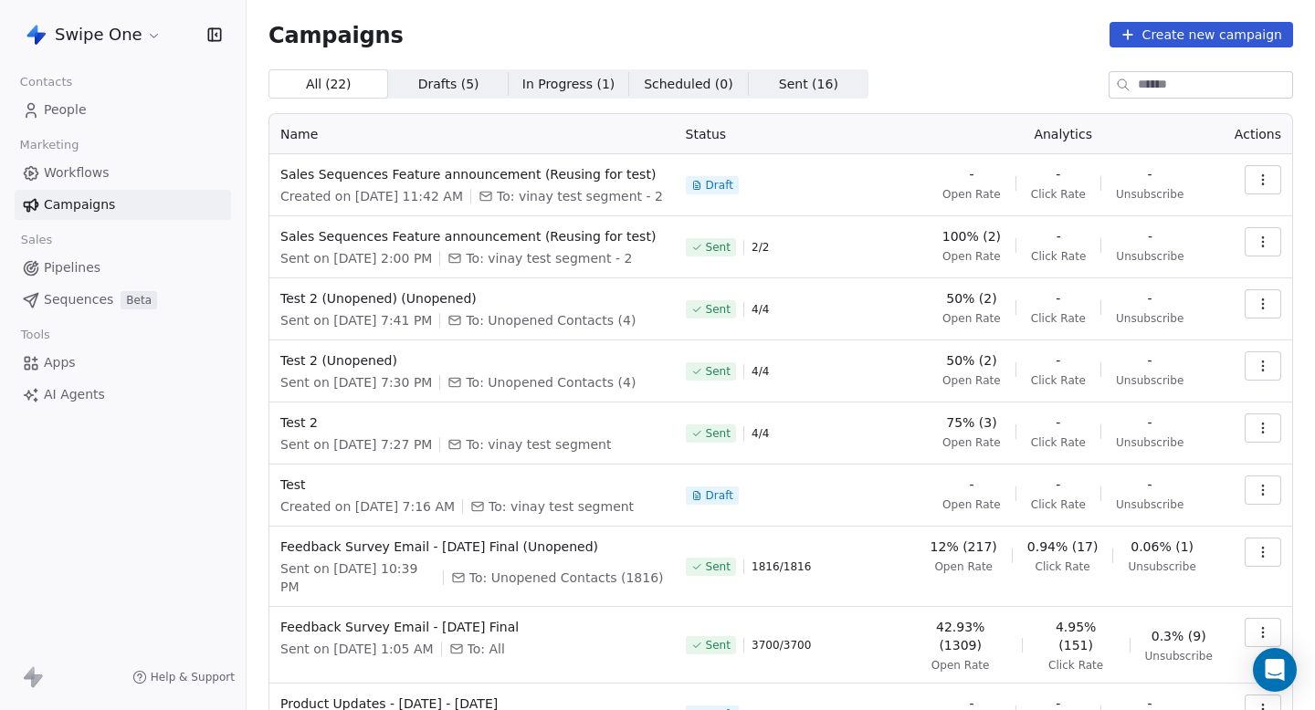
click at [1280, 257] on button "button" at bounding box center [1263, 241] width 37 height 29
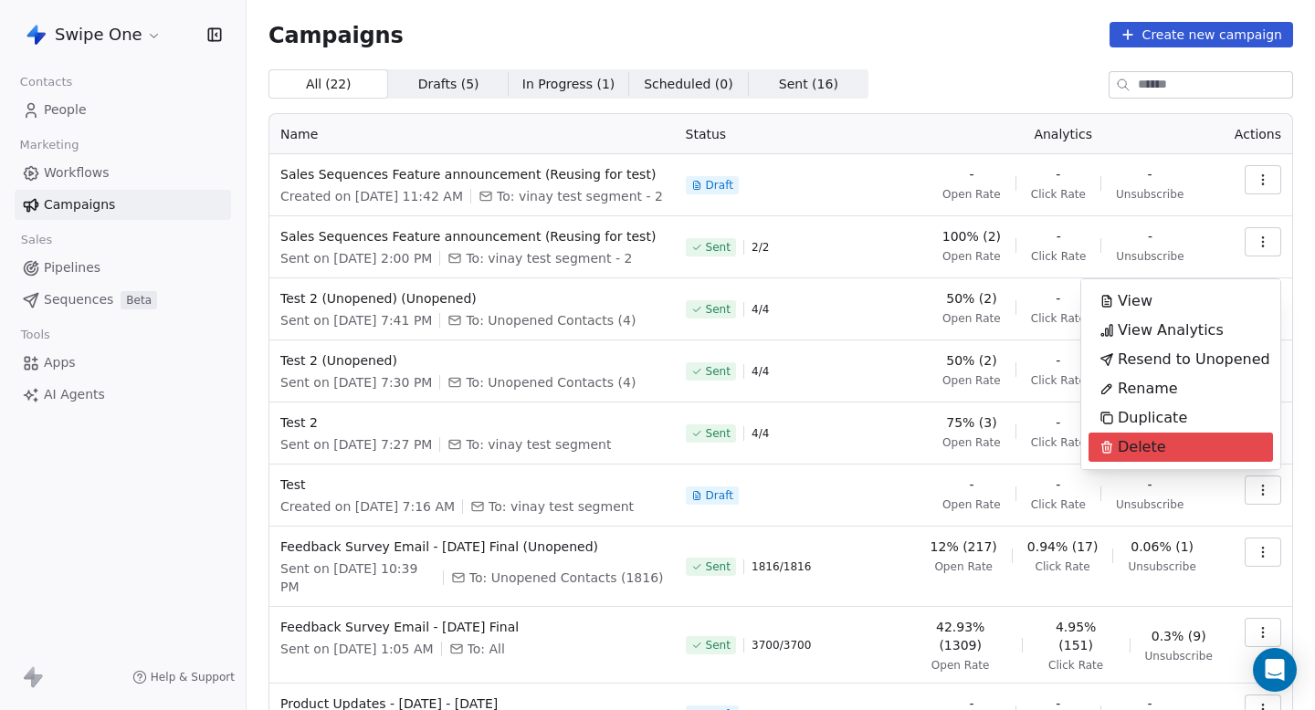
click at [1148, 450] on span "Delete" at bounding box center [1142, 447] width 48 height 22
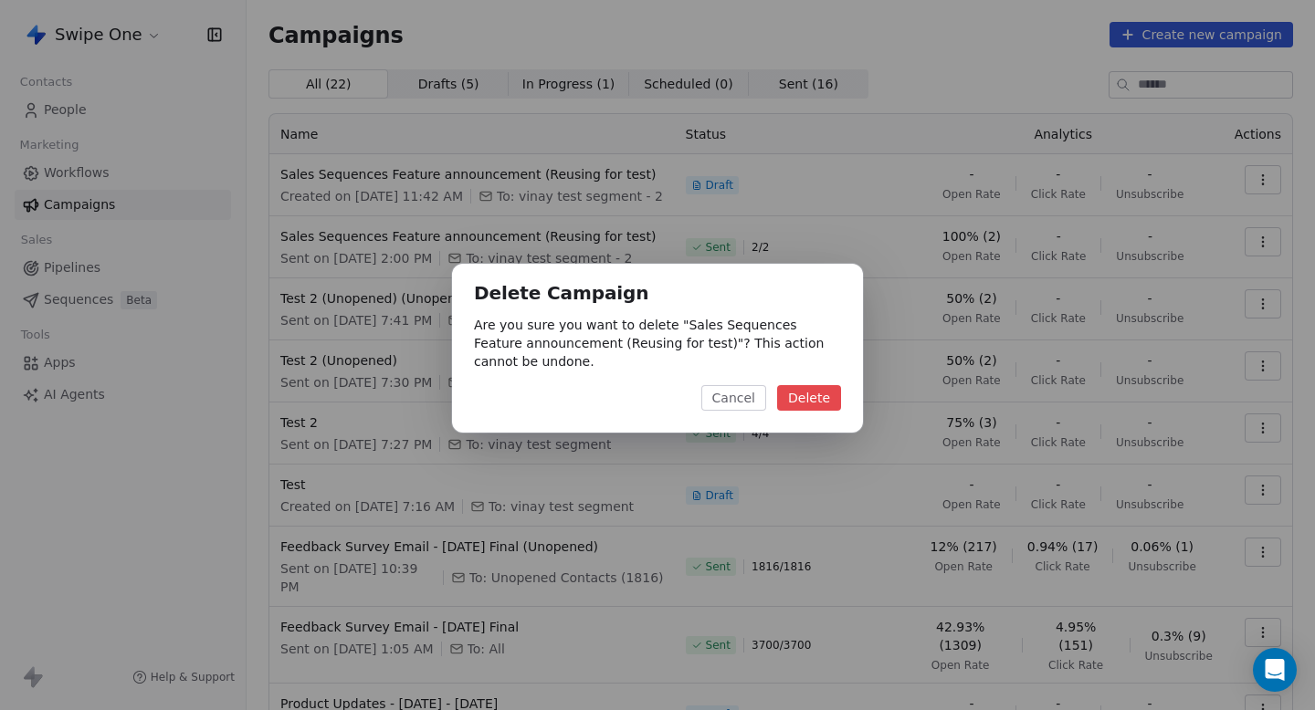
click at [817, 399] on button "Delete" at bounding box center [809, 398] width 64 height 26
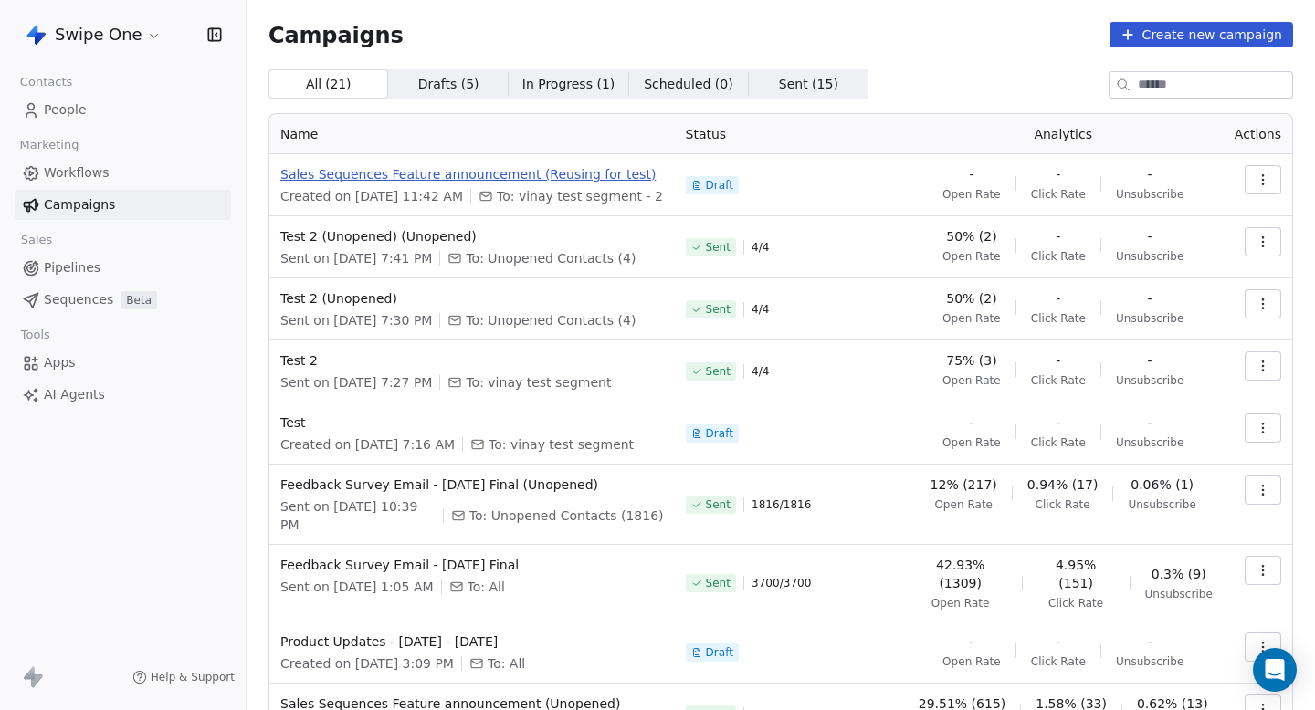
click at [587, 181] on span "Sales Sequences Feature announcement (Reusing for test)" at bounding box center [472, 174] width 384 height 18
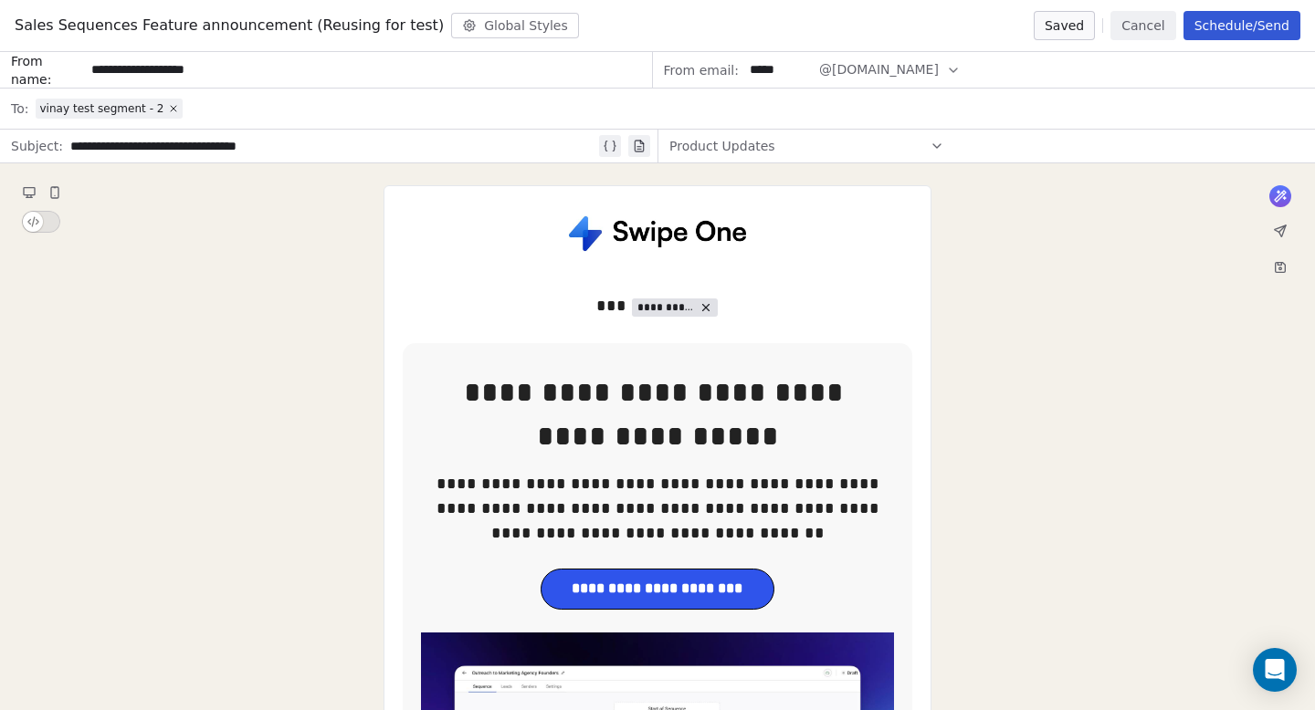
click at [1266, 25] on button "Schedule/Send" at bounding box center [1241, 25] width 117 height 29
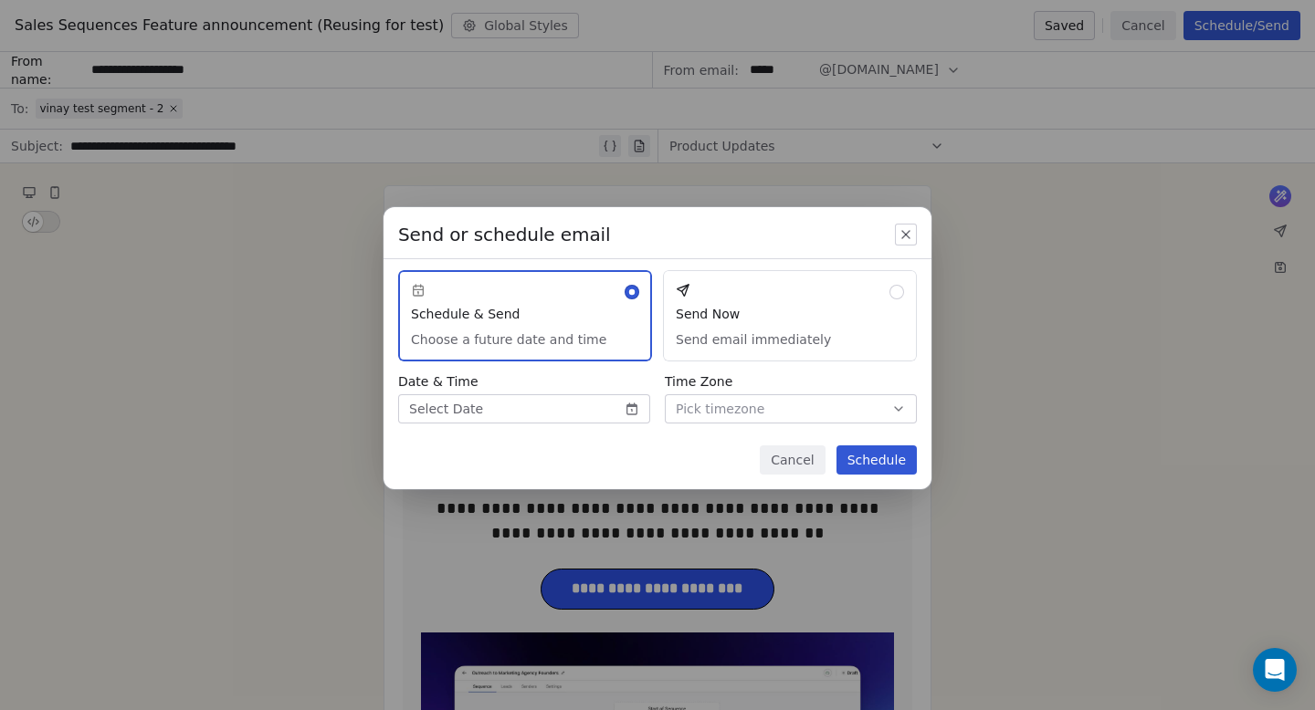
click at [770, 324] on button "Send Now Send email immediately" at bounding box center [790, 315] width 254 height 91
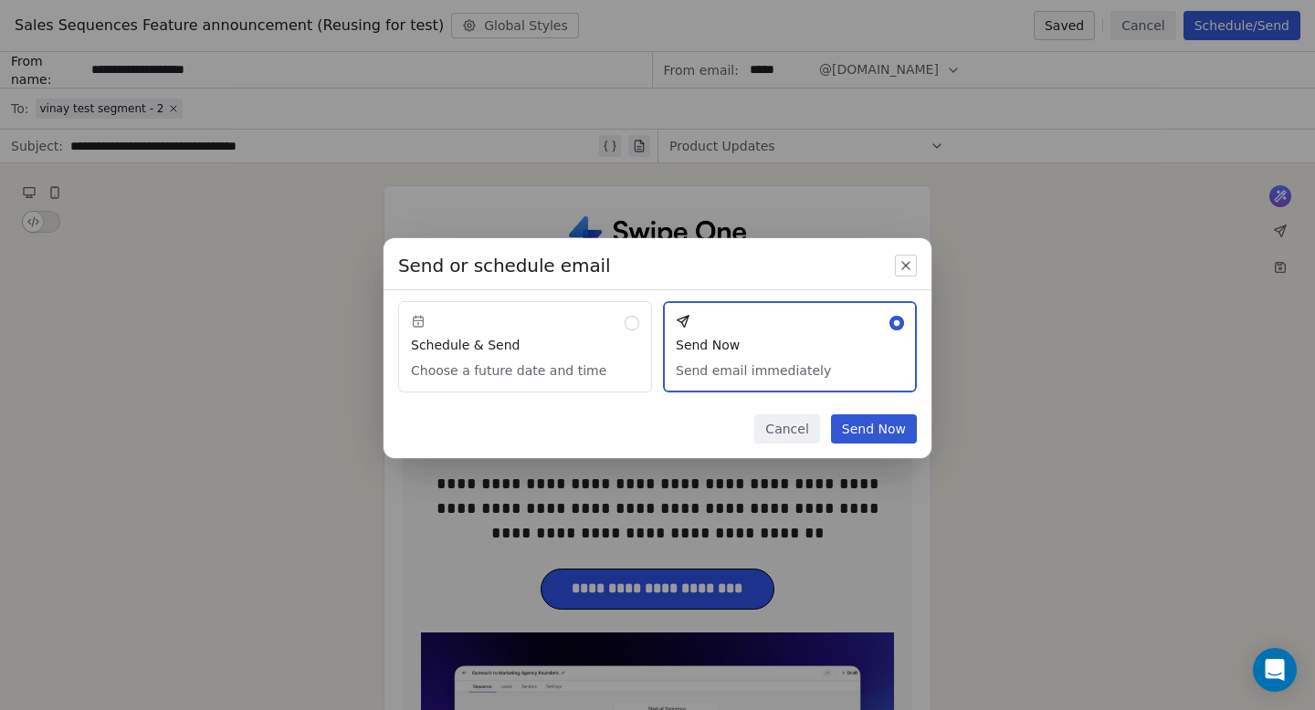
click at [875, 430] on button "Send Now" at bounding box center [874, 429] width 86 height 29
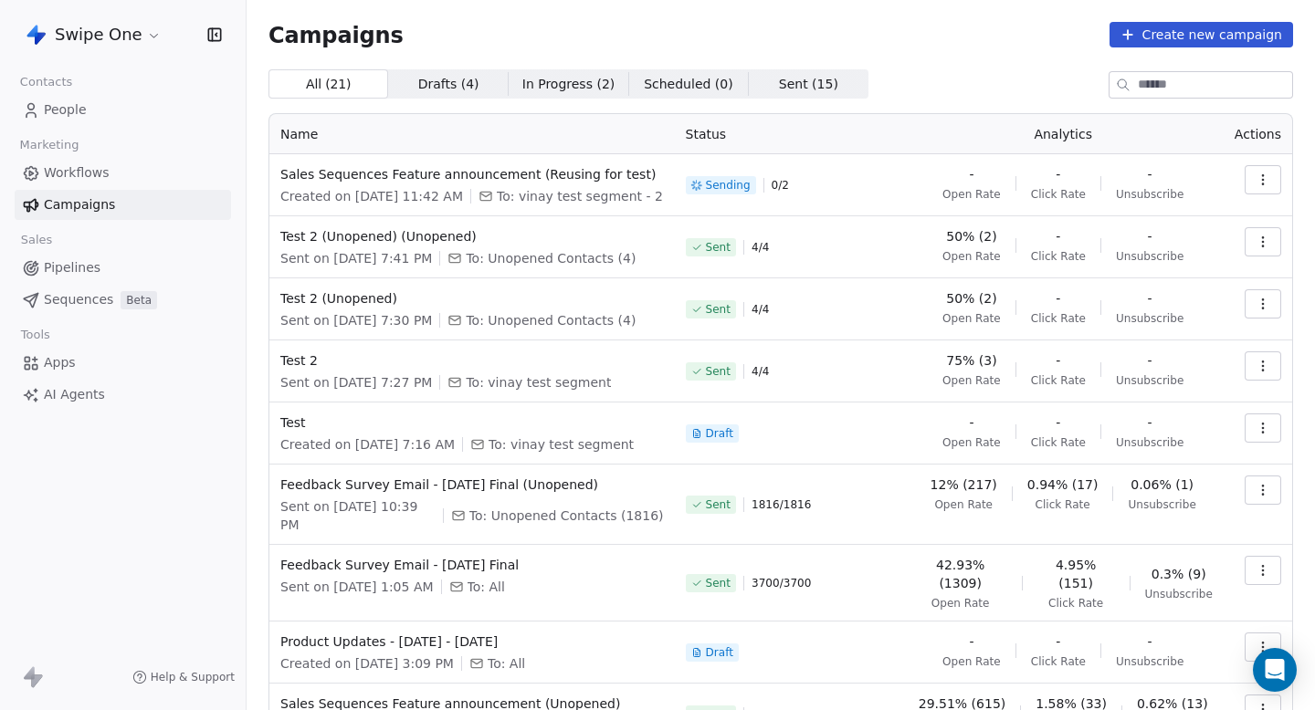
click at [1273, 184] on button "button" at bounding box center [1263, 179] width 37 height 29
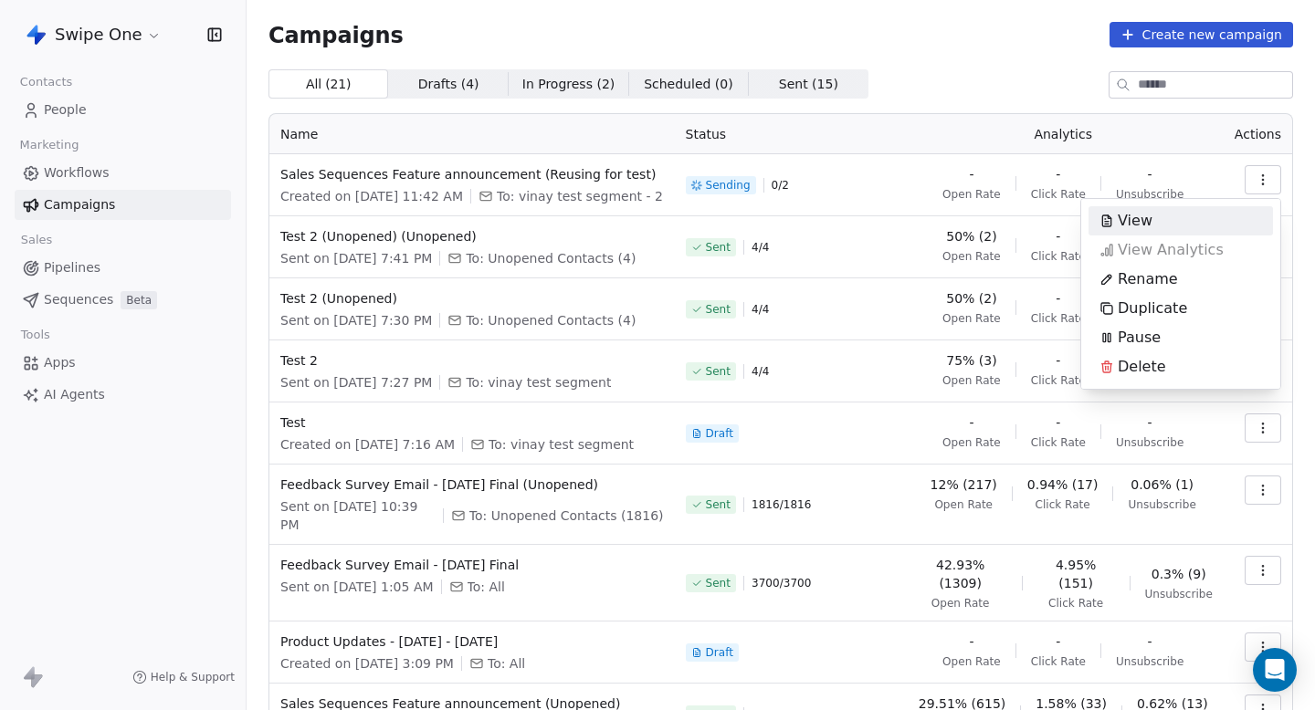
click at [1026, 89] on html "Swipe One Contacts People Marketing Workflows Campaigns Sales Pipelines Sequenc…" at bounding box center [657, 355] width 1315 height 710
